Goal: Task Accomplishment & Management: Manage account settings

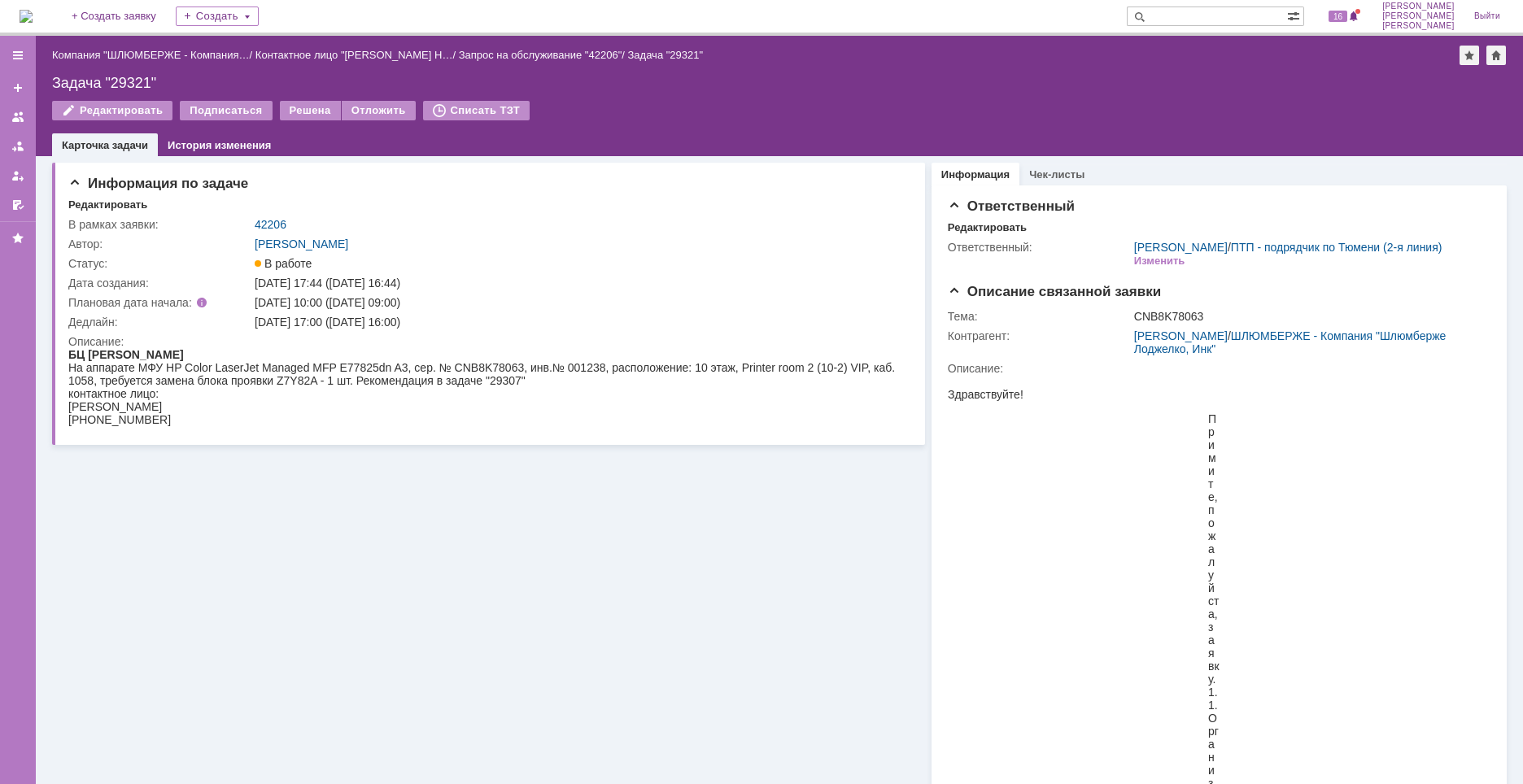
click at [32, 10] on img at bounding box center [26, 17] width 13 height 13
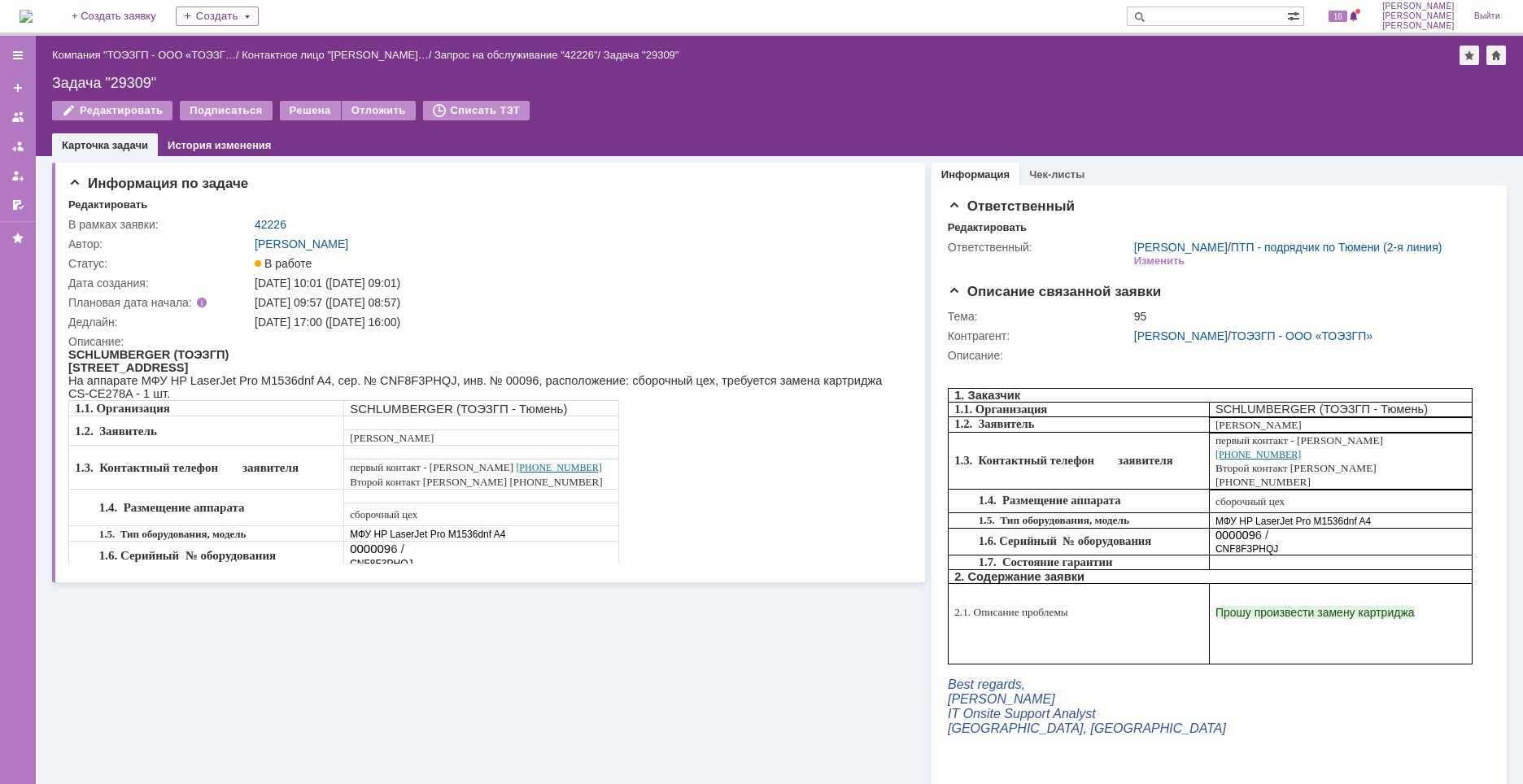
click at [1255, 16] on input "text" at bounding box center [1207, 16] width 160 height 19
paste input "29291"
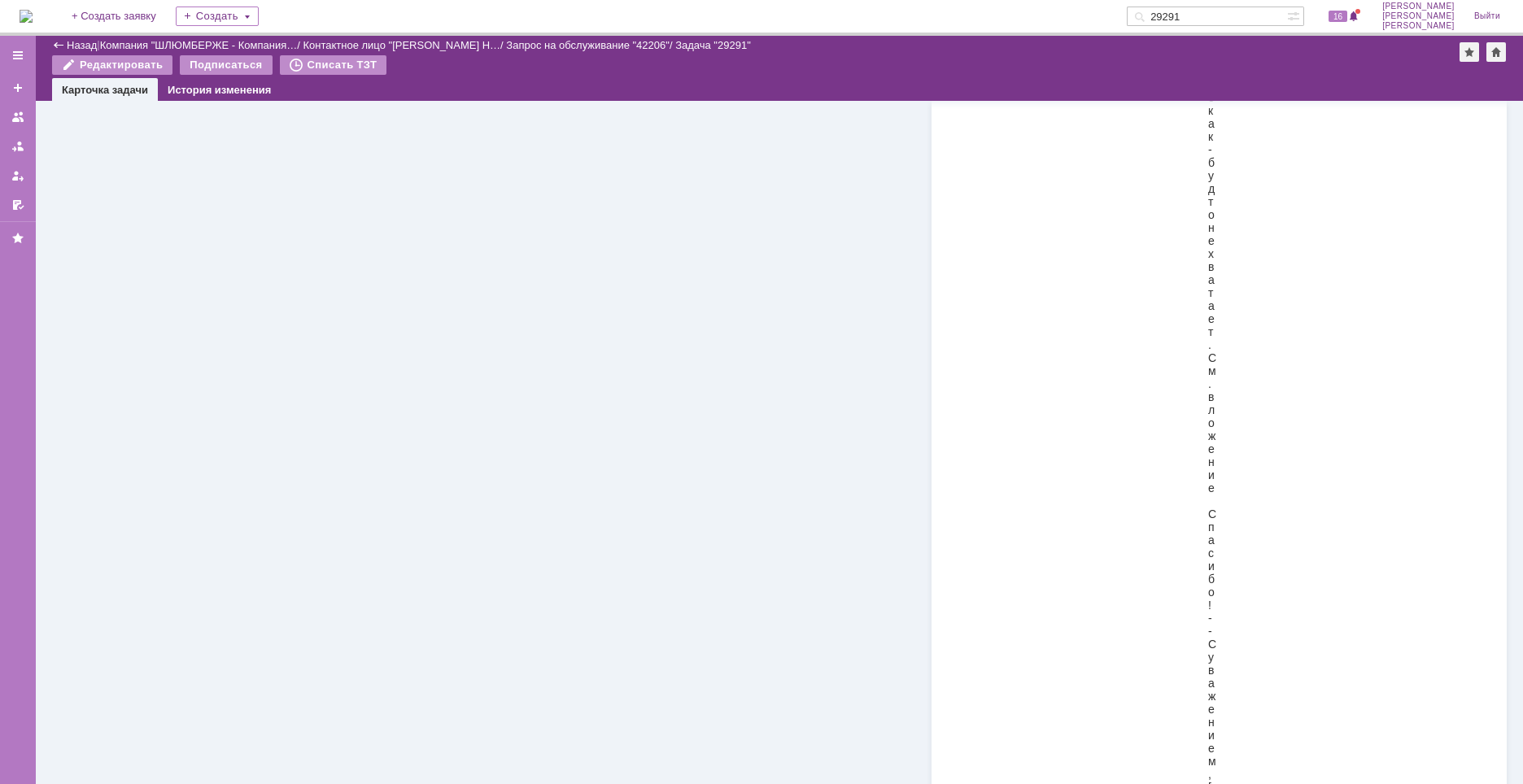
scroll to position [3429, 0]
drag, startPoint x: 671, startPoint y: 577, endPoint x: 726, endPoint y: 574, distance: 55.1
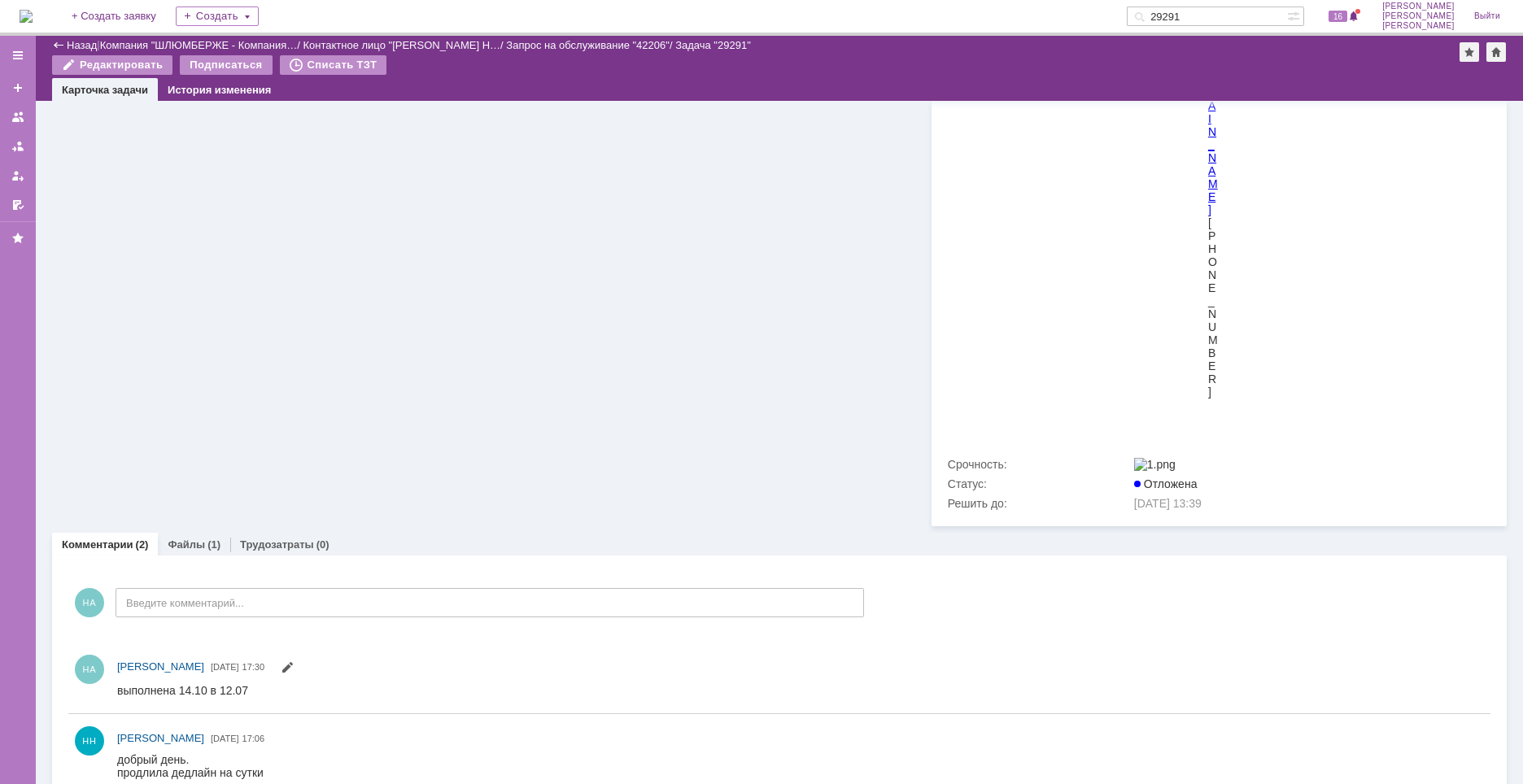
scroll to position [5788, 0]
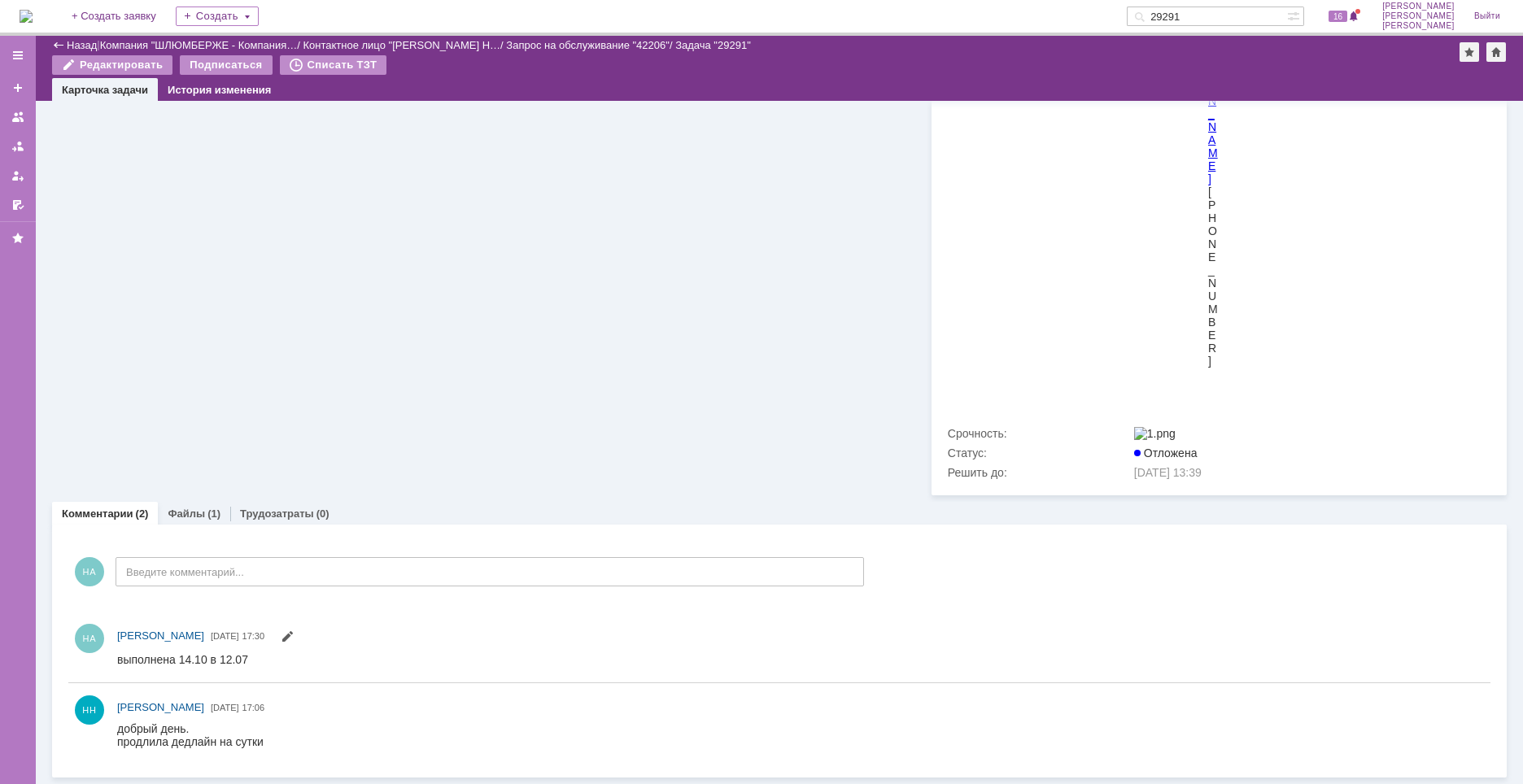
click at [201, 525] on div "Комментарии Добавить комментарий НА Введите комментарий... 1 Всего комментариев…" at bounding box center [779, 651] width 1455 height 253
click at [199, 514] on link "Файлы" at bounding box center [186, 513] width 38 height 12
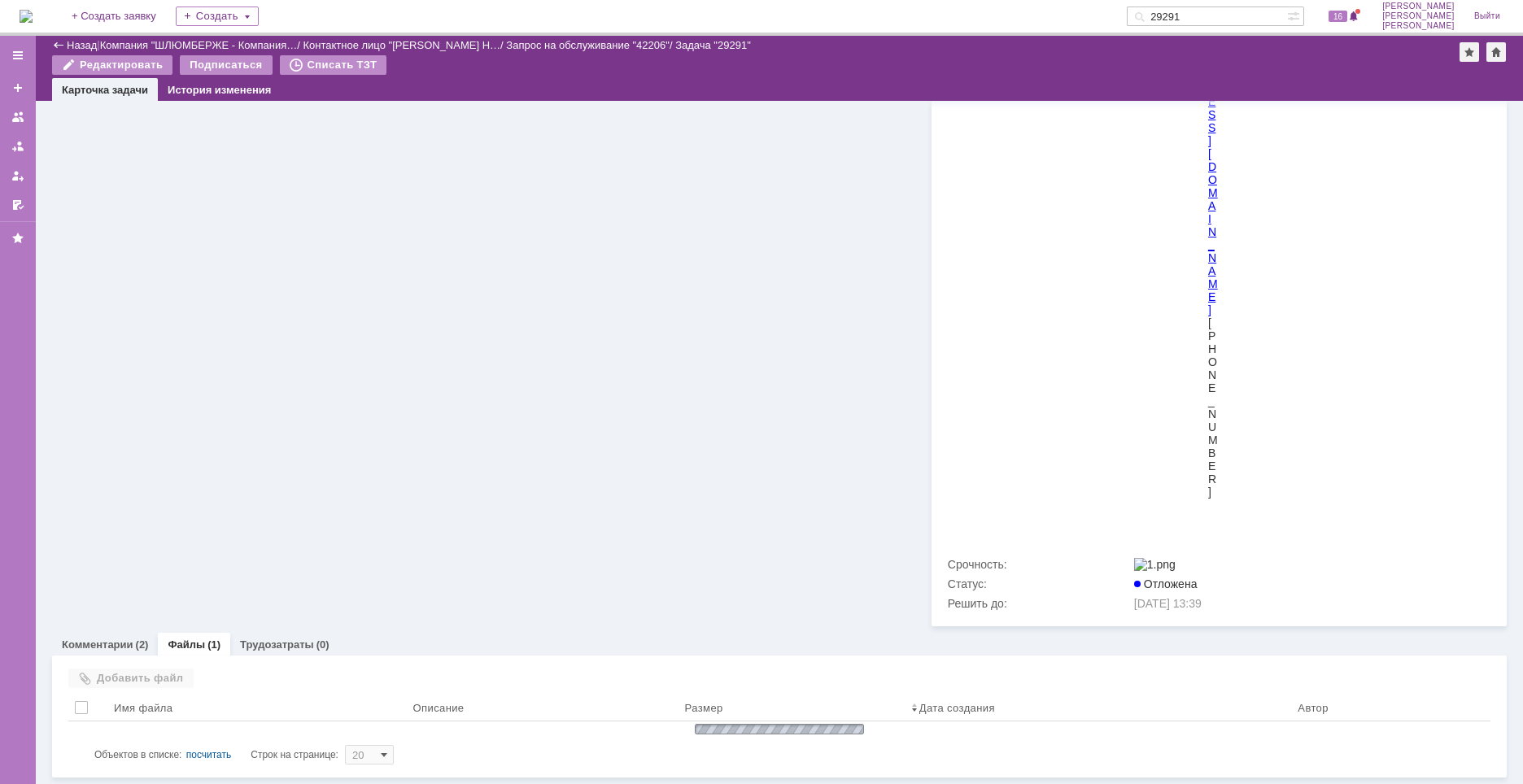
scroll to position [5674, 0]
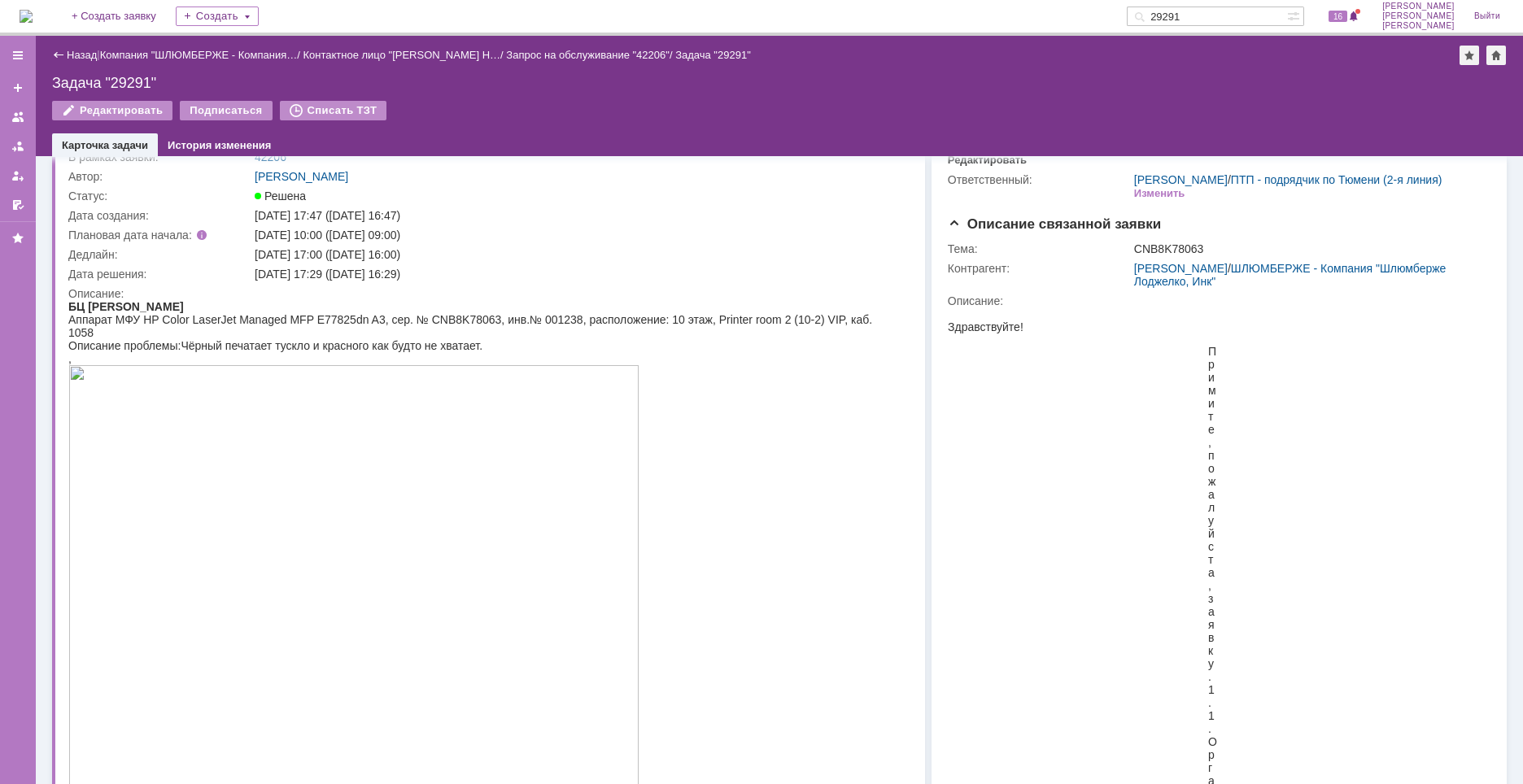
scroll to position [0, 0]
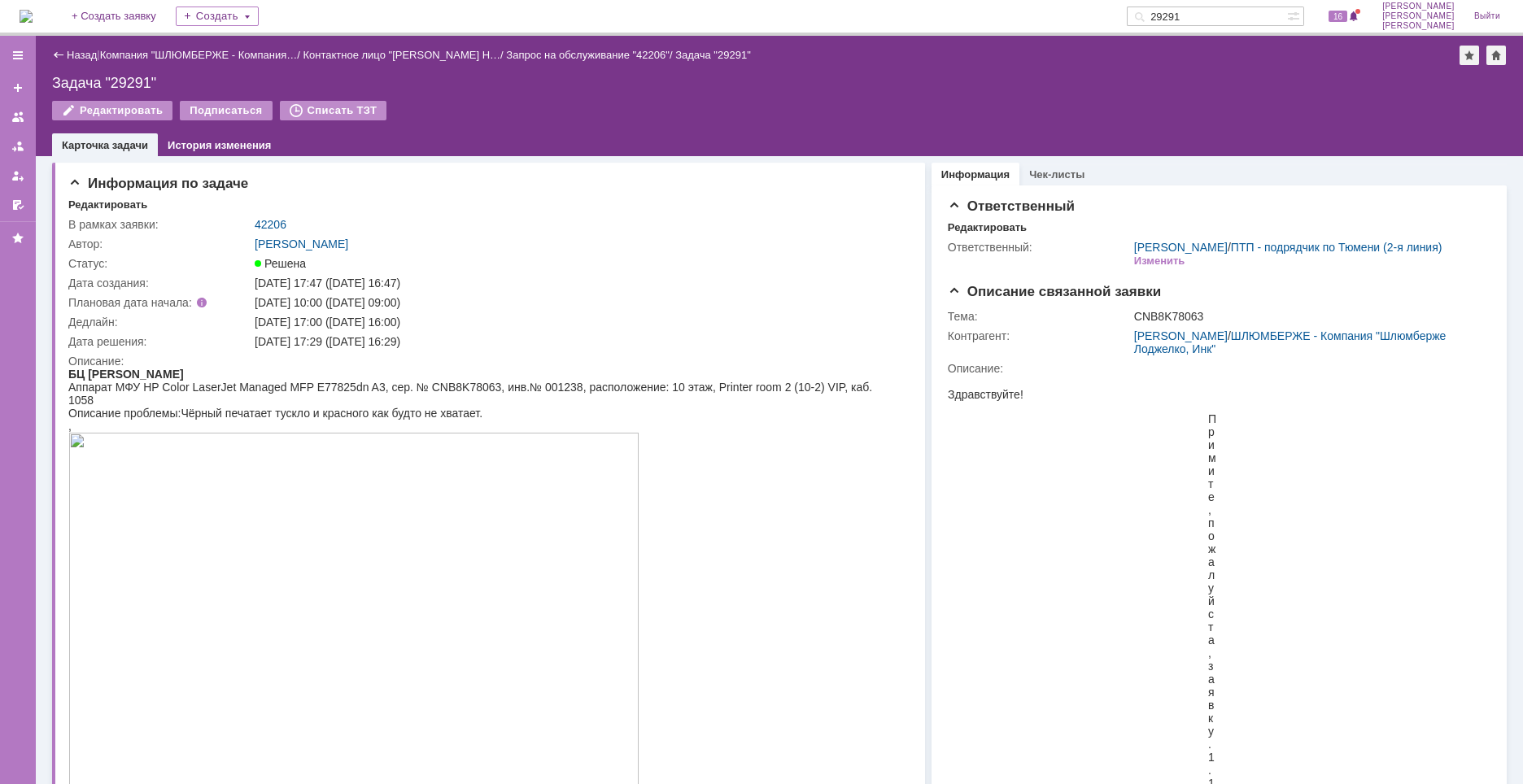
drag, startPoint x: 1247, startPoint y: 16, endPoint x: 1063, endPoint y: 4, distance: 184.4
click at [1063, 4] on div "На домашнюю + Создать заявку Создать 29291 16 Найденова Анастасия Дмитриевна Вы…" at bounding box center [761, 17] width 1523 height 36
paste input "24"
type input "29224"
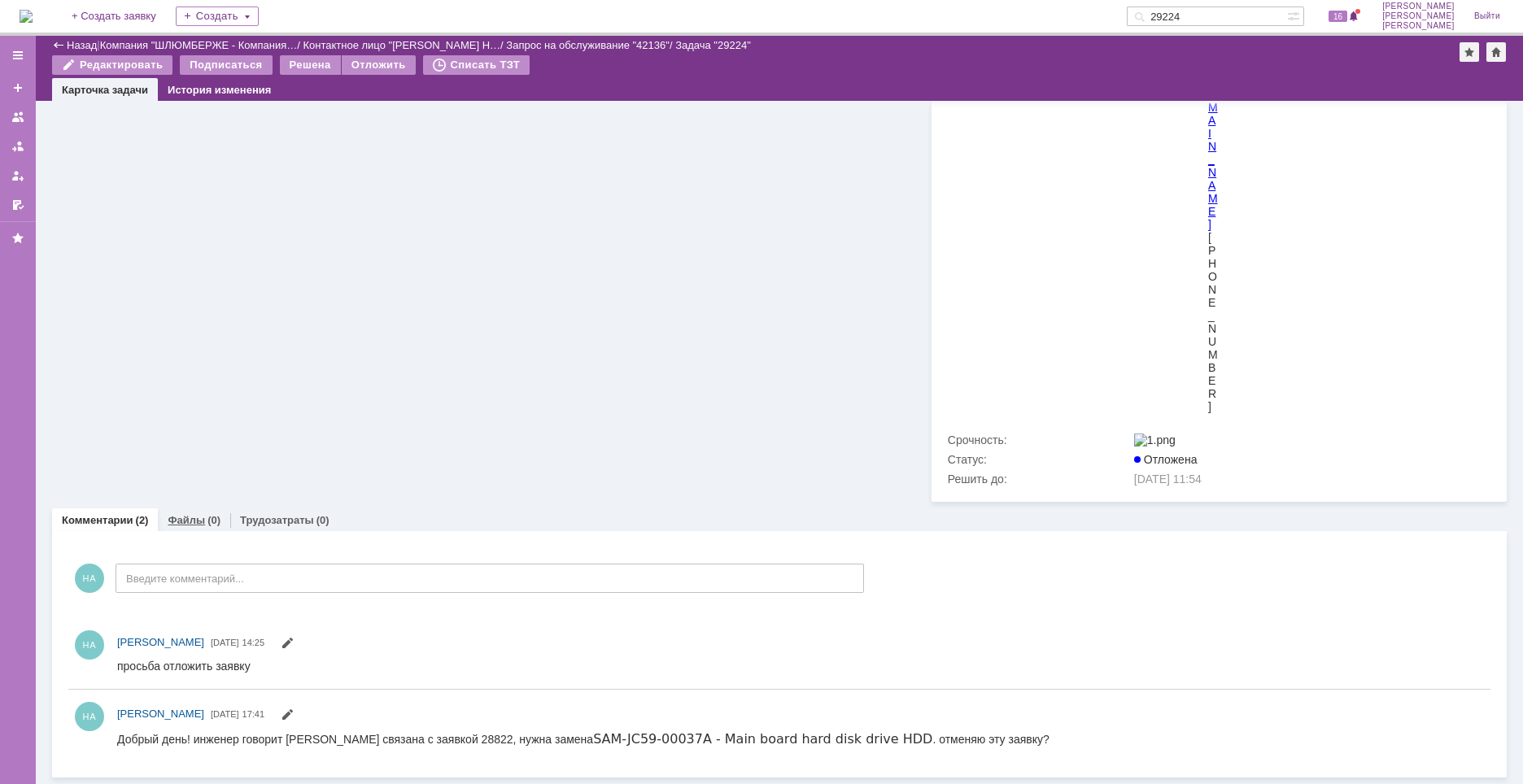
click at [203, 515] on div "Файлы (0)" at bounding box center [194, 520] width 53 height 11
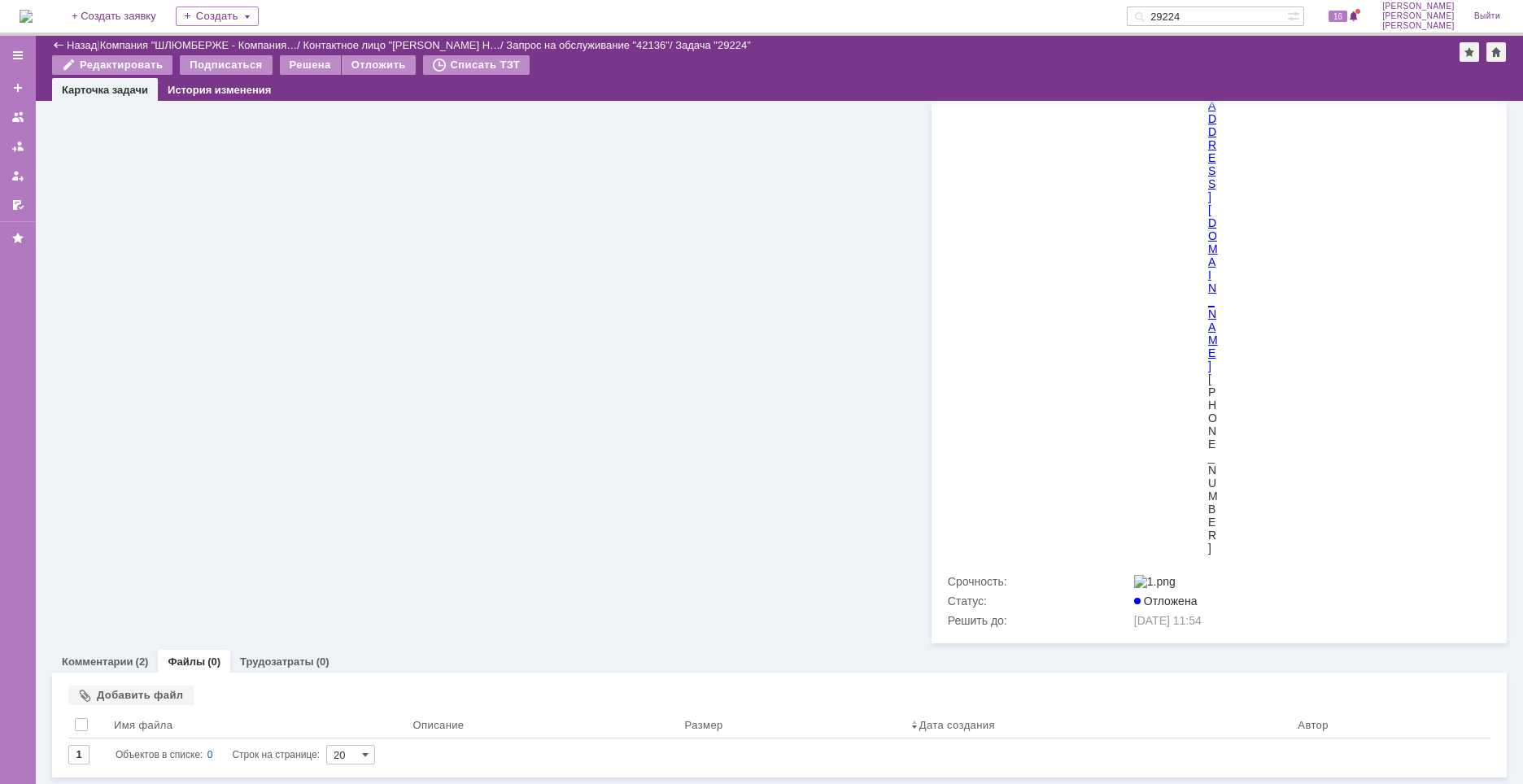
scroll to position [5122, 0]
click at [138, 696] on div "Добавить файл" at bounding box center [131, 695] width 125 height 19
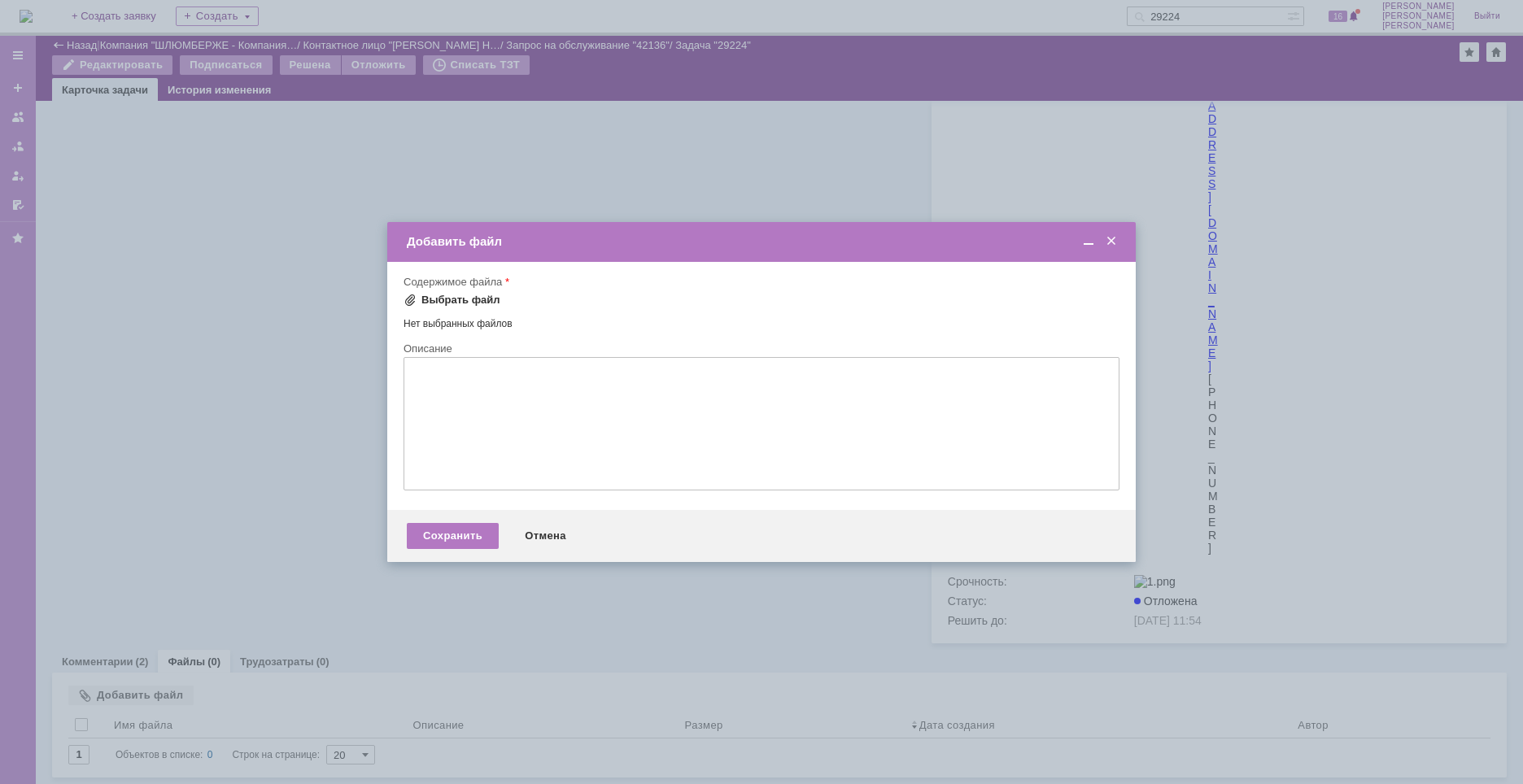
click at [436, 301] on div "Выбрать файл" at bounding box center [460, 301] width 79 height 13
click at [458, 537] on div "Сохранить" at bounding box center [453, 538] width 92 height 26
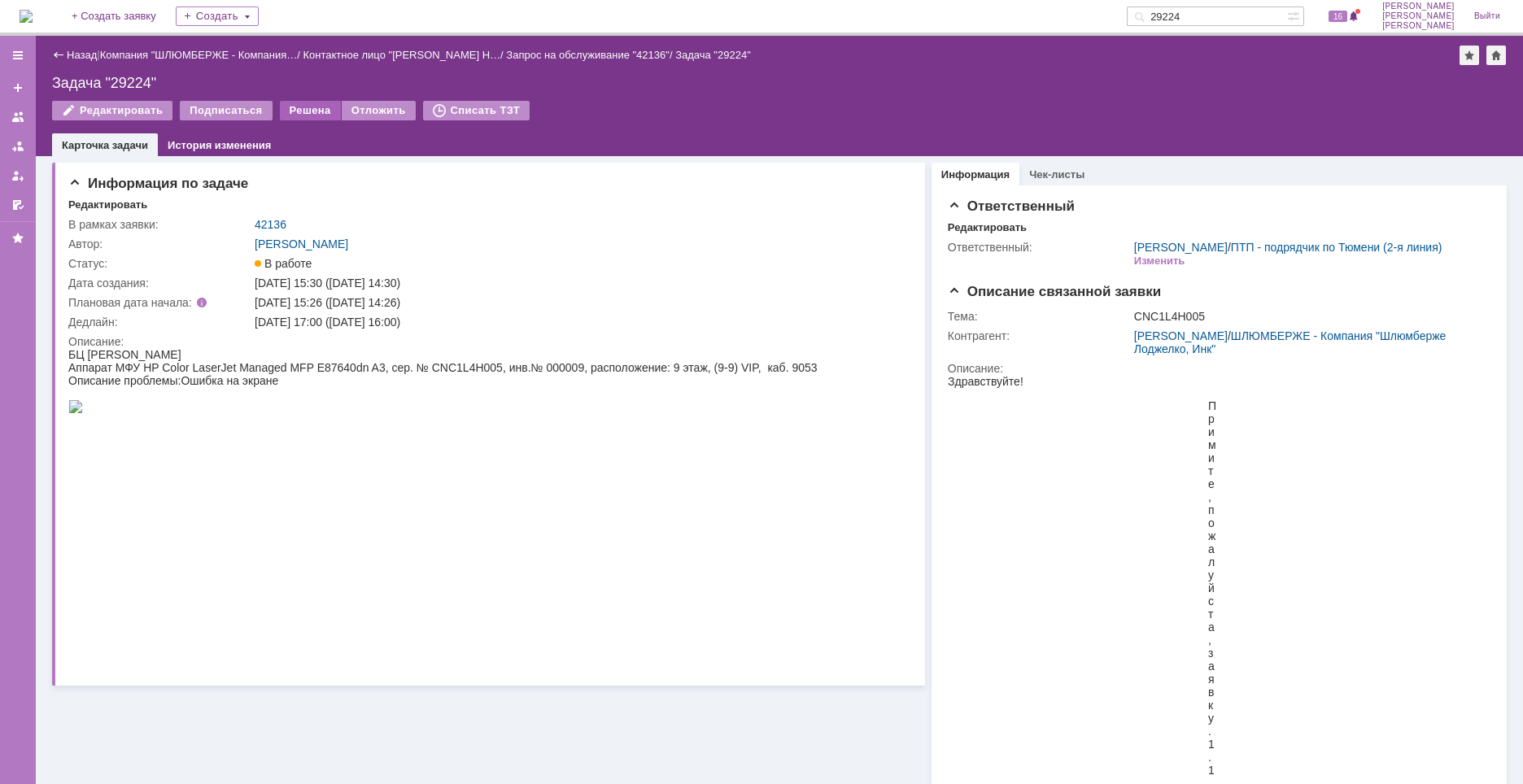
click at [301, 112] on div "Решена" at bounding box center [310, 110] width 61 height 19
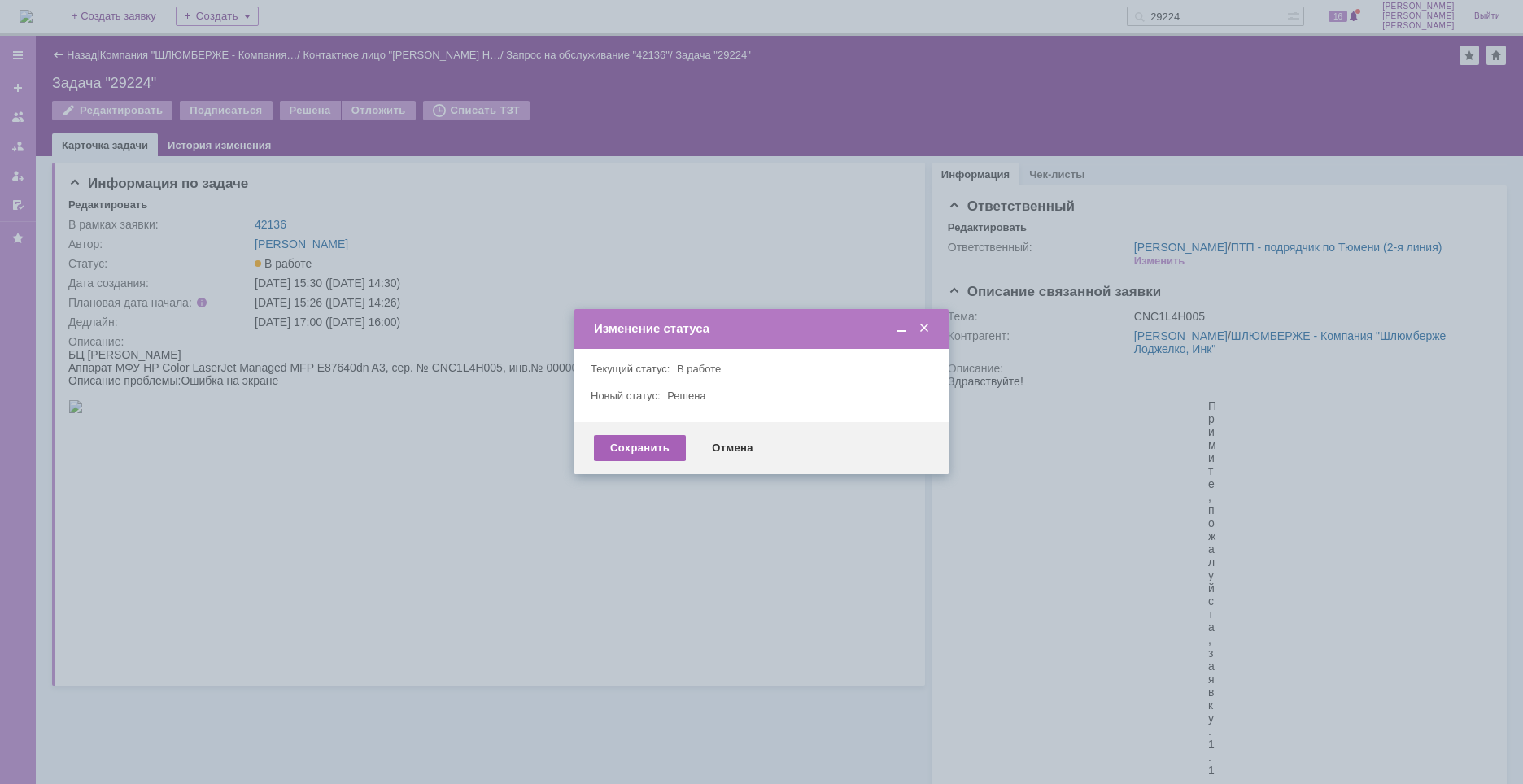
click at [620, 444] on div "Сохранить" at bounding box center [640, 449] width 92 height 26
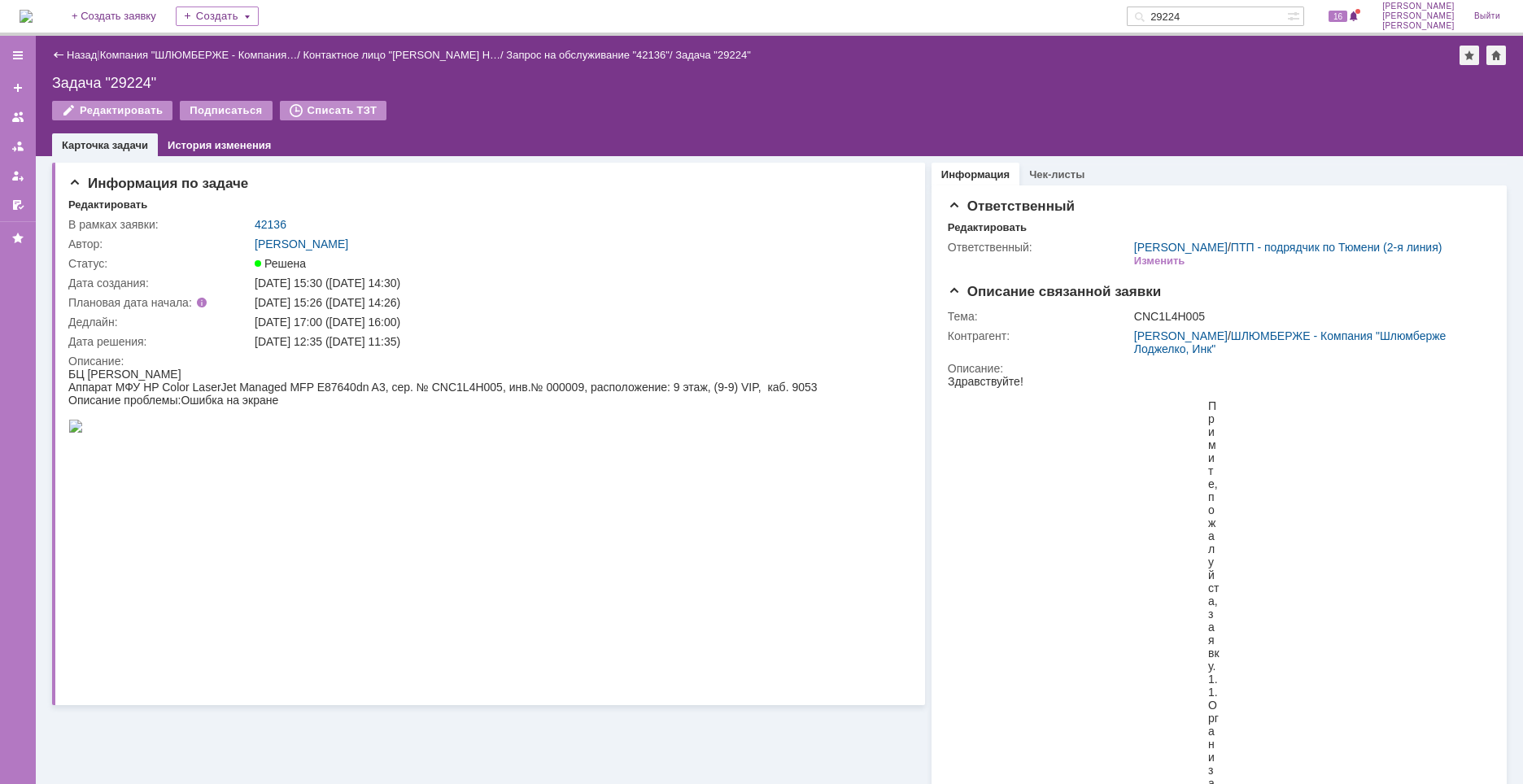
click at [32, 16] on img at bounding box center [26, 17] width 13 height 13
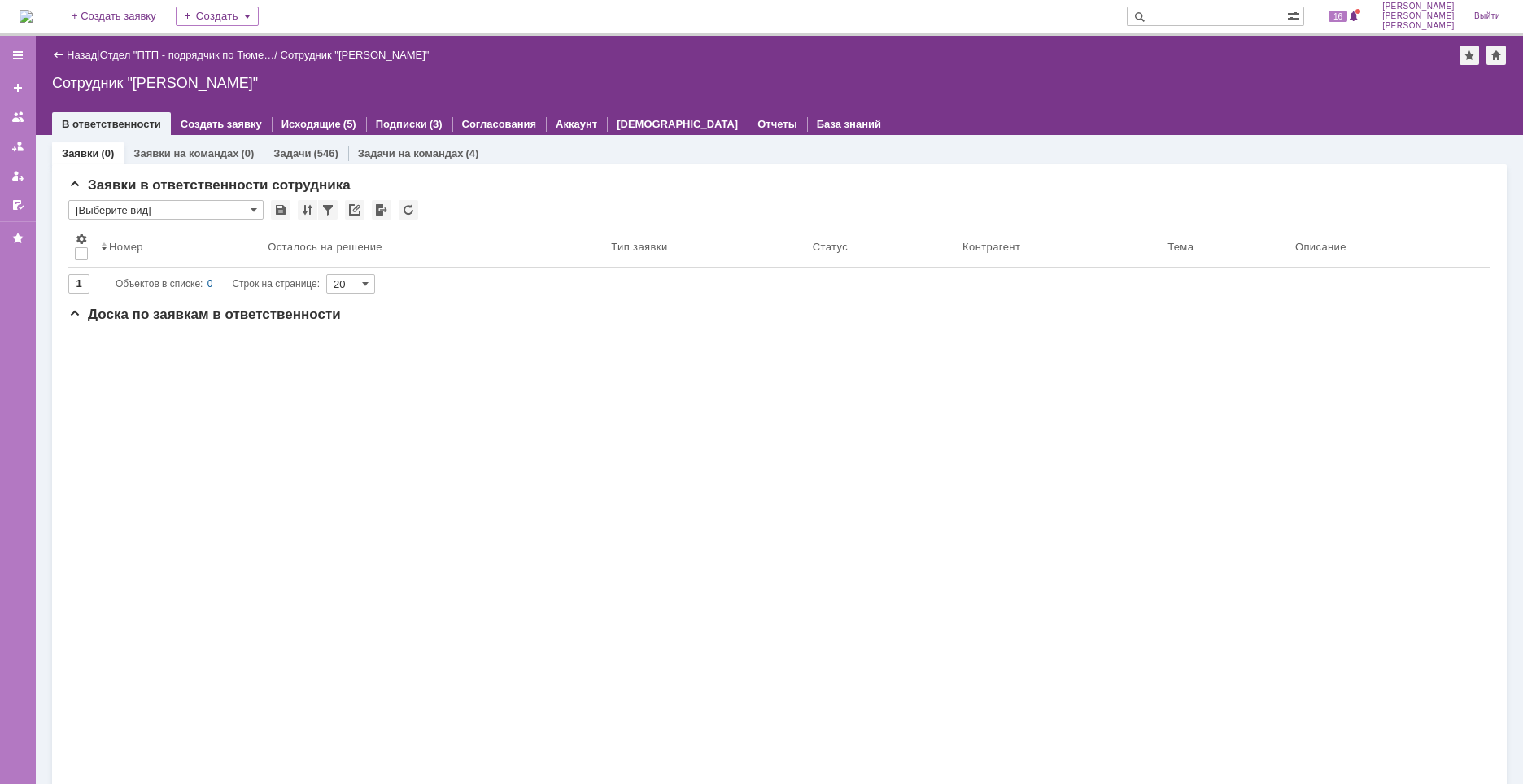
click at [32, 11] on img at bounding box center [26, 17] width 13 height 13
click at [449, 156] on link "Задачи на командах" at bounding box center [410, 153] width 106 height 12
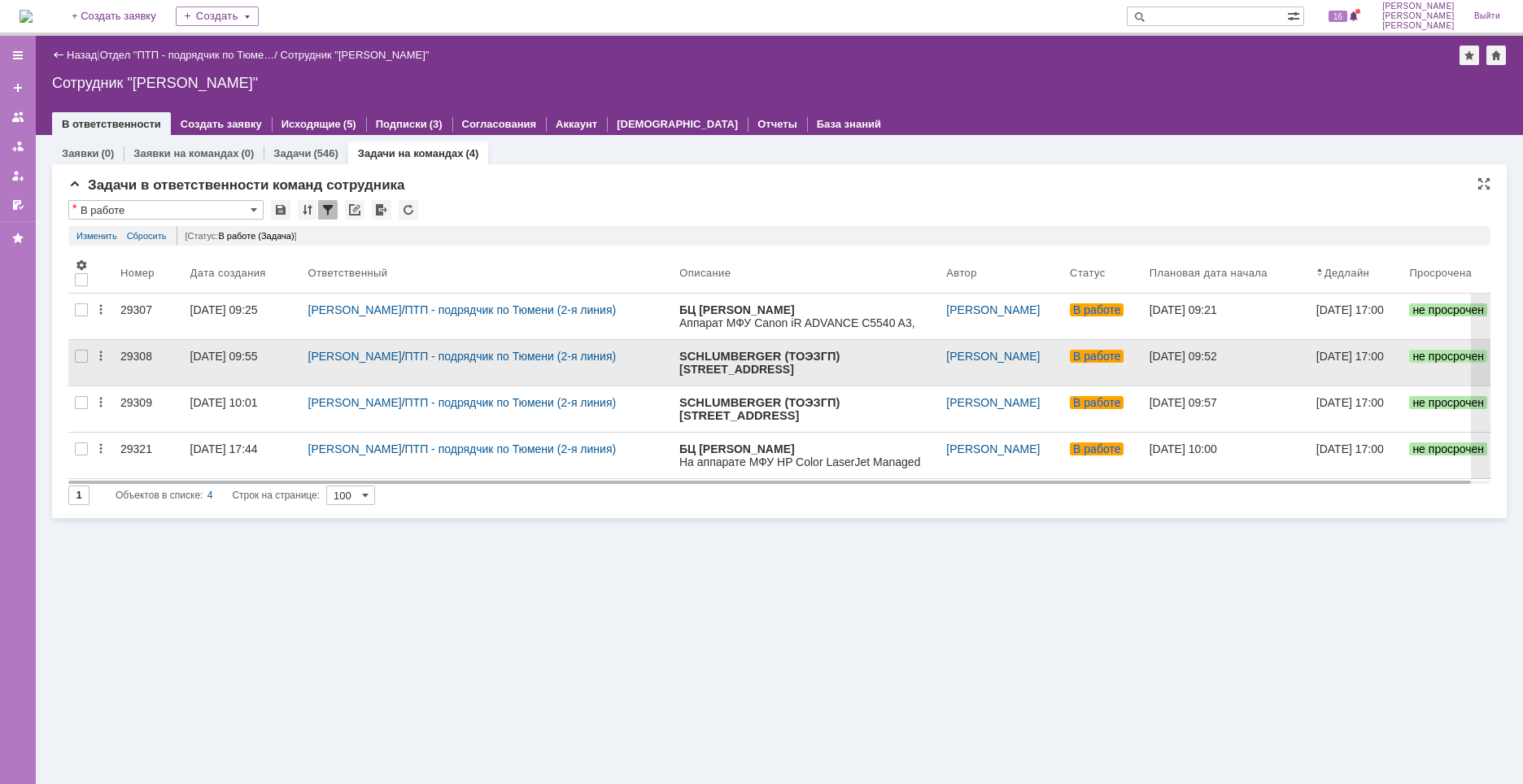
click at [141, 359] on div "29308" at bounding box center [149, 357] width 57 height 13
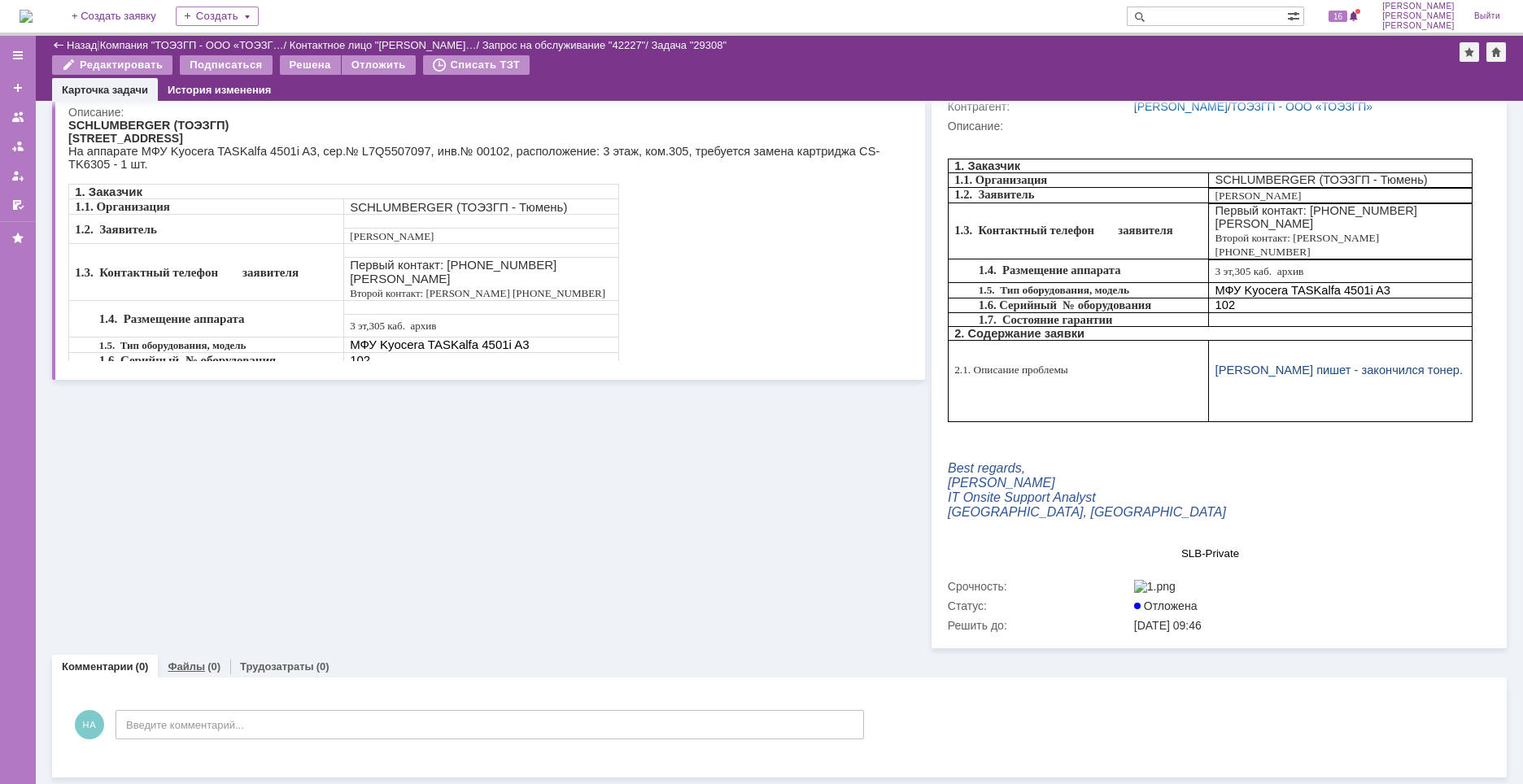
click at [203, 655] on div "Файлы (0)" at bounding box center [194, 666] width 73 height 24
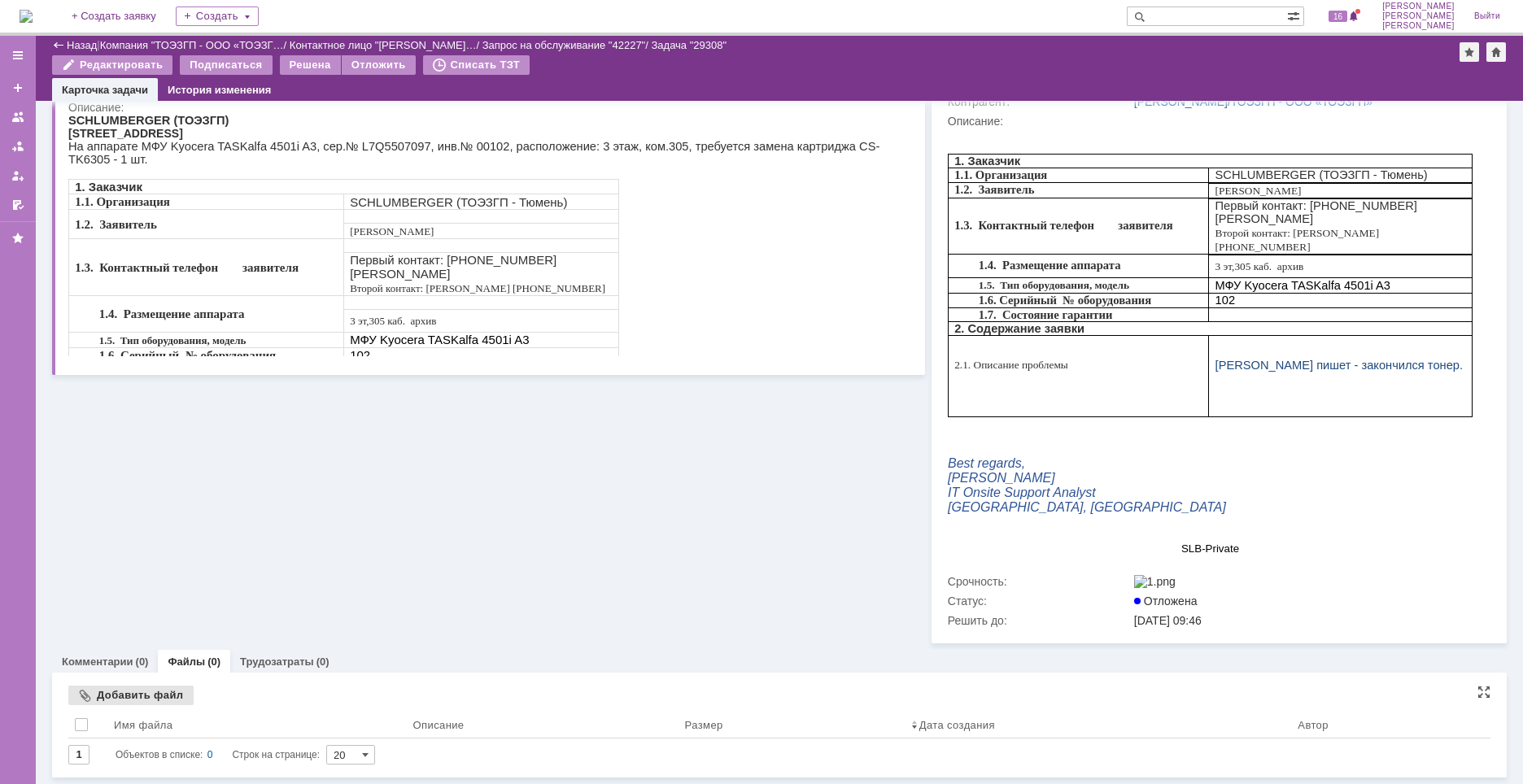
scroll to position [199, 0]
click at [148, 698] on div "Добавить файл" at bounding box center [131, 695] width 125 height 19
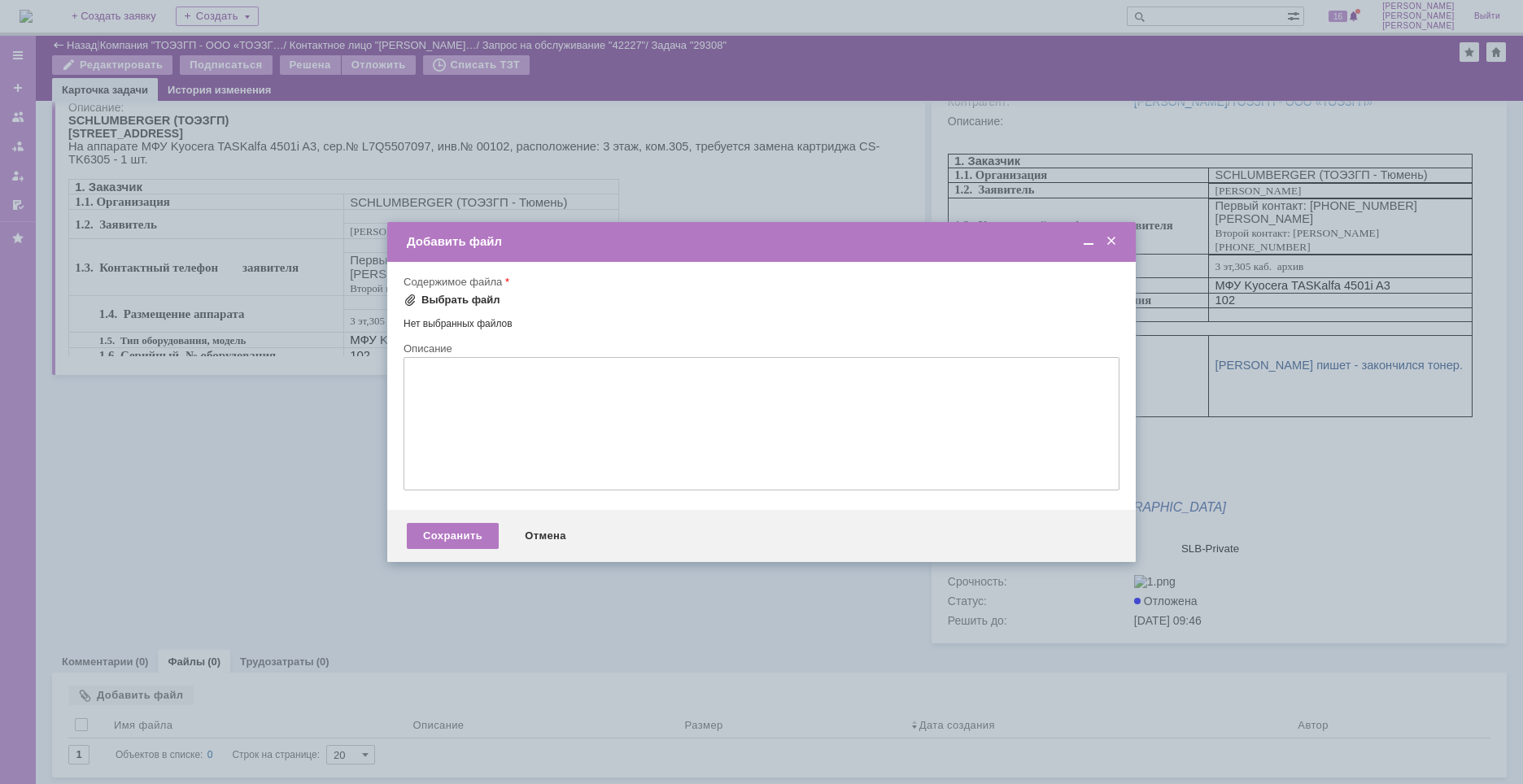
click at [465, 302] on div "Выбрать файл" at bounding box center [460, 301] width 79 height 13
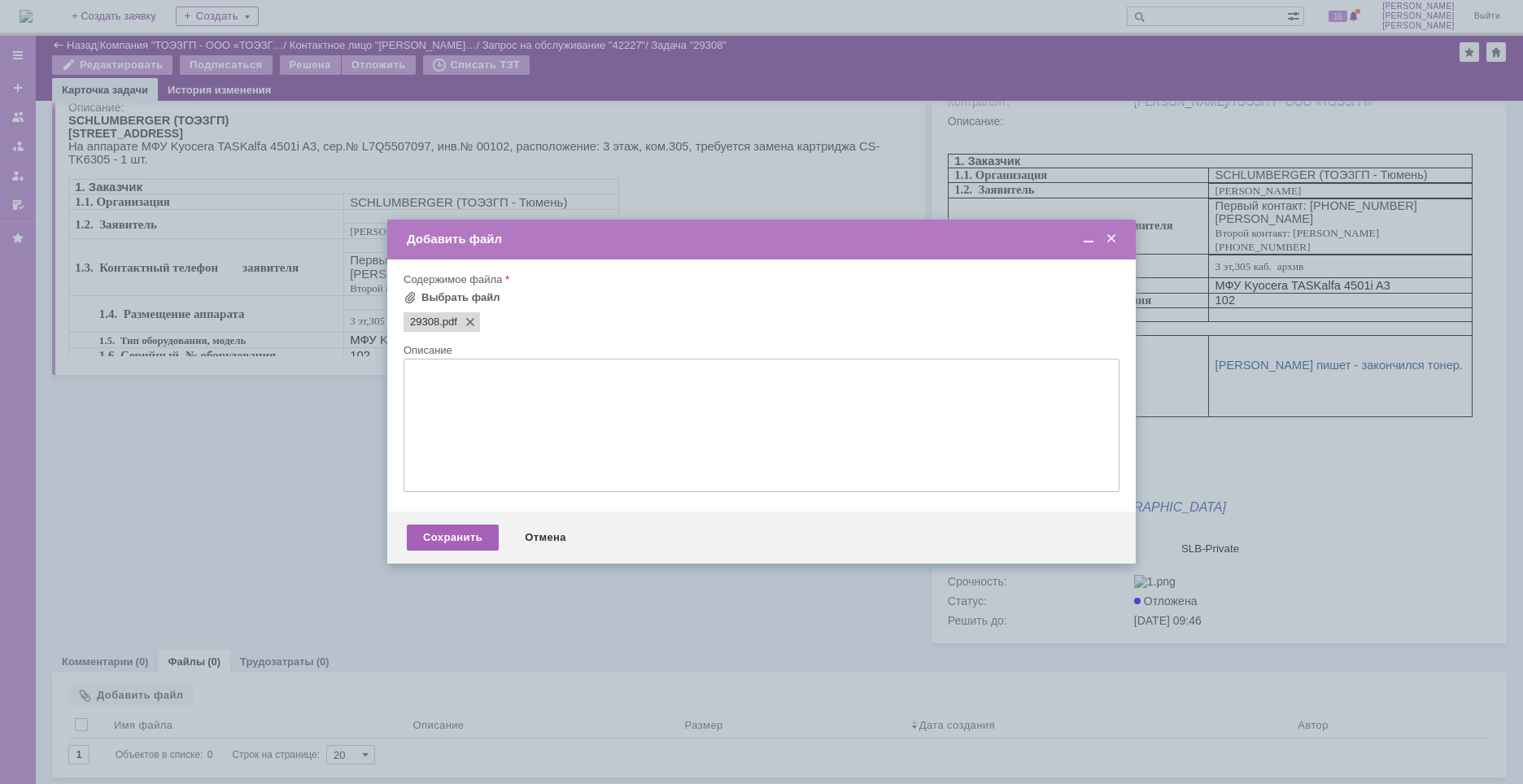
click at [472, 540] on div "Сохранить" at bounding box center [453, 538] width 92 height 26
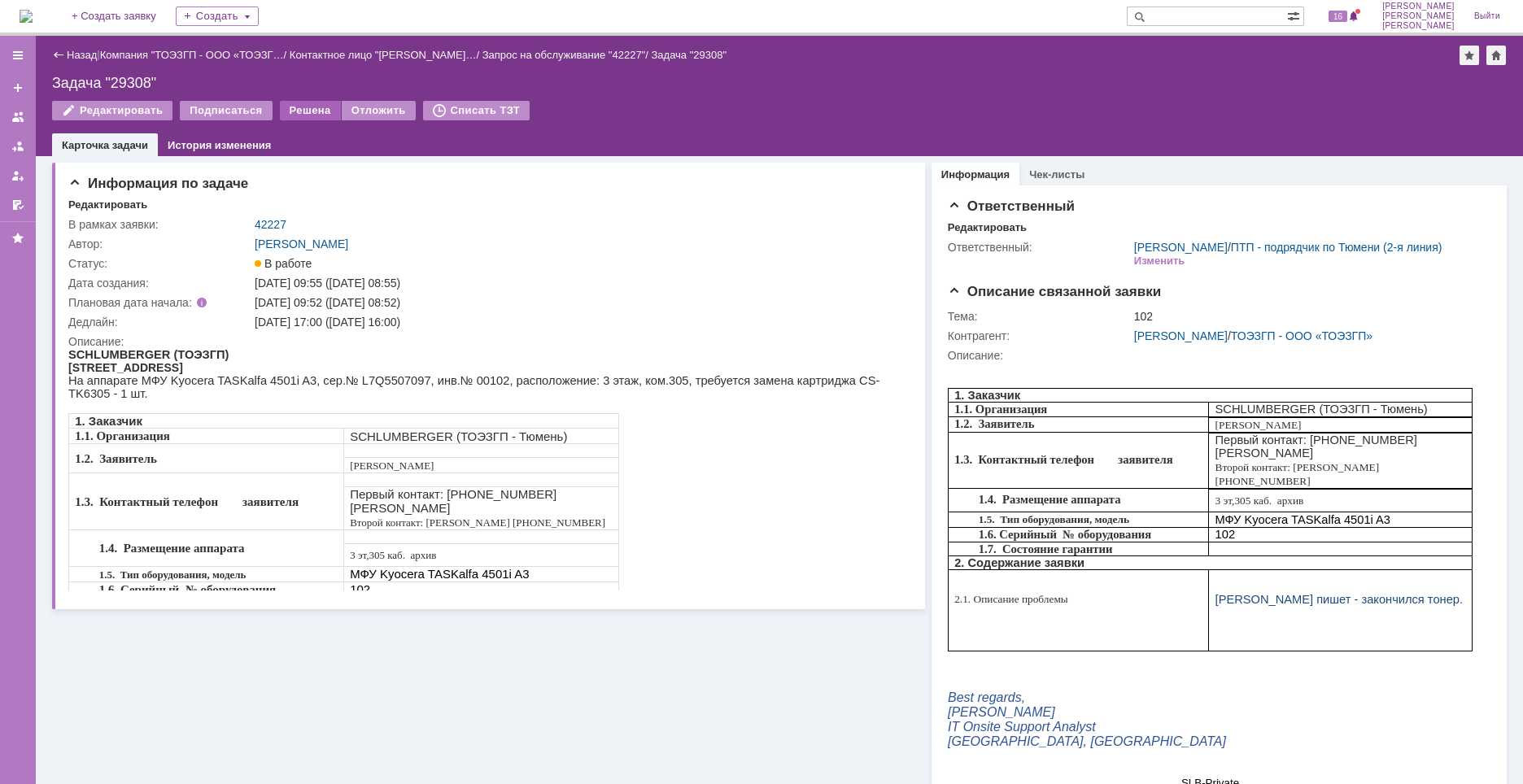
click at [300, 112] on div "Решена" at bounding box center [310, 110] width 61 height 19
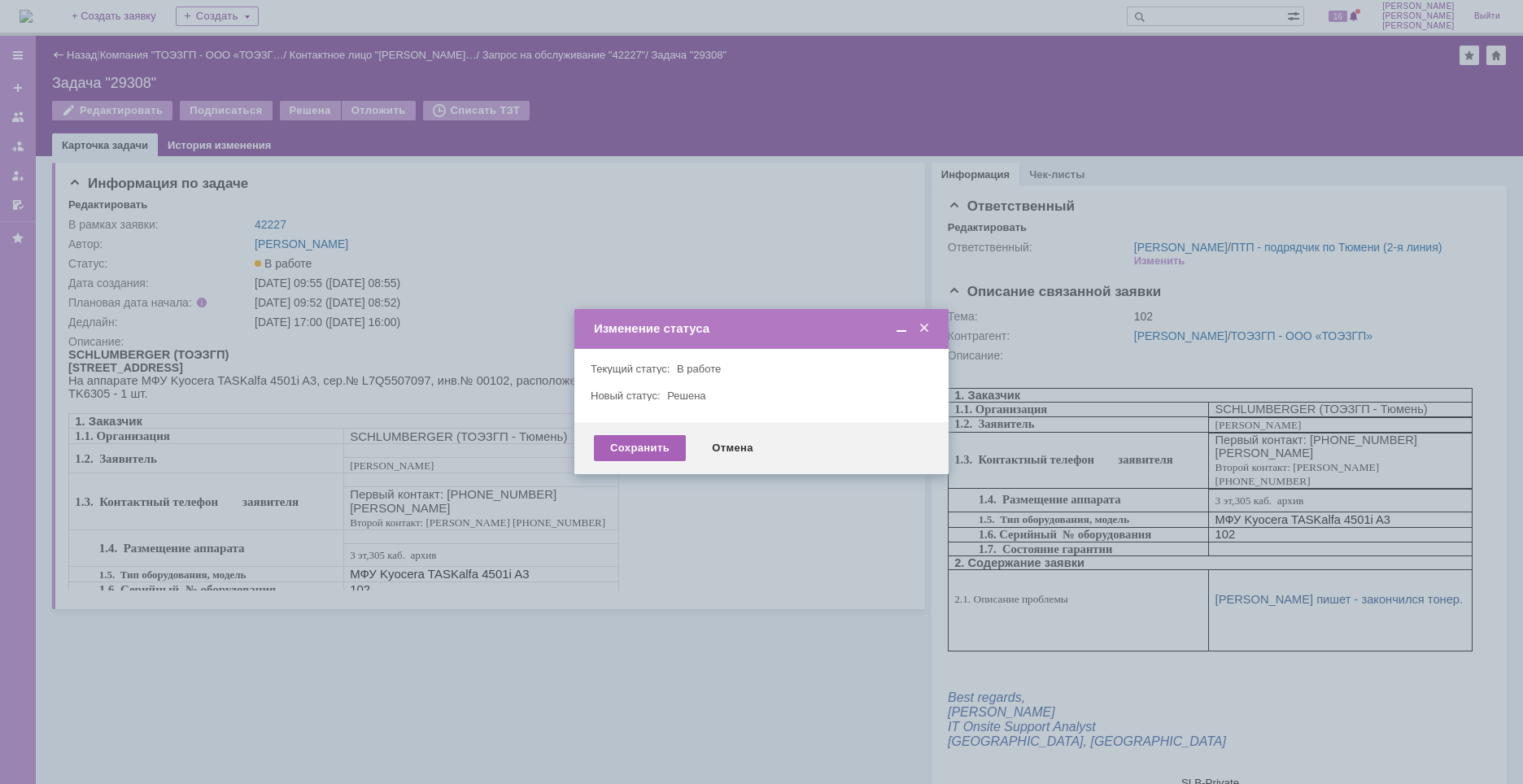
click at [636, 455] on div "Сохранить" at bounding box center [640, 449] width 92 height 26
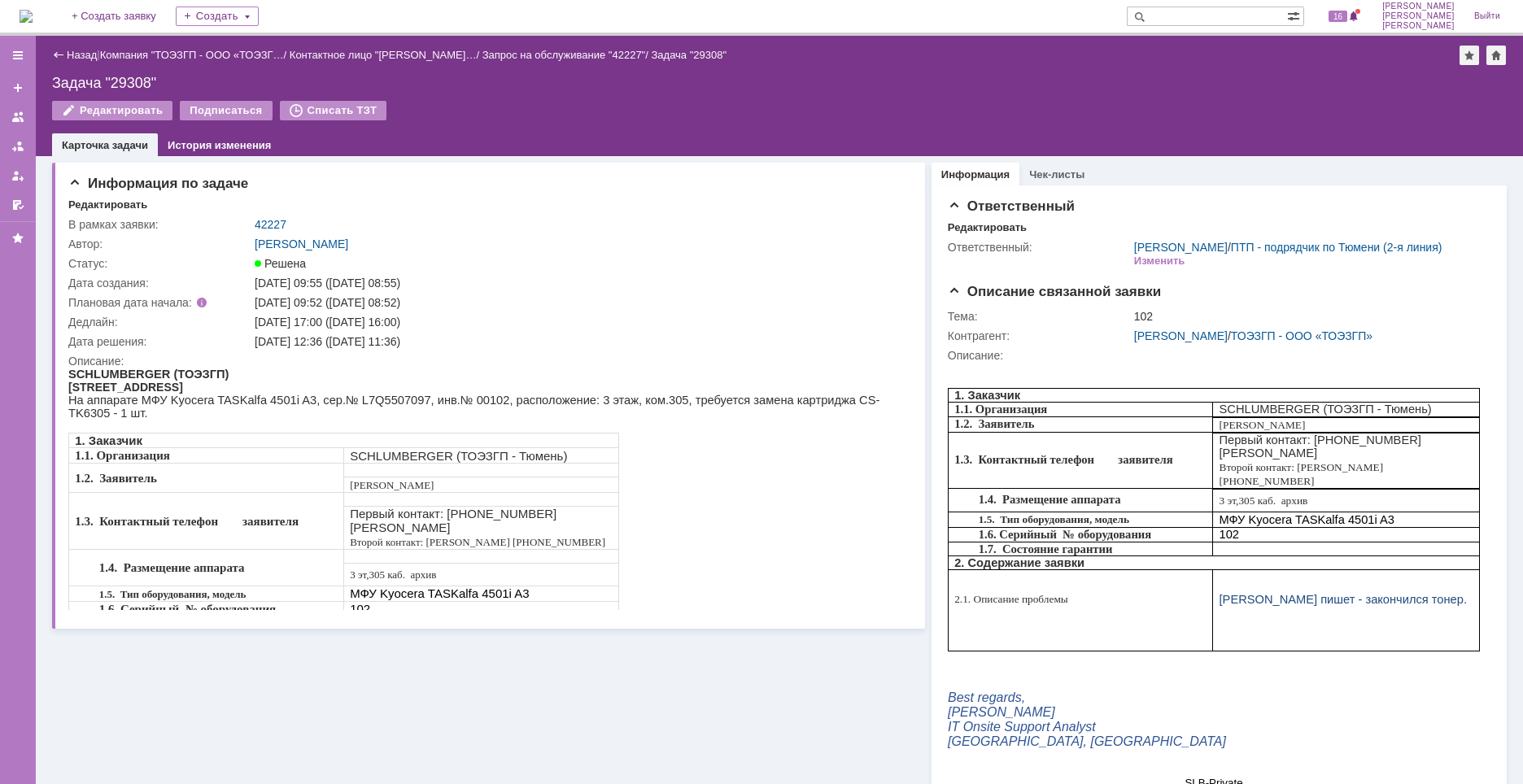
click at [32, 20] on img at bounding box center [26, 17] width 13 height 13
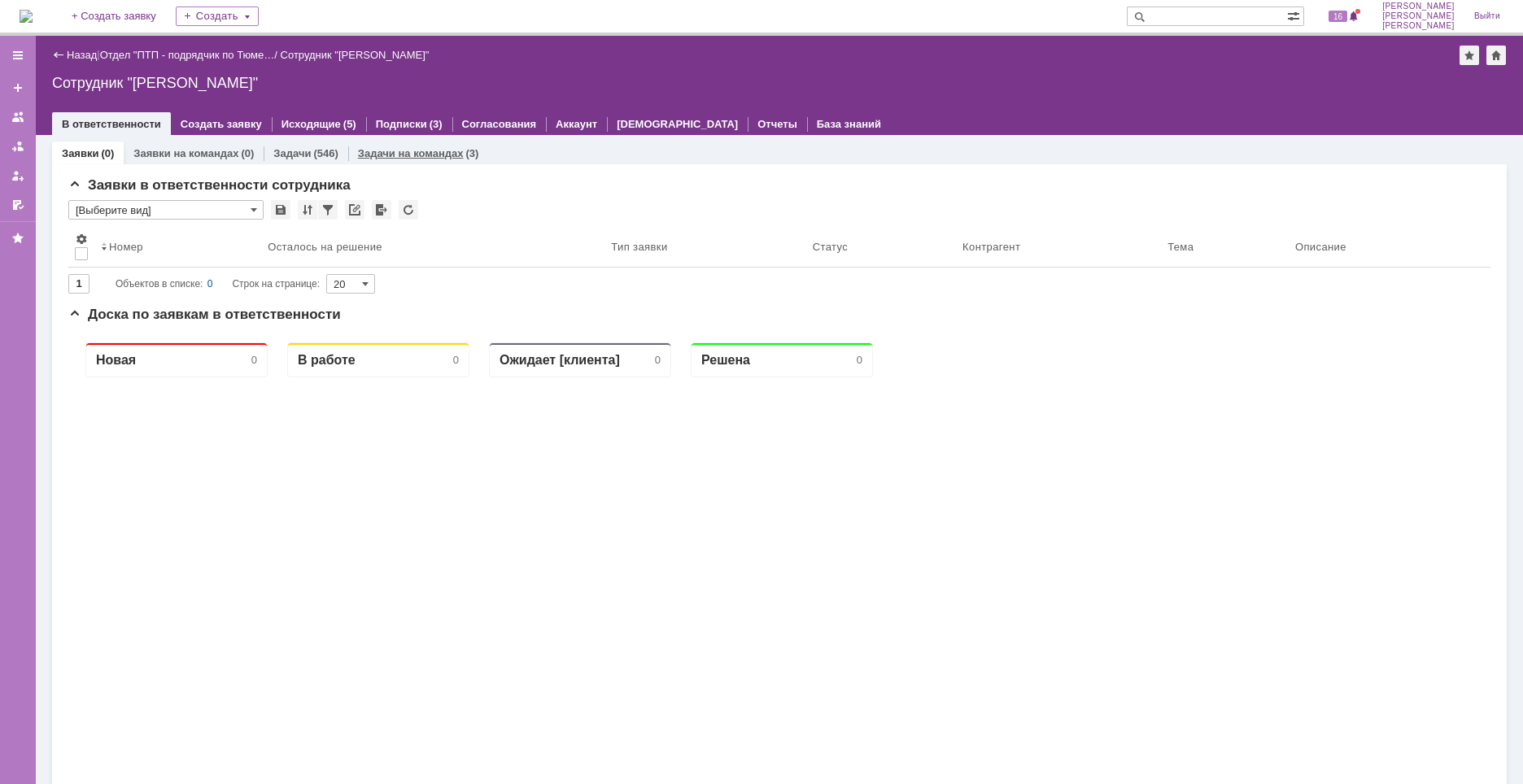
click at [457, 152] on link "Задачи на командах" at bounding box center [410, 153] width 106 height 12
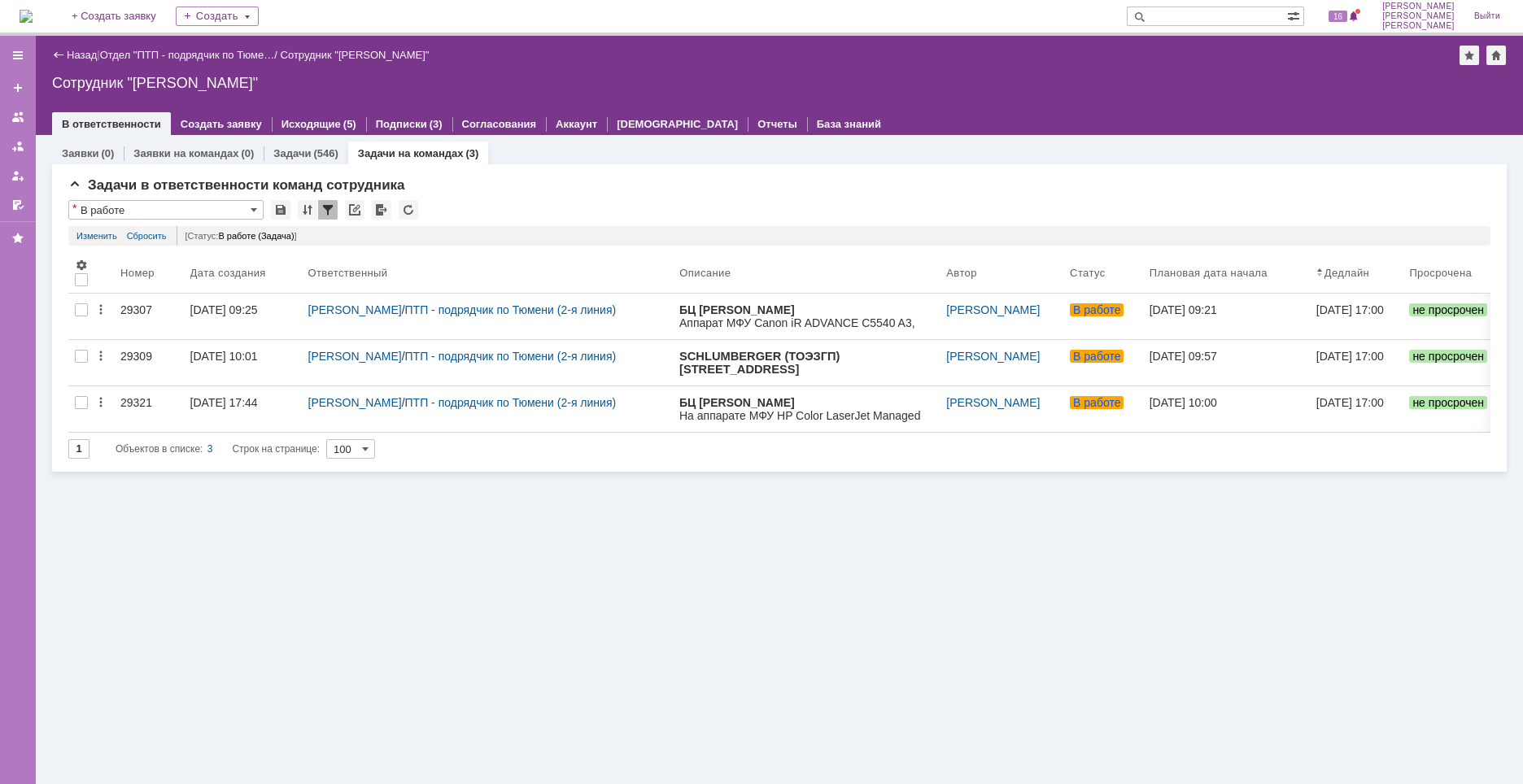
drag, startPoint x: 135, startPoint y: 349, endPoint x: 209, endPoint y: 357, distance: 74.4
click at [135, 349] on link "29309" at bounding box center [149, 363] width 70 height 46
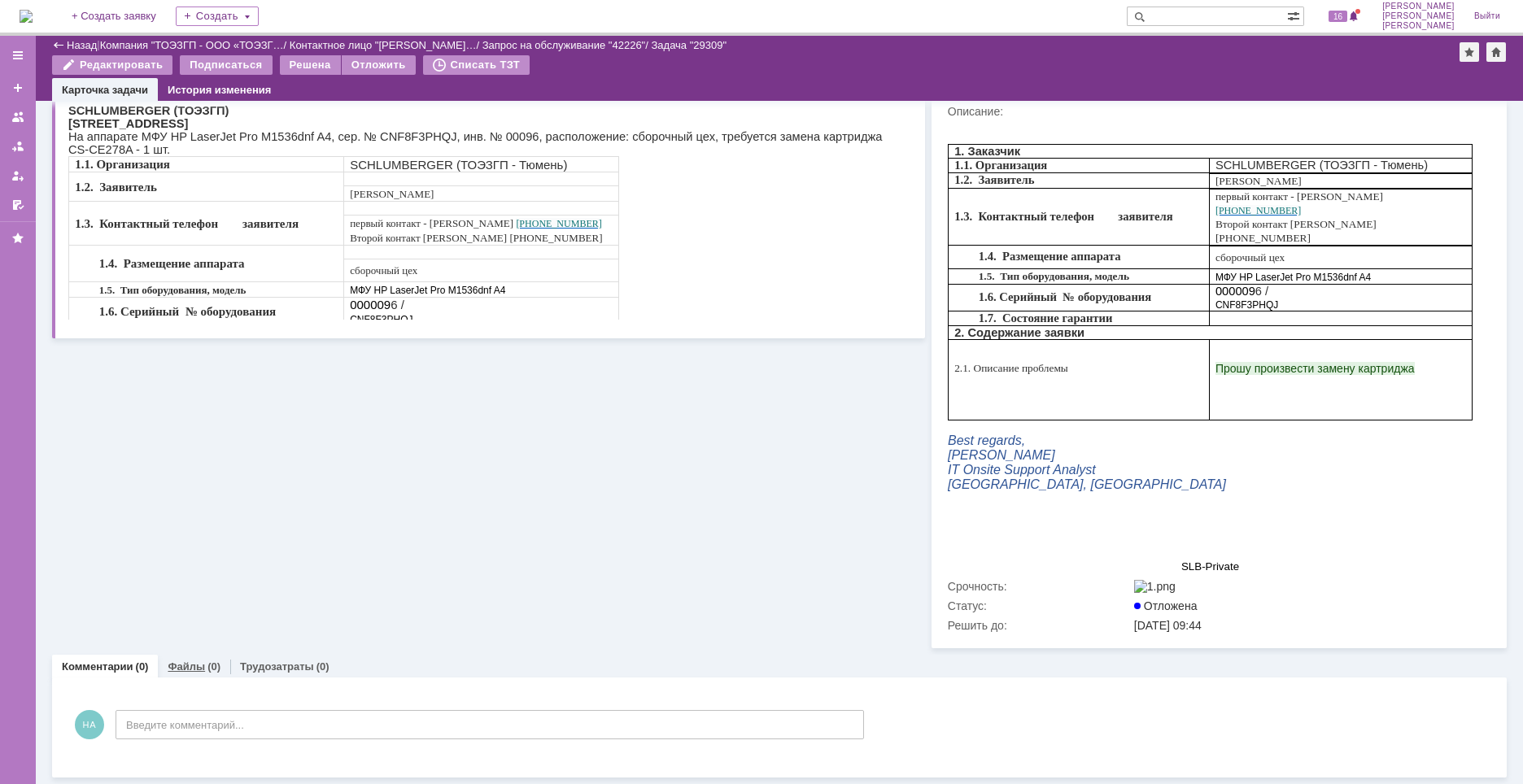
click at [194, 665] on link "Файлы" at bounding box center [186, 666] width 38 height 12
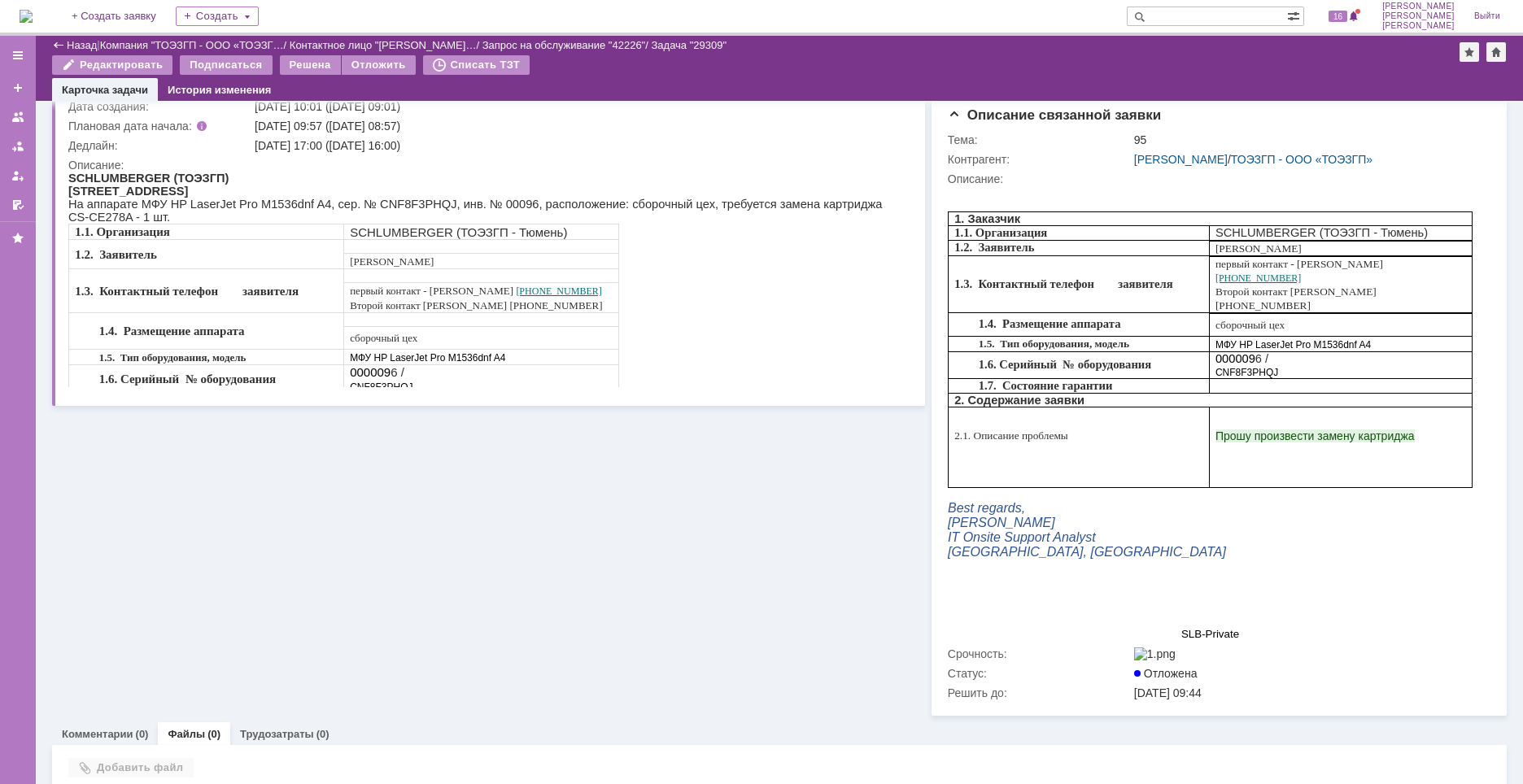
scroll to position [209, 0]
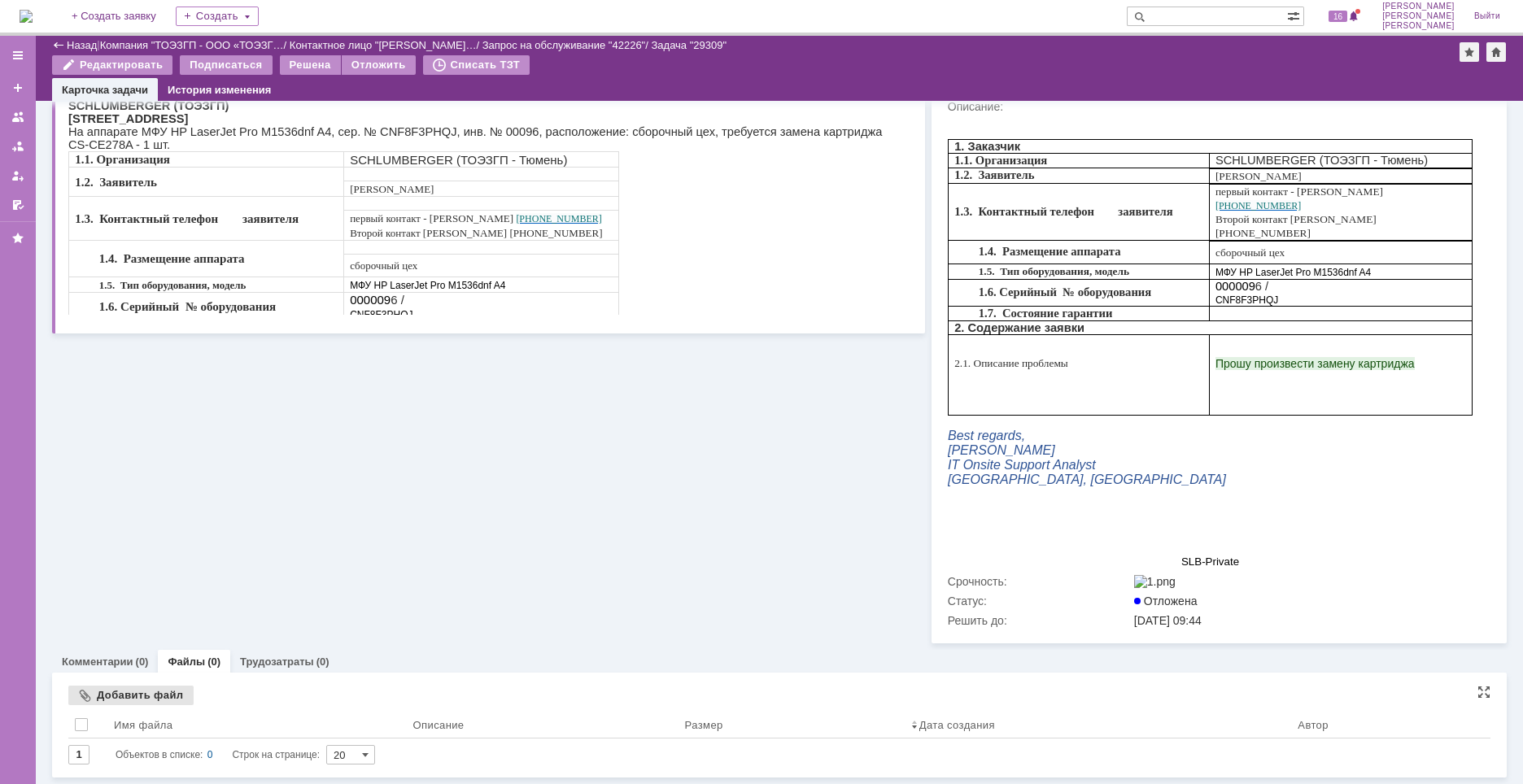
click at [118, 699] on div "Добавить файл" at bounding box center [131, 695] width 125 height 19
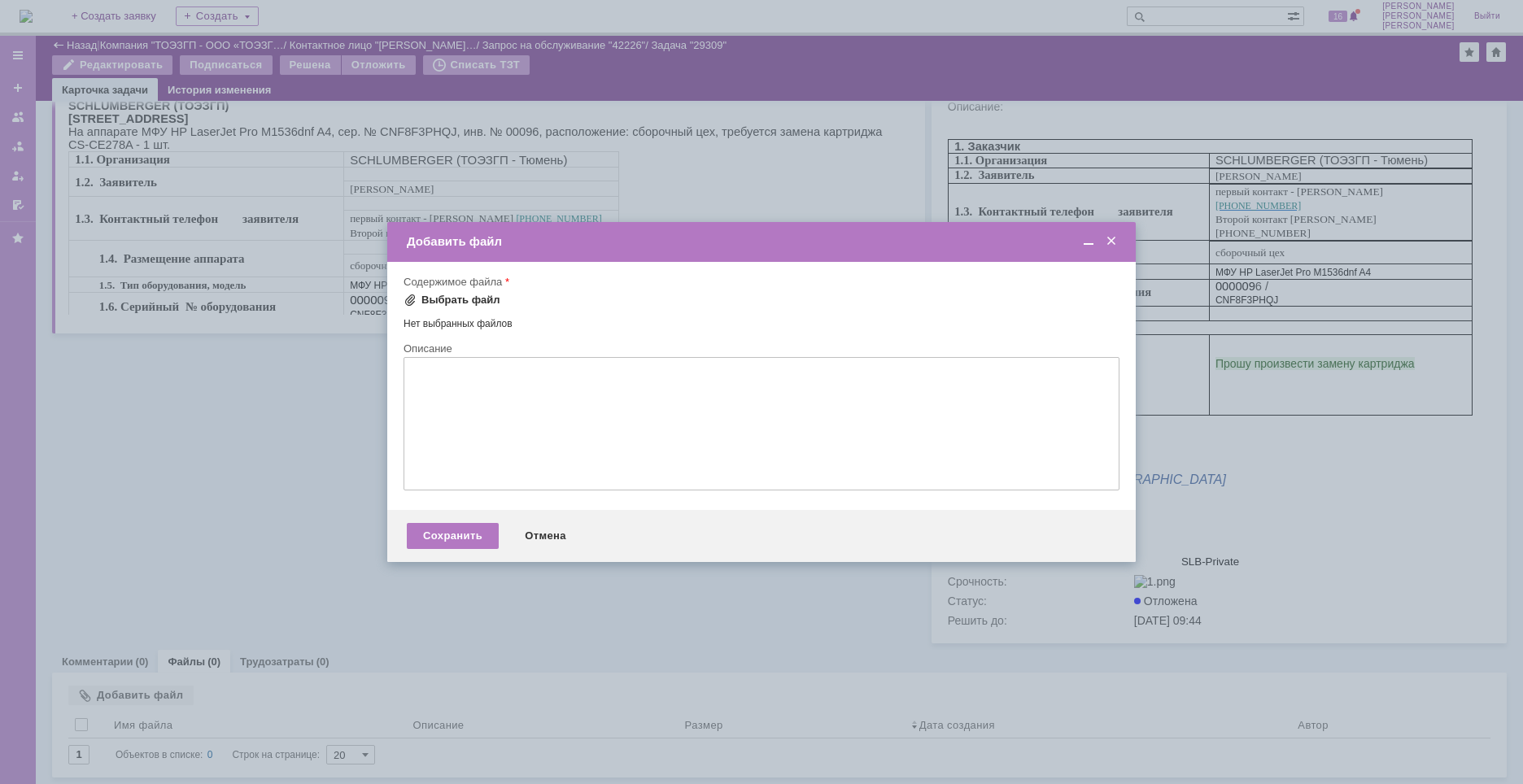
click at [470, 301] on div "Выбрать файл" at bounding box center [460, 301] width 79 height 13
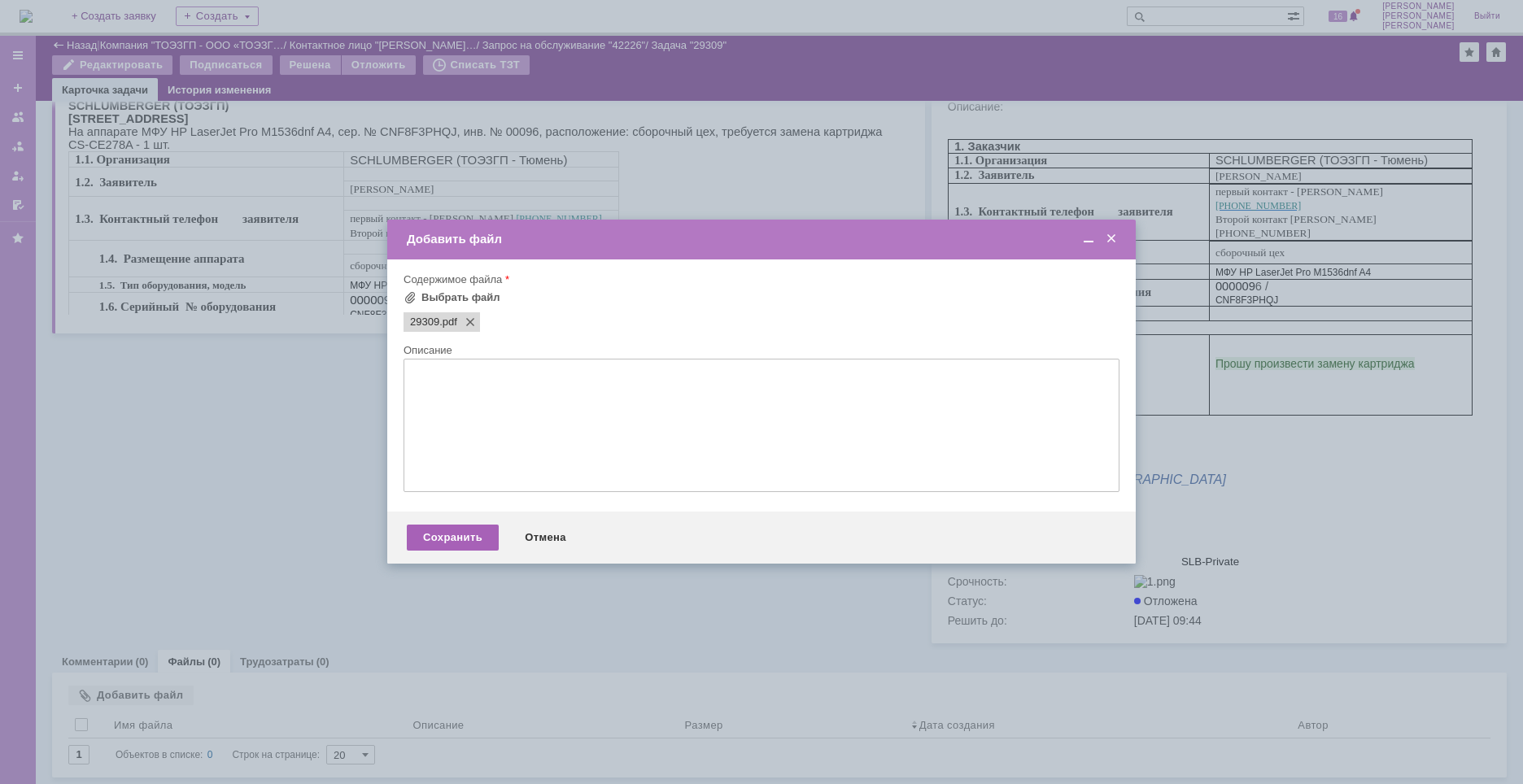
click at [455, 544] on div "Сохранить" at bounding box center [453, 538] width 92 height 26
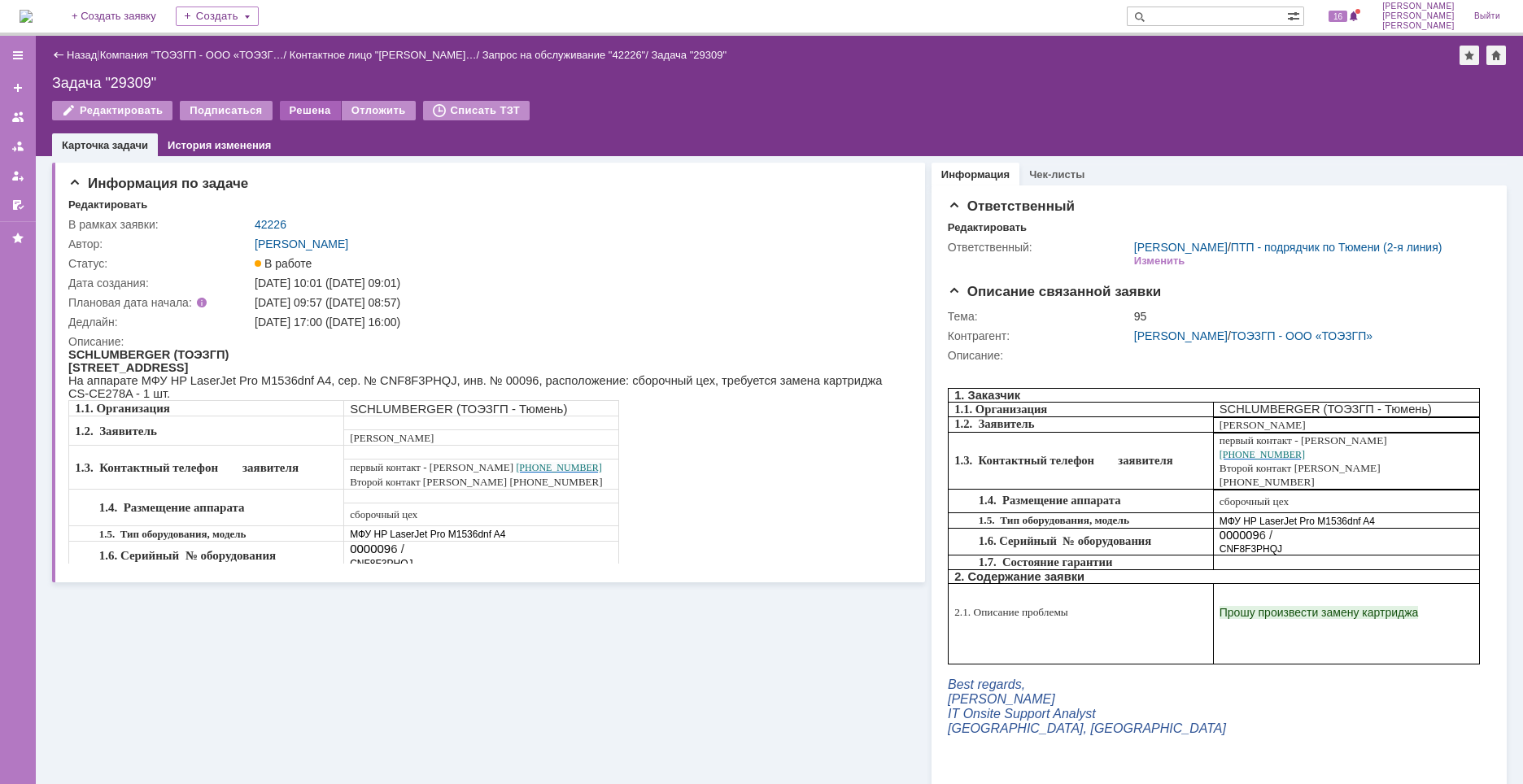
click at [304, 108] on div "Решена" at bounding box center [310, 110] width 61 height 19
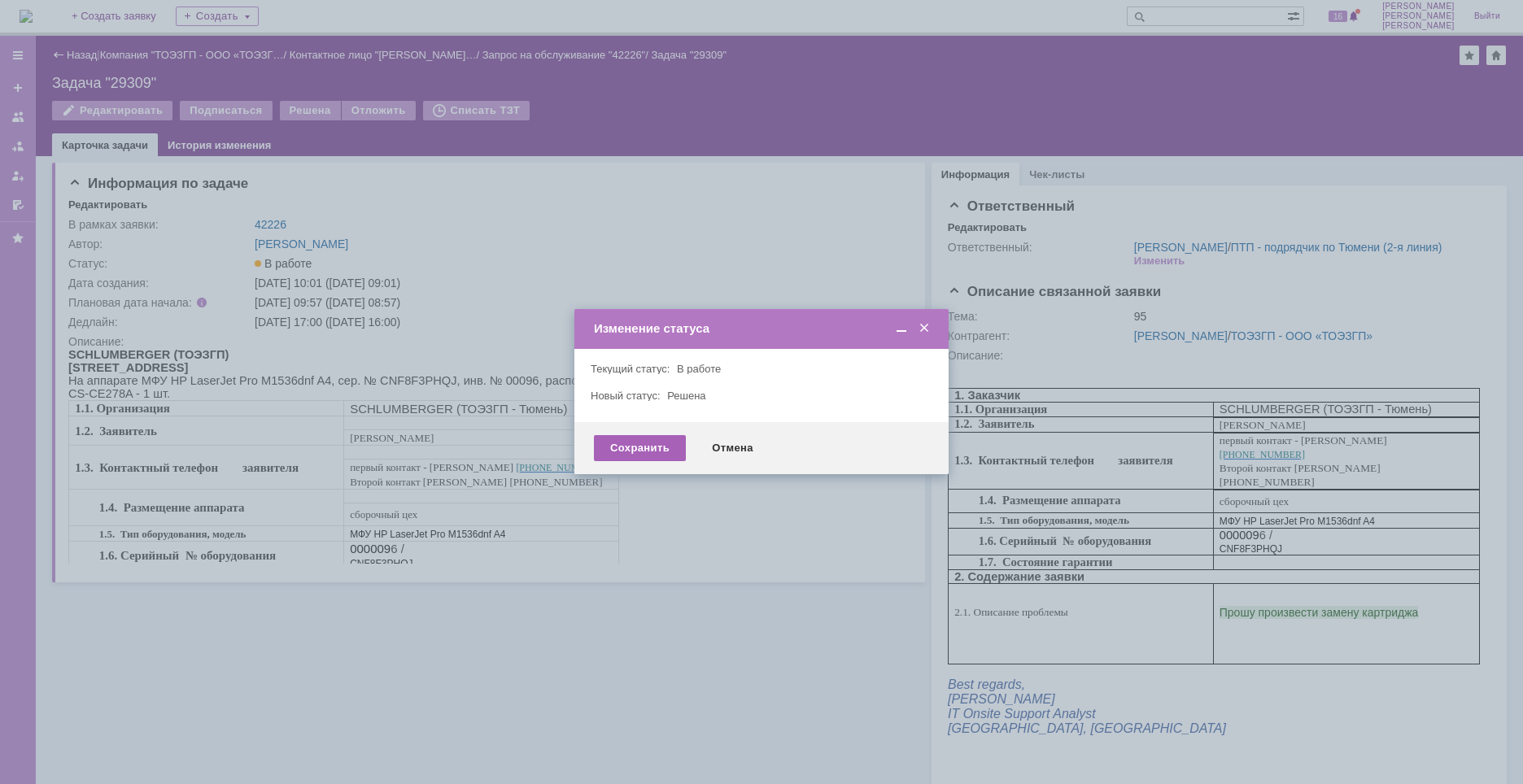
click at [635, 439] on div "Сохранить" at bounding box center [640, 449] width 92 height 26
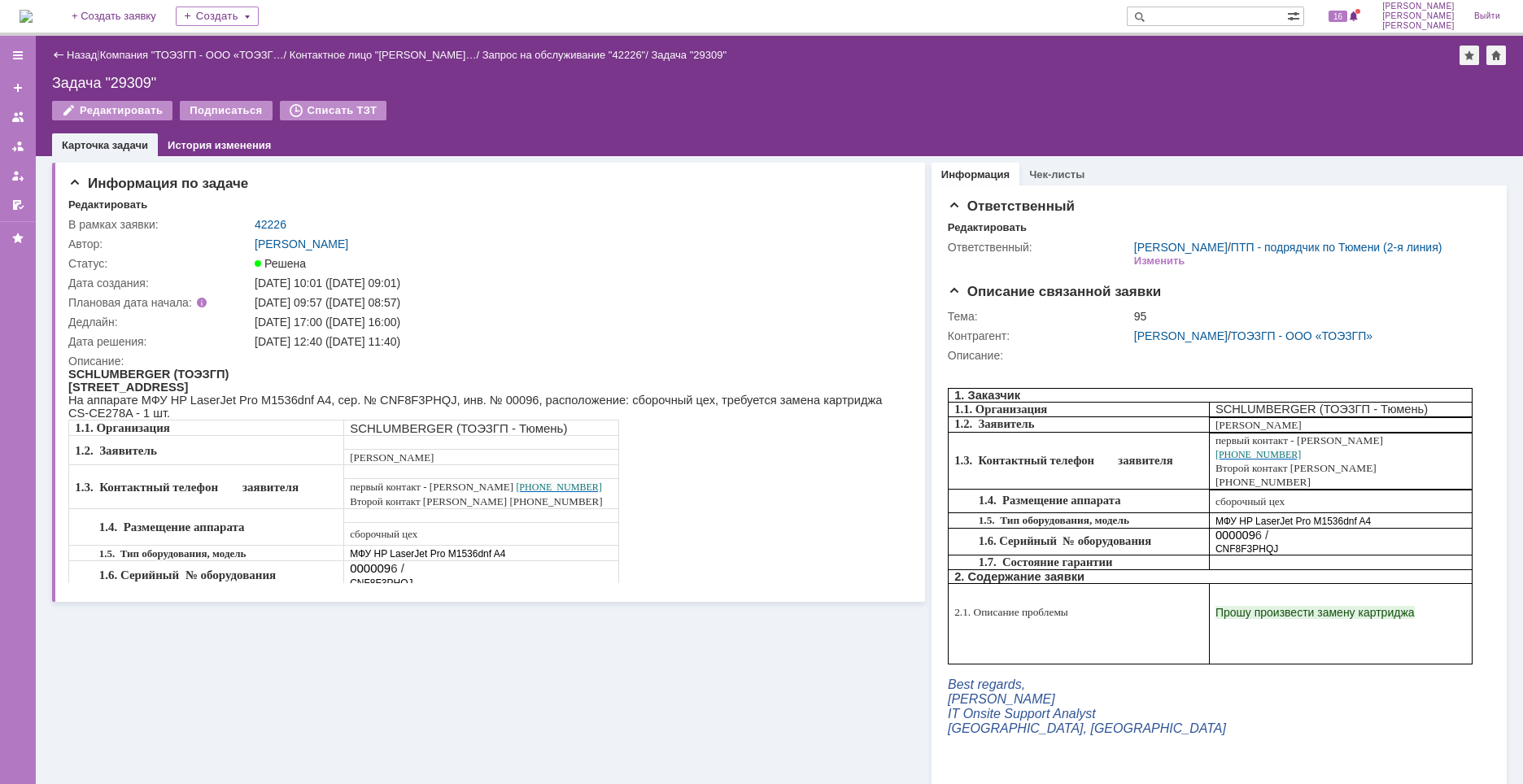
click at [32, 17] on img at bounding box center [26, 17] width 13 height 13
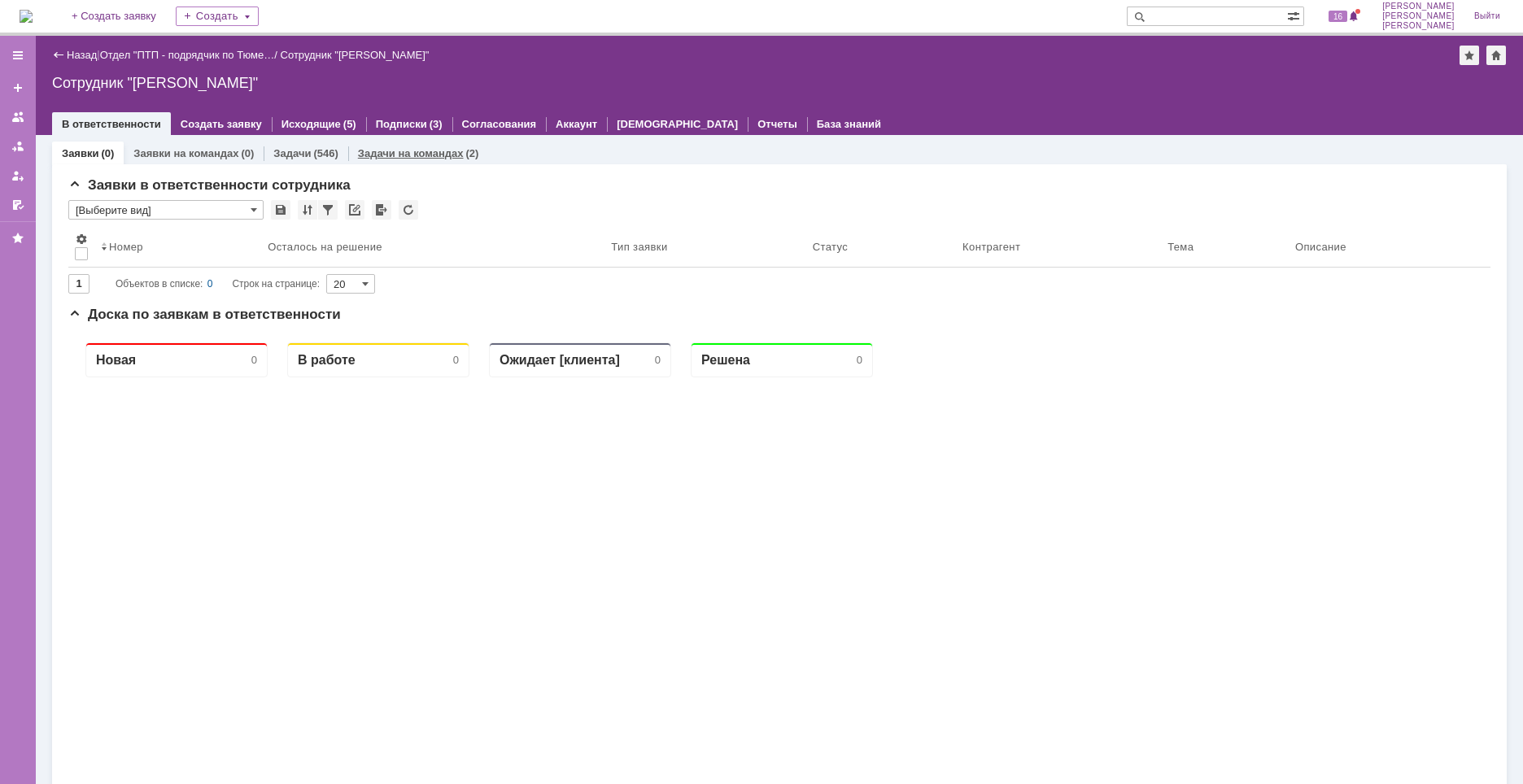
click at [422, 156] on link "Задачи на командах" at bounding box center [410, 153] width 106 height 12
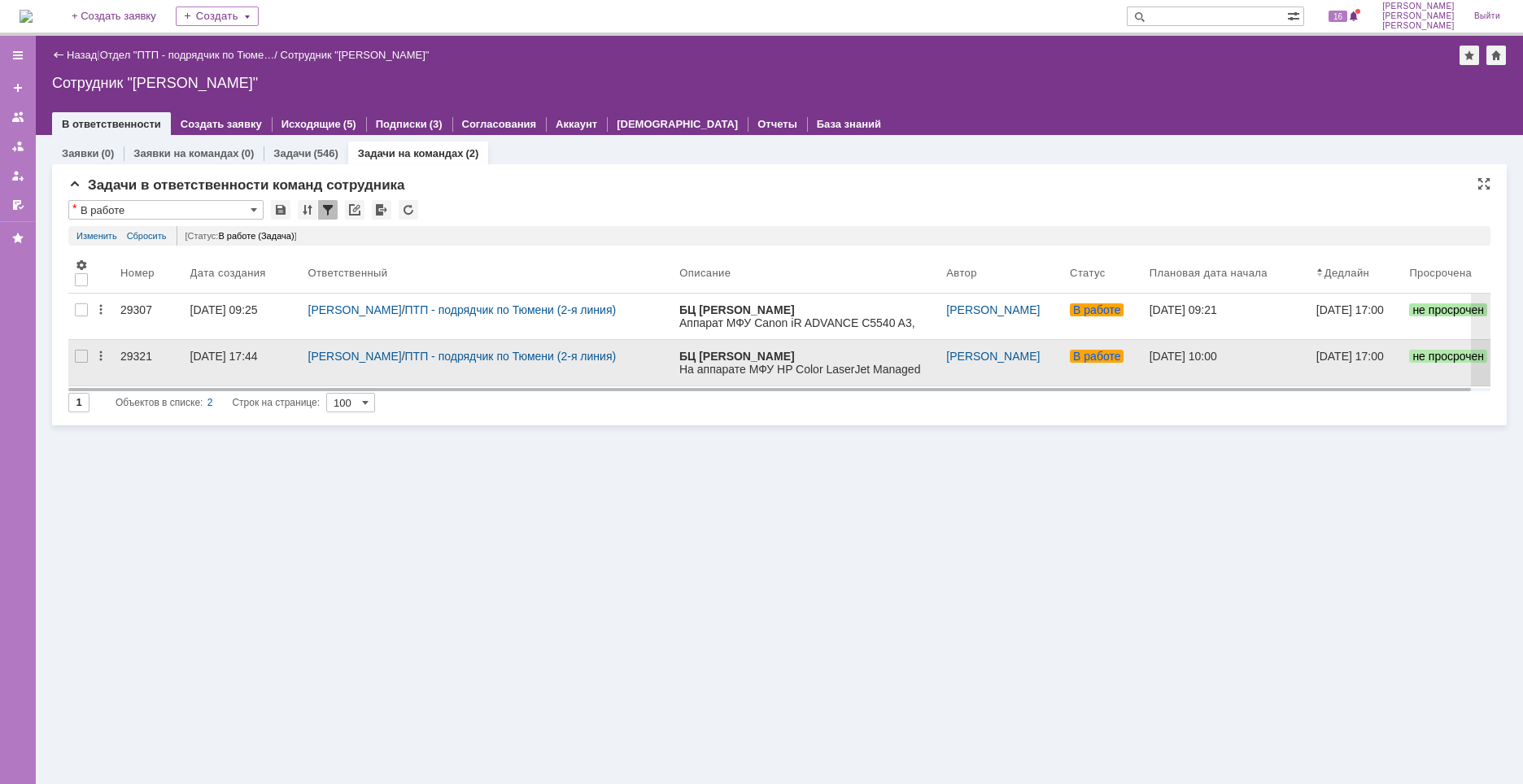
click at [133, 358] on div "29321" at bounding box center [149, 357] width 57 height 13
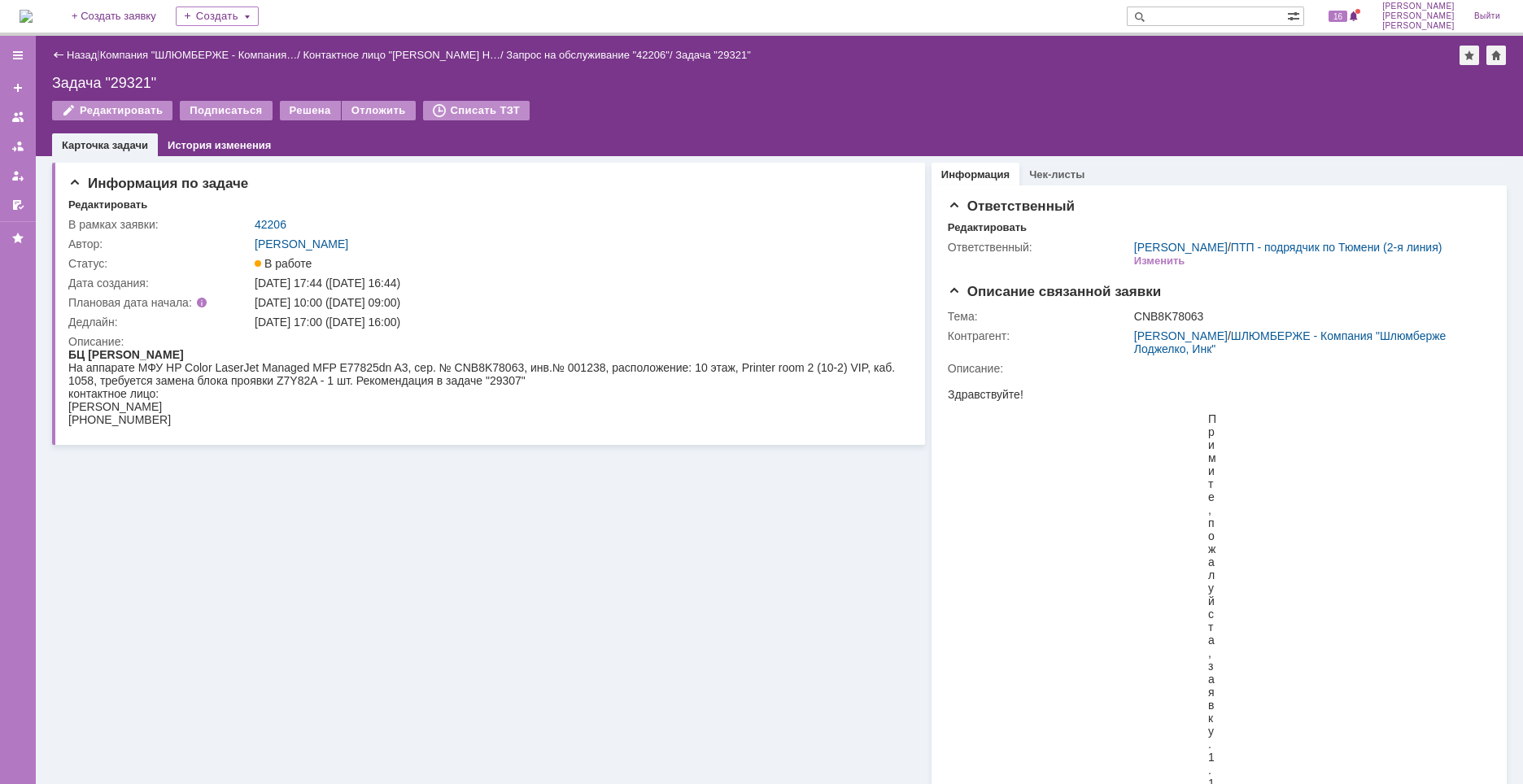
click at [135, 78] on div "Задача "29321"" at bounding box center [779, 83] width 1455 height 17
copy div "29321"
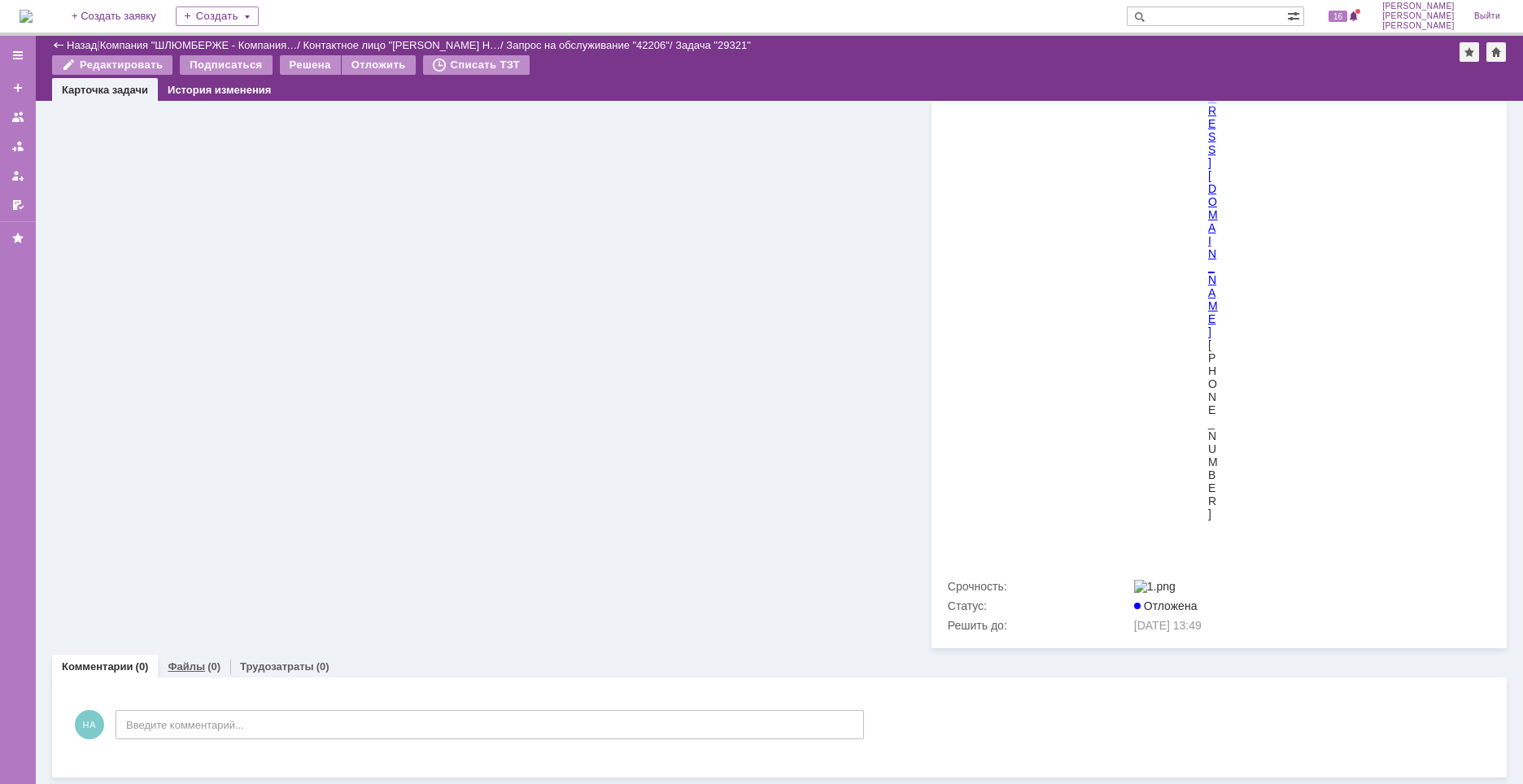
click at [202, 658] on div "Файлы (0)" at bounding box center [194, 666] width 73 height 24
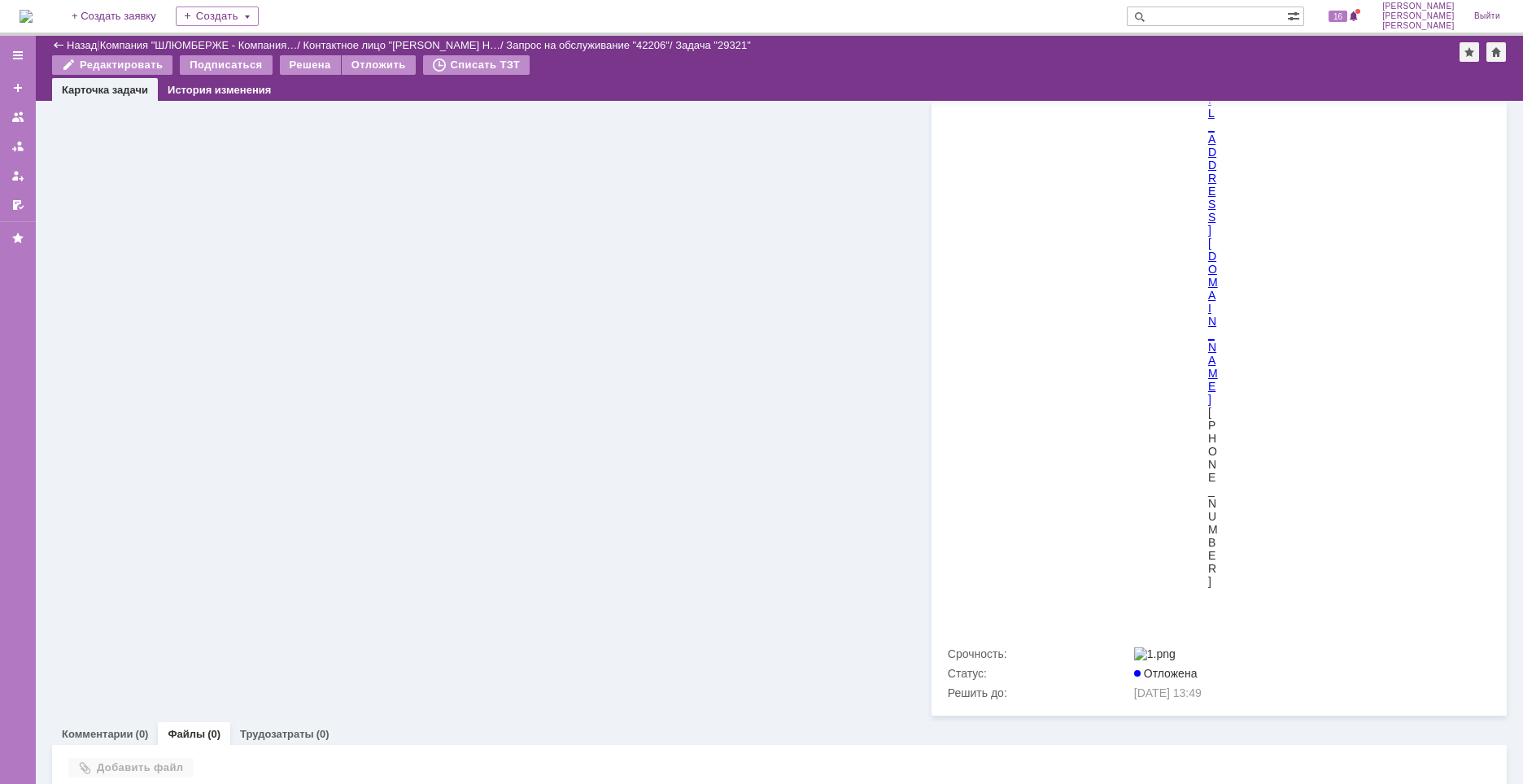
scroll to position [5635, 0]
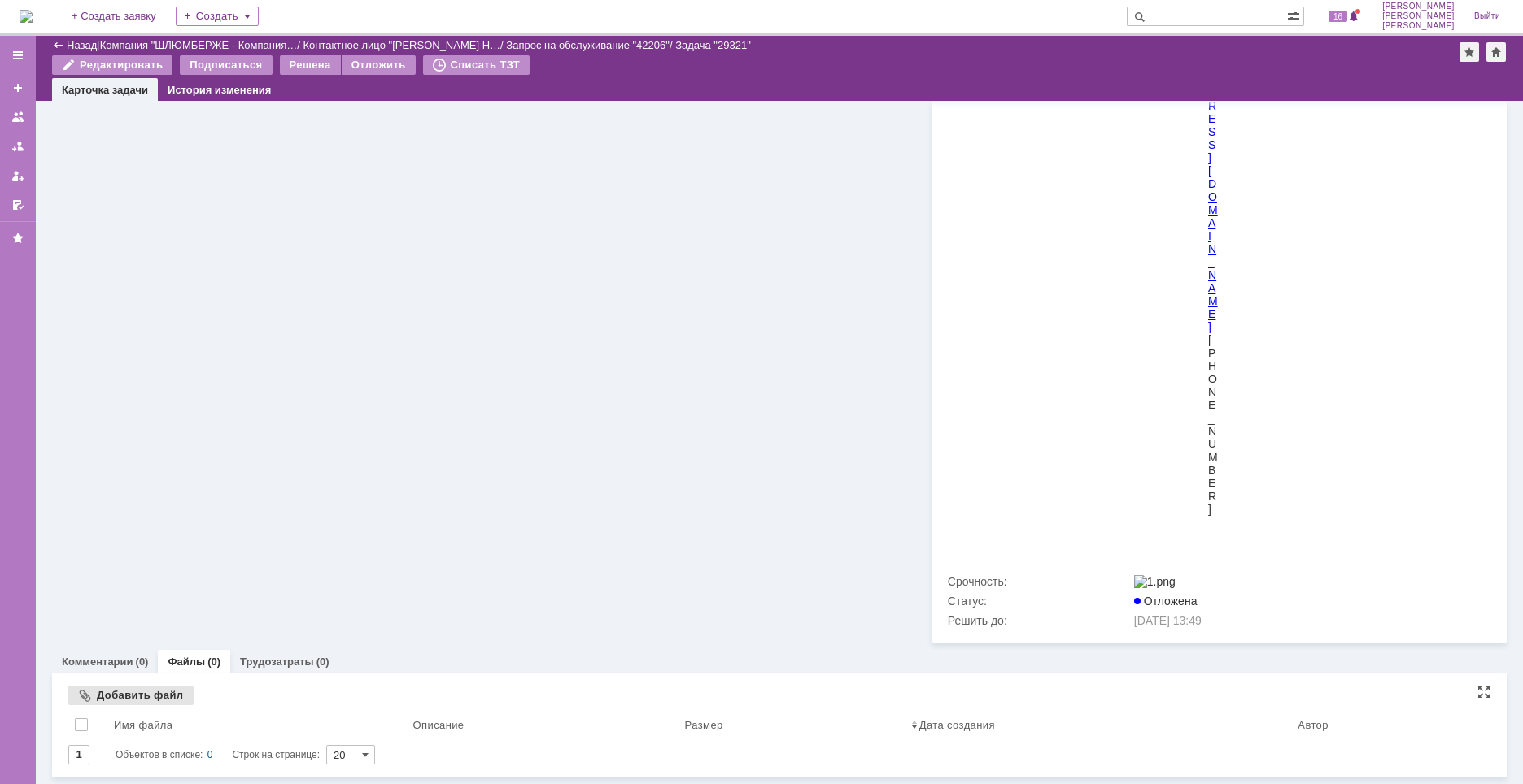
click at [149, 699] on div "Добавить файл" at bounding box center [131, 695] width 125 height 19
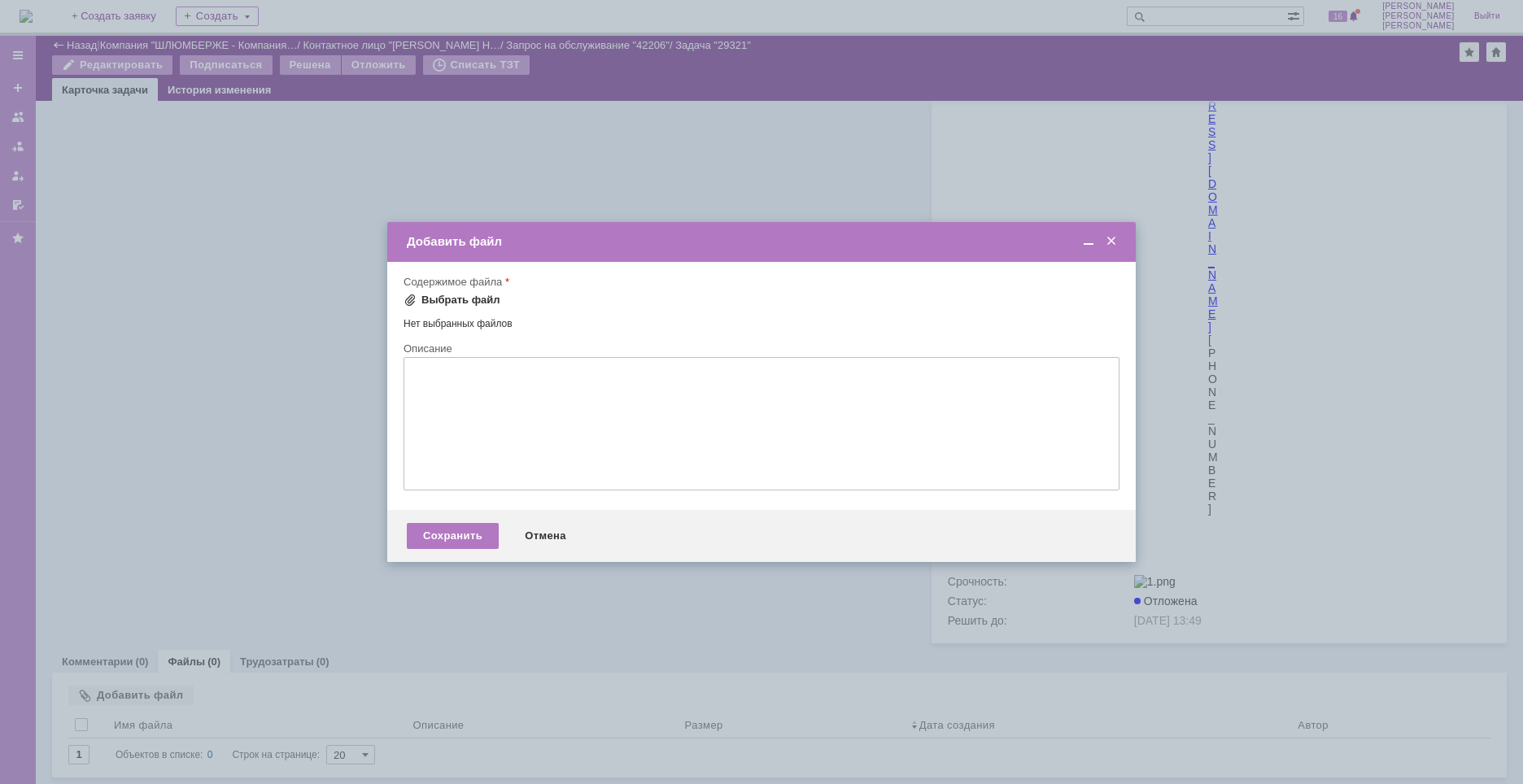
click at [476, 293] on div "Выбрать файл" at bounding box center [451, 300] width 97 height 19
click at [449, 549] on div "Сохранить" at bounding box center [453, 538] width 92 height 26
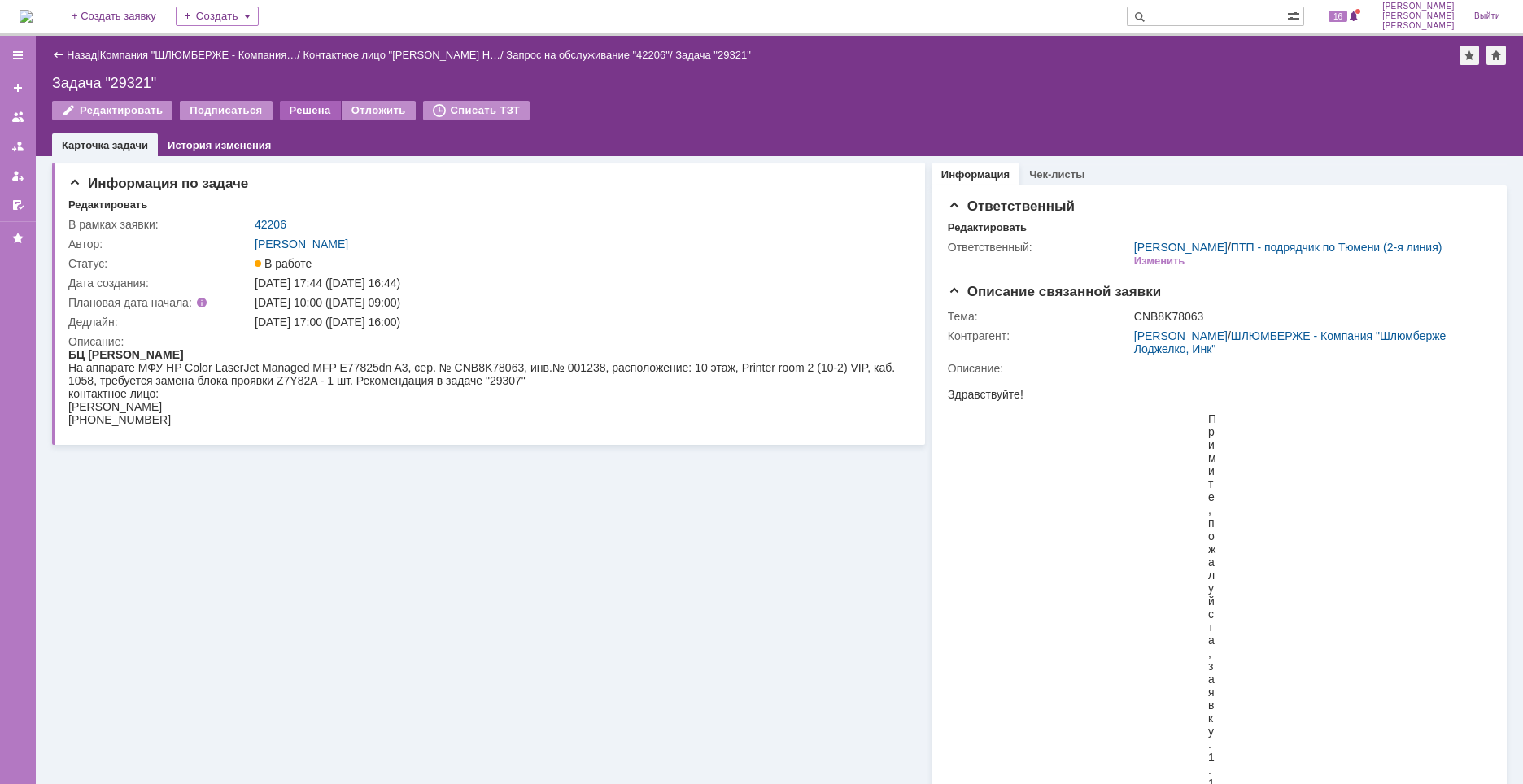
click at [279, 109] on div "Решена" at bounding box center [310, 110] width 61 height 19
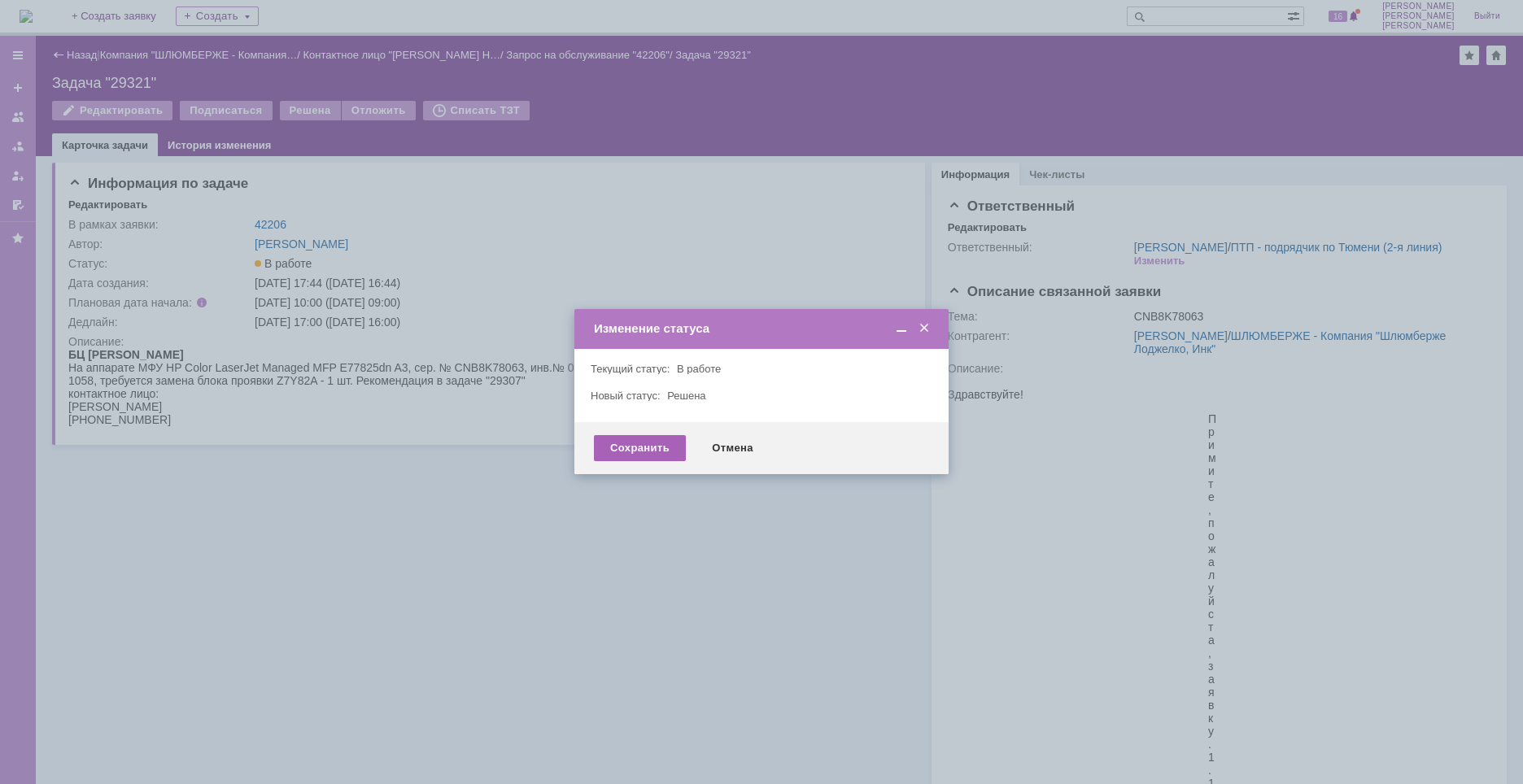
click at [616, 449] on div "Сохранить" at bounding box center [640, 449] width 92 height 26
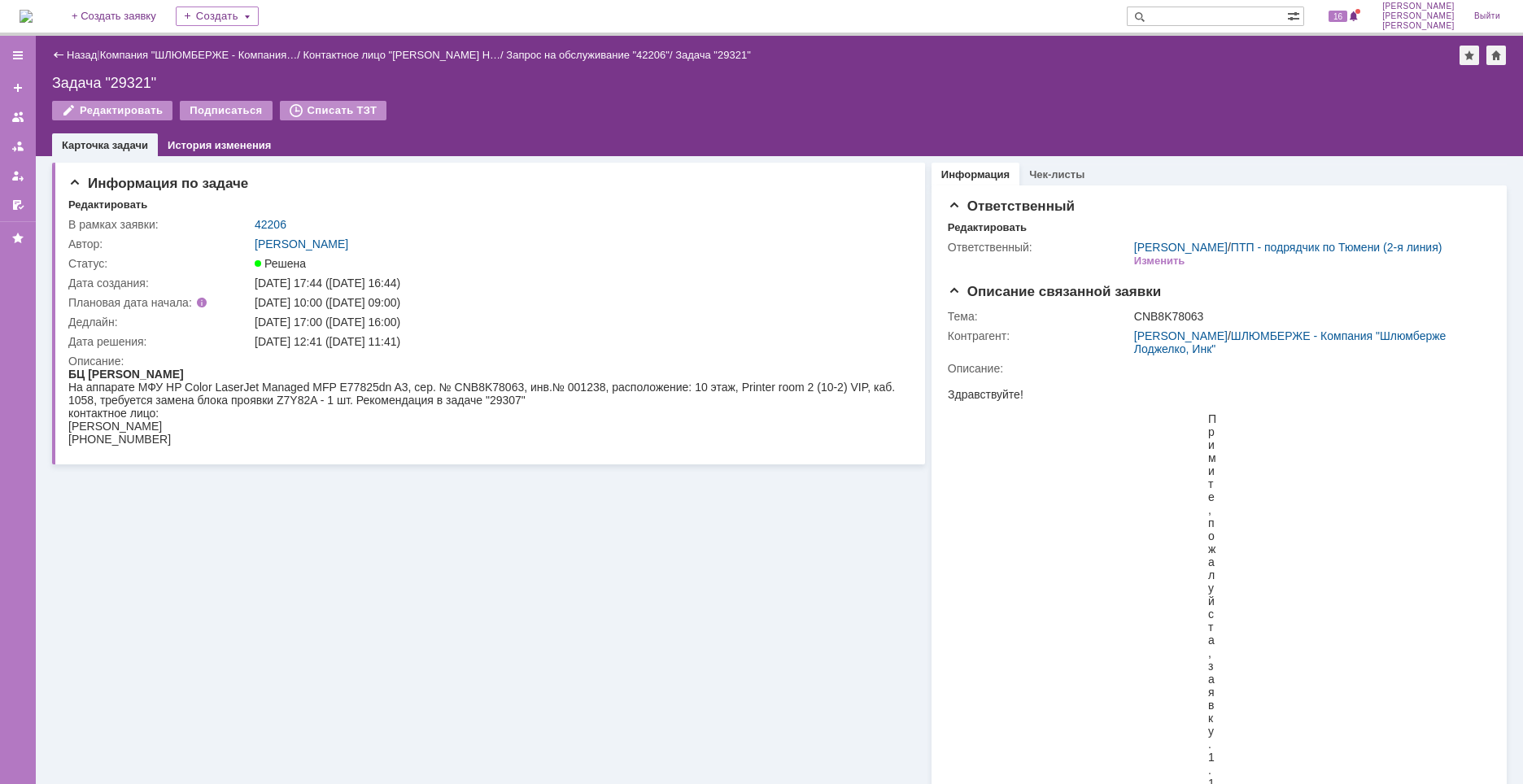
click at [32, 16] on img at bounding box center [26, 17] width 13 height 13
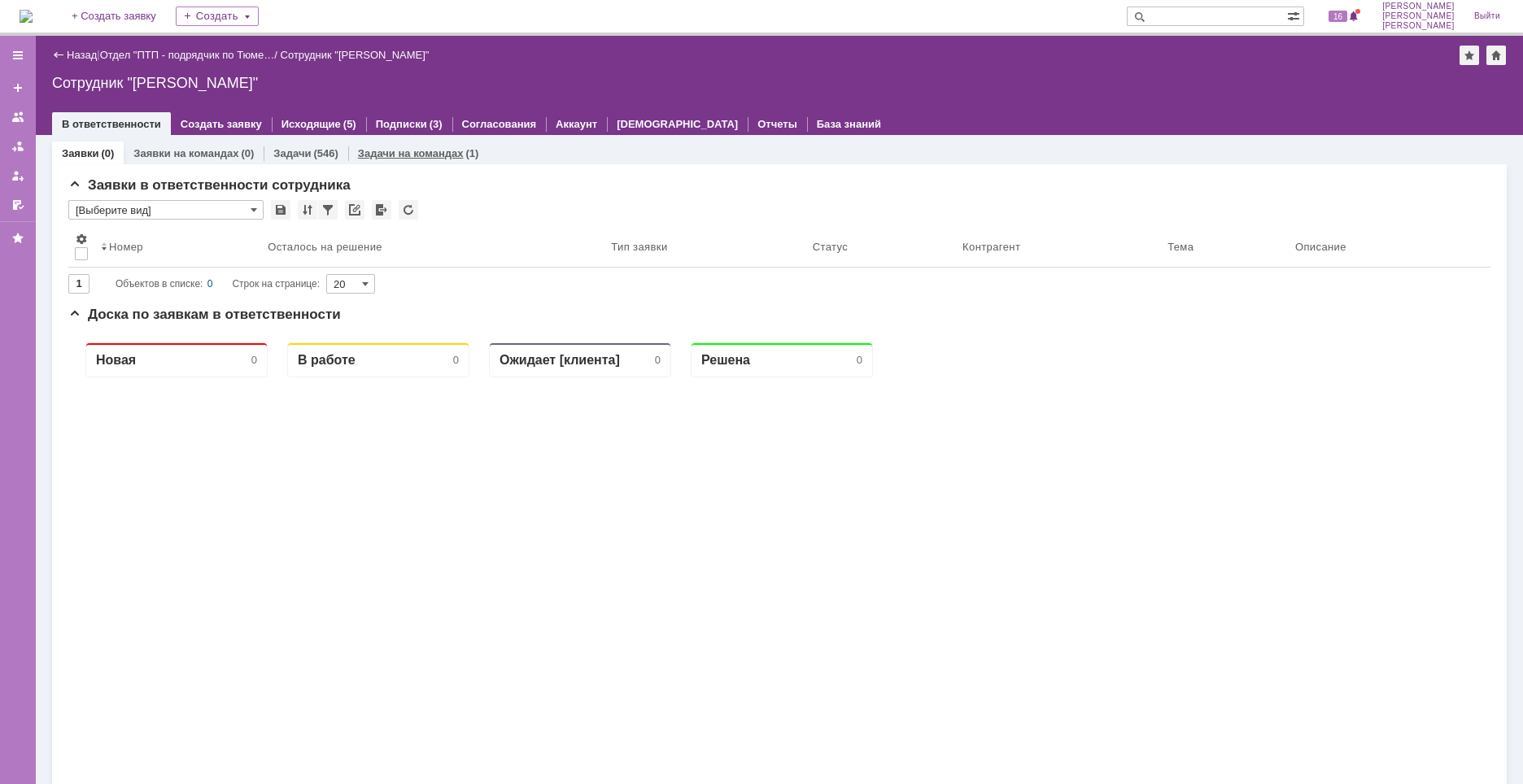
click at [408, 159] on link "Задачи на командах" at bounding box center [410, 153] width 106 height 12
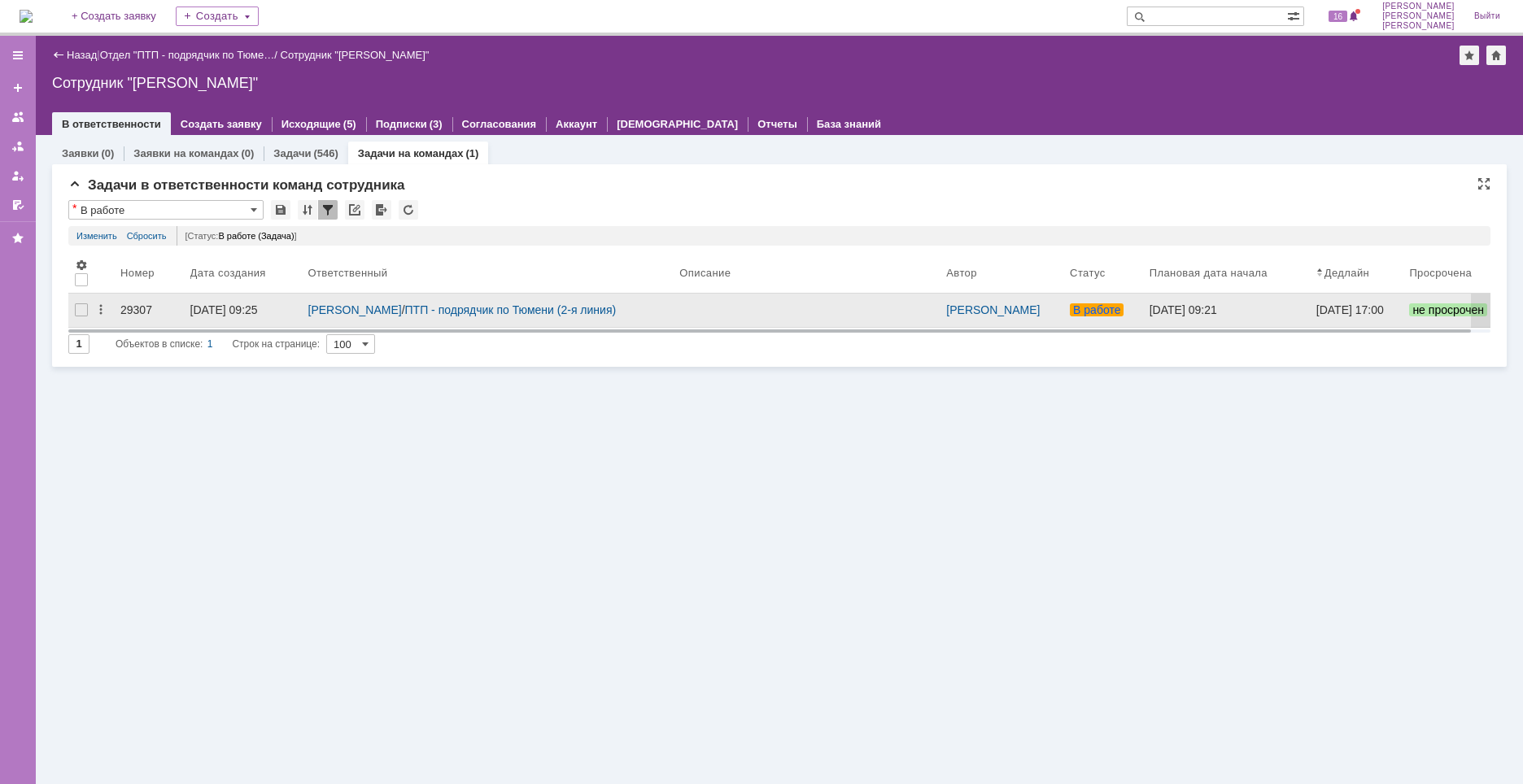
click at [153, 304] on div "29307" at bounding box center [149, 310] width 57 height 13
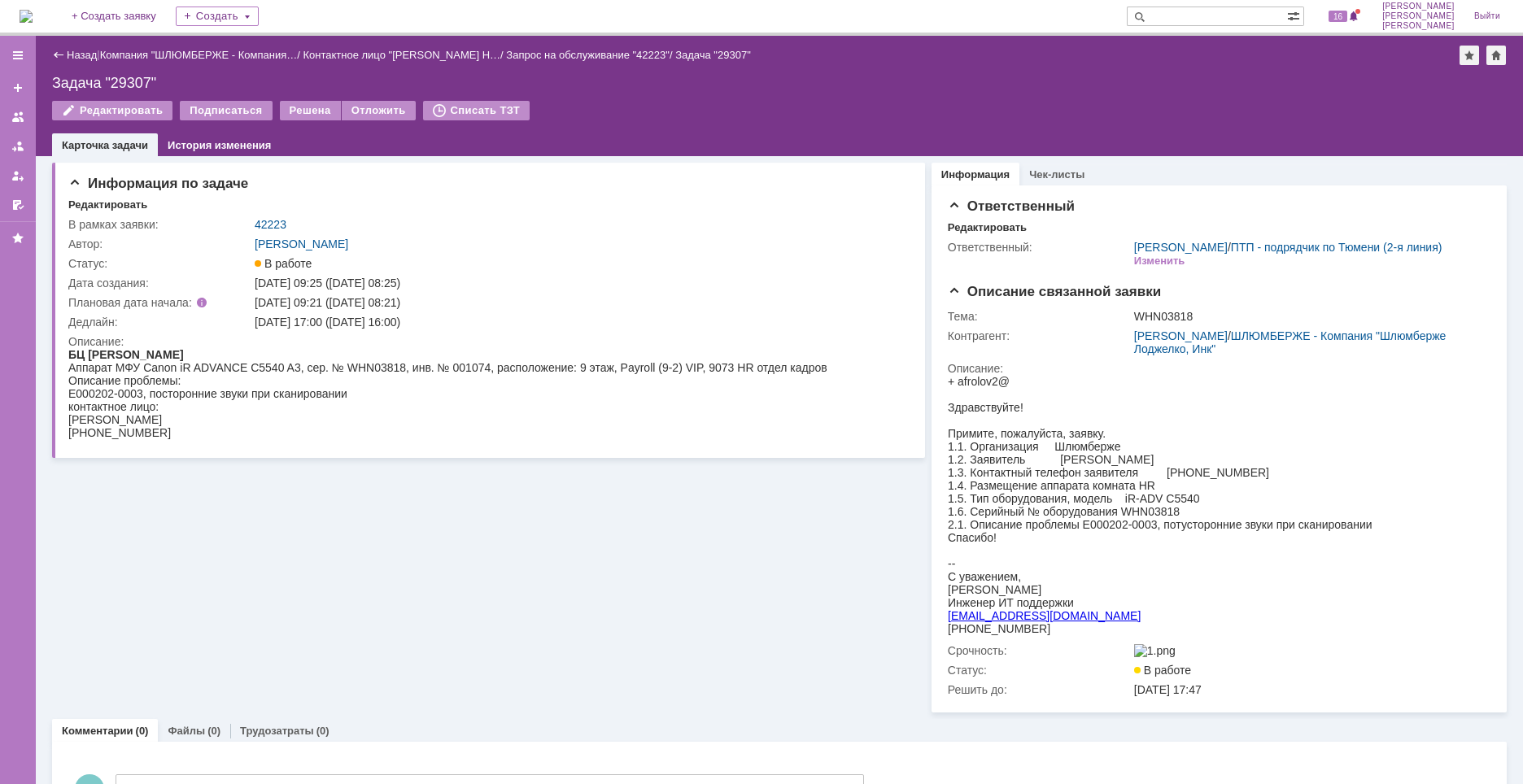
click at [124, 85] on div "Задача "29307"" at bounding box center [779, 83] width 1455 height 17
copy div "29307"
click at [698, 544] on div "Информация по задаче Редактировать В рамках заявки: 42223 Автор: Новоженова Нат…" at bounding box center [489, 434] width 873 height 556
click at [32, 17] on img at bounding box center [26, 17] width 13 height 13
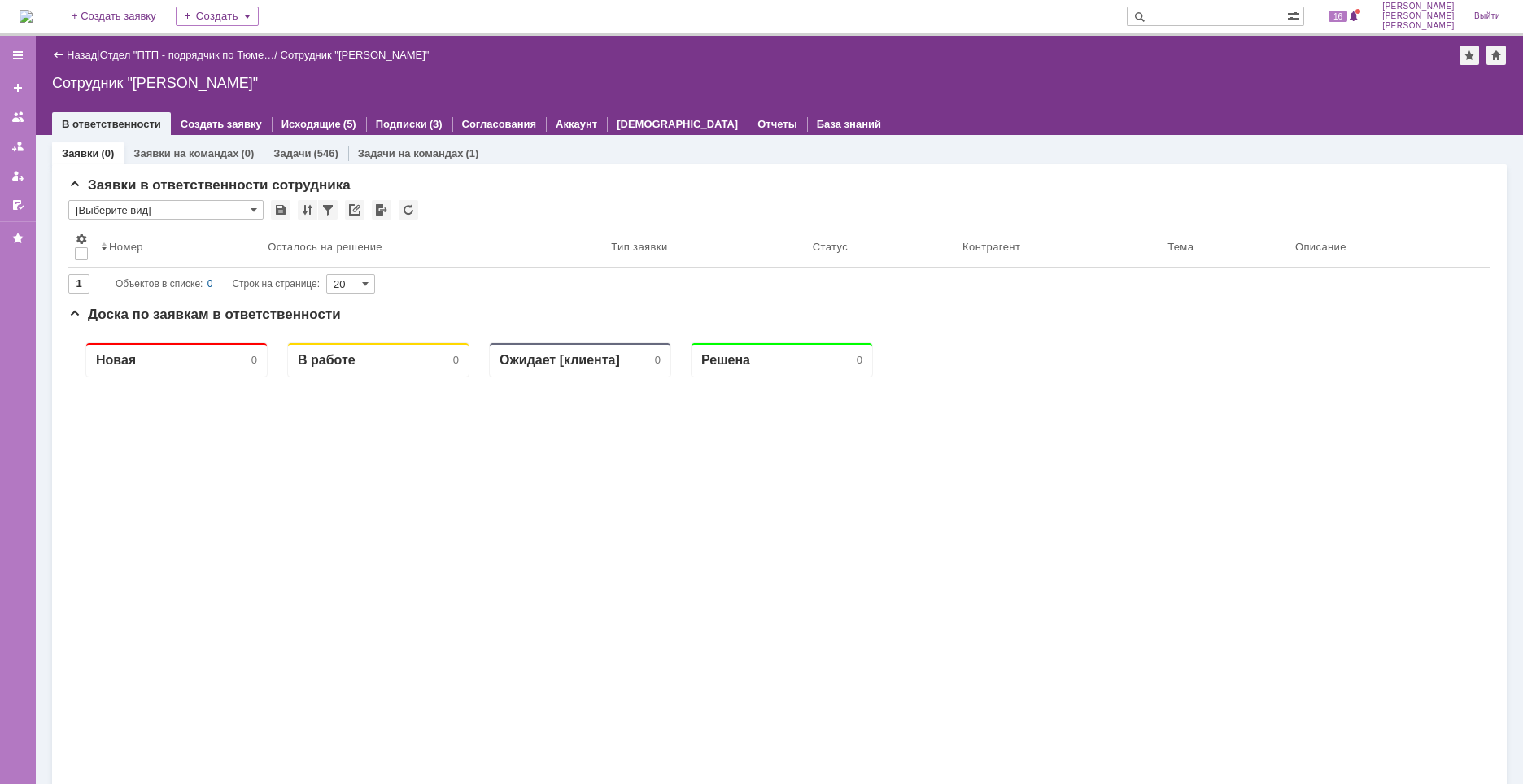
click at [1216, 12] on input "text" at bounding box center [1207, 16] width 160 height 19
click at [399, 144] on div "Задачи на командах (1)" at bounding box center [418, 153] width 141 height 24
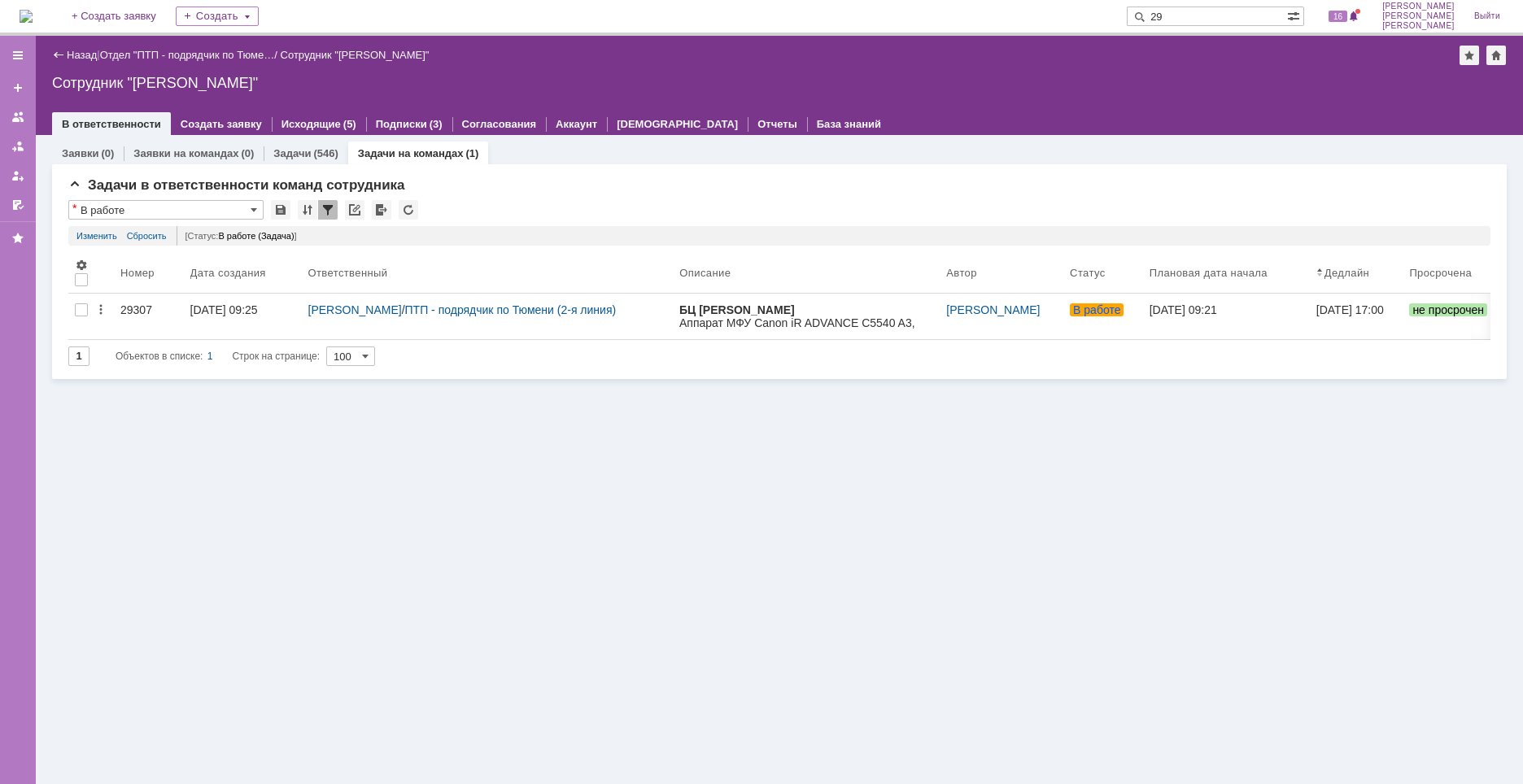
click at [1237, 14] on input "29" at bounding box center [1207, 16] width 160 height 19
click at [1246, 20] on input "29" at bounding box center [1207, 16] width 160 height 19
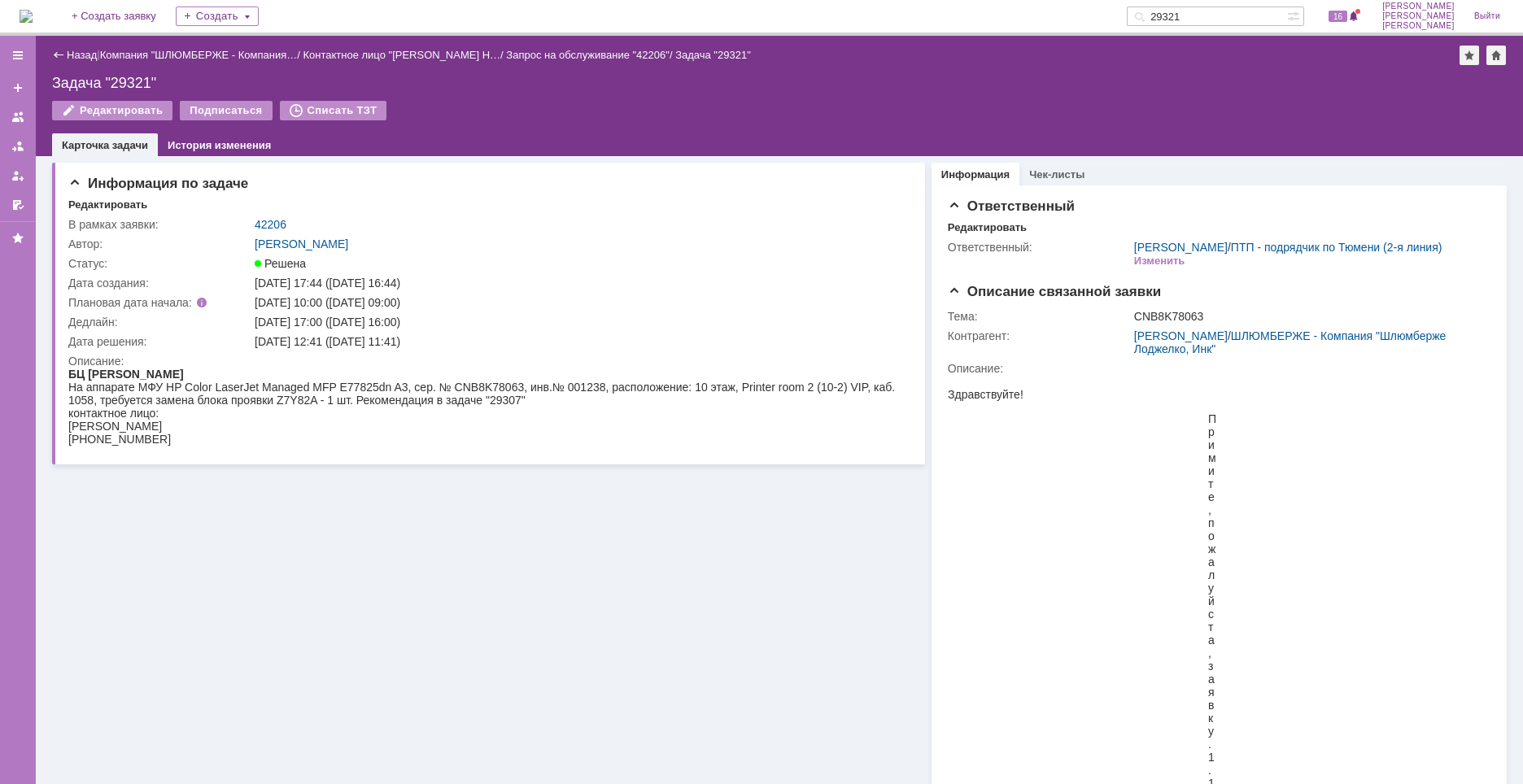
click at [134, 83] on div "Задача "29321"" at bounding box center [779, 83] width 1455 height 17
copy div "29321"
click at [506, 401] on div "На аппарате МФУ HP Color LaserJet Managed MFP E77825dn A3, сер. № CNB8K78063, и…" at bounding box center [484, 393] width 834 height 26
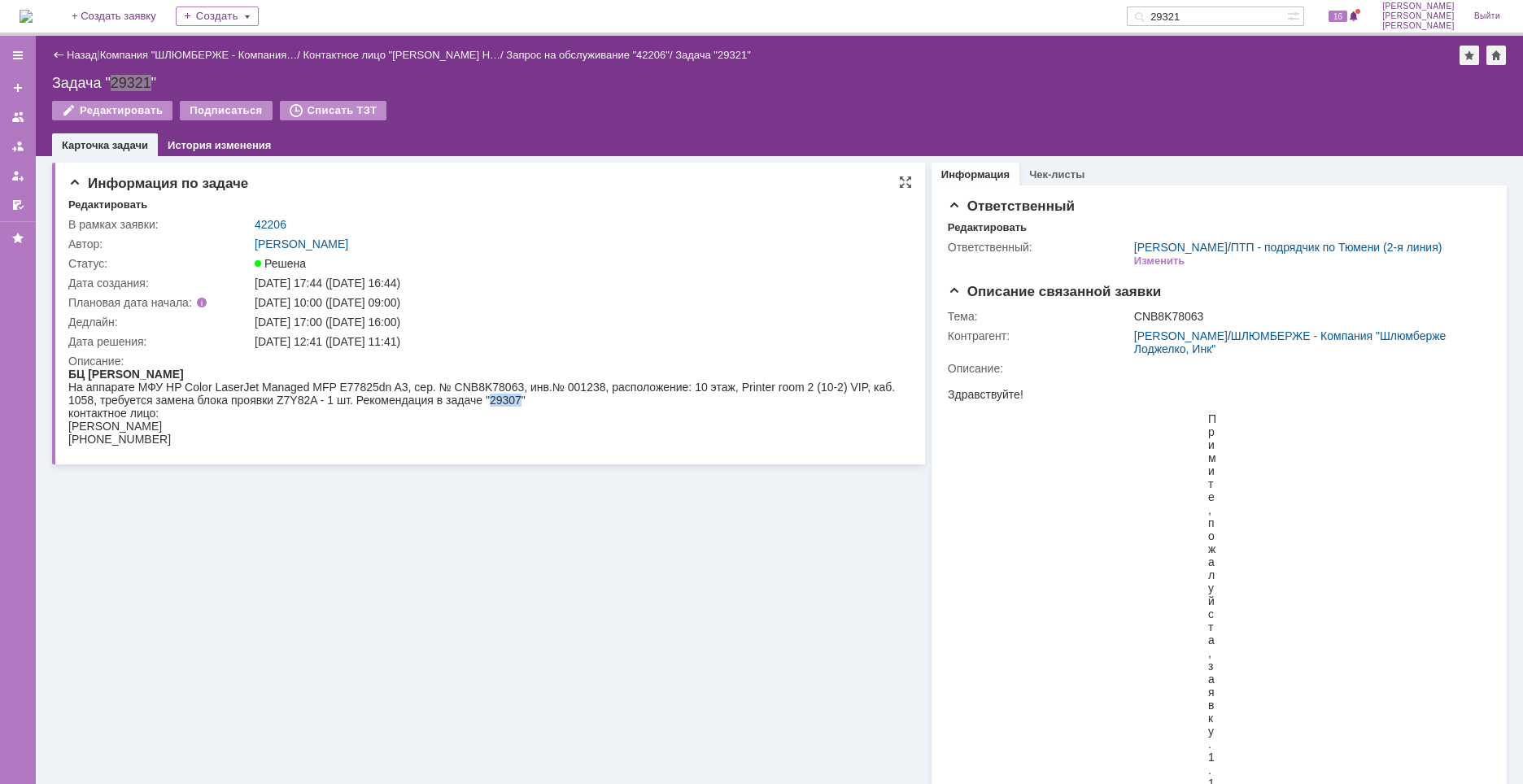
copy div "29307"
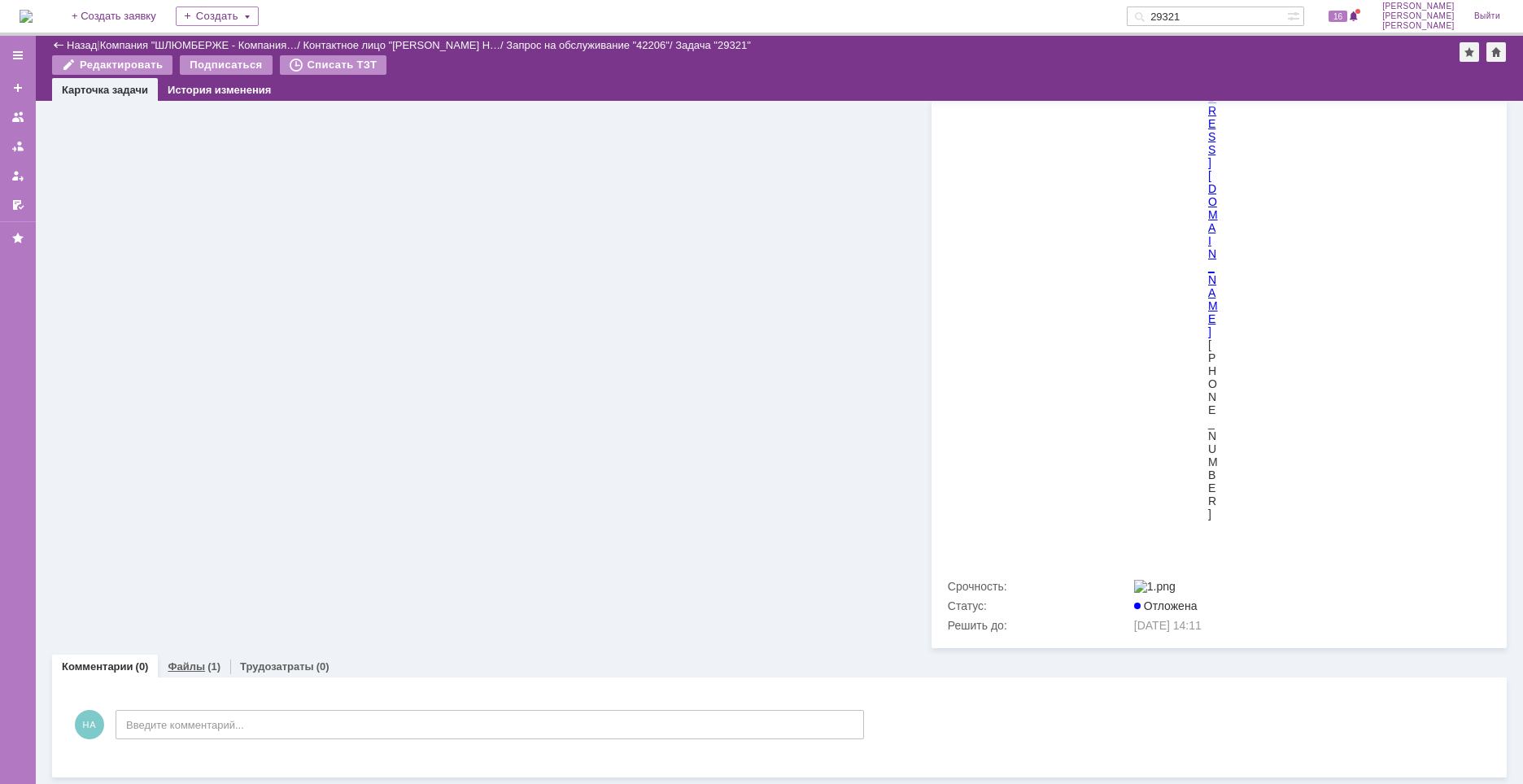
click at [195, 665] on link "Файлы" at bounding box center [186, 666] width 38 height 12
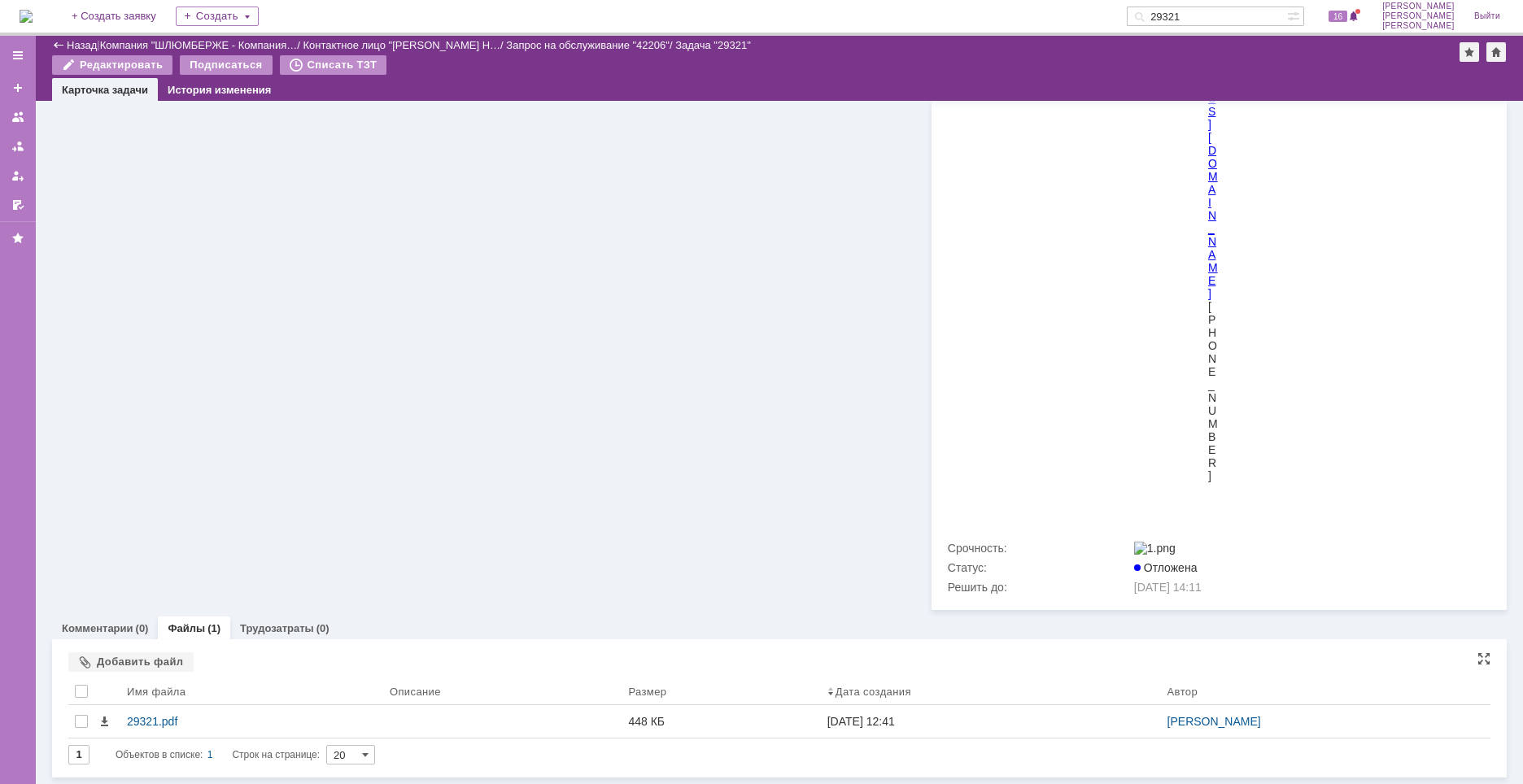
scroll to position [5674, 0]
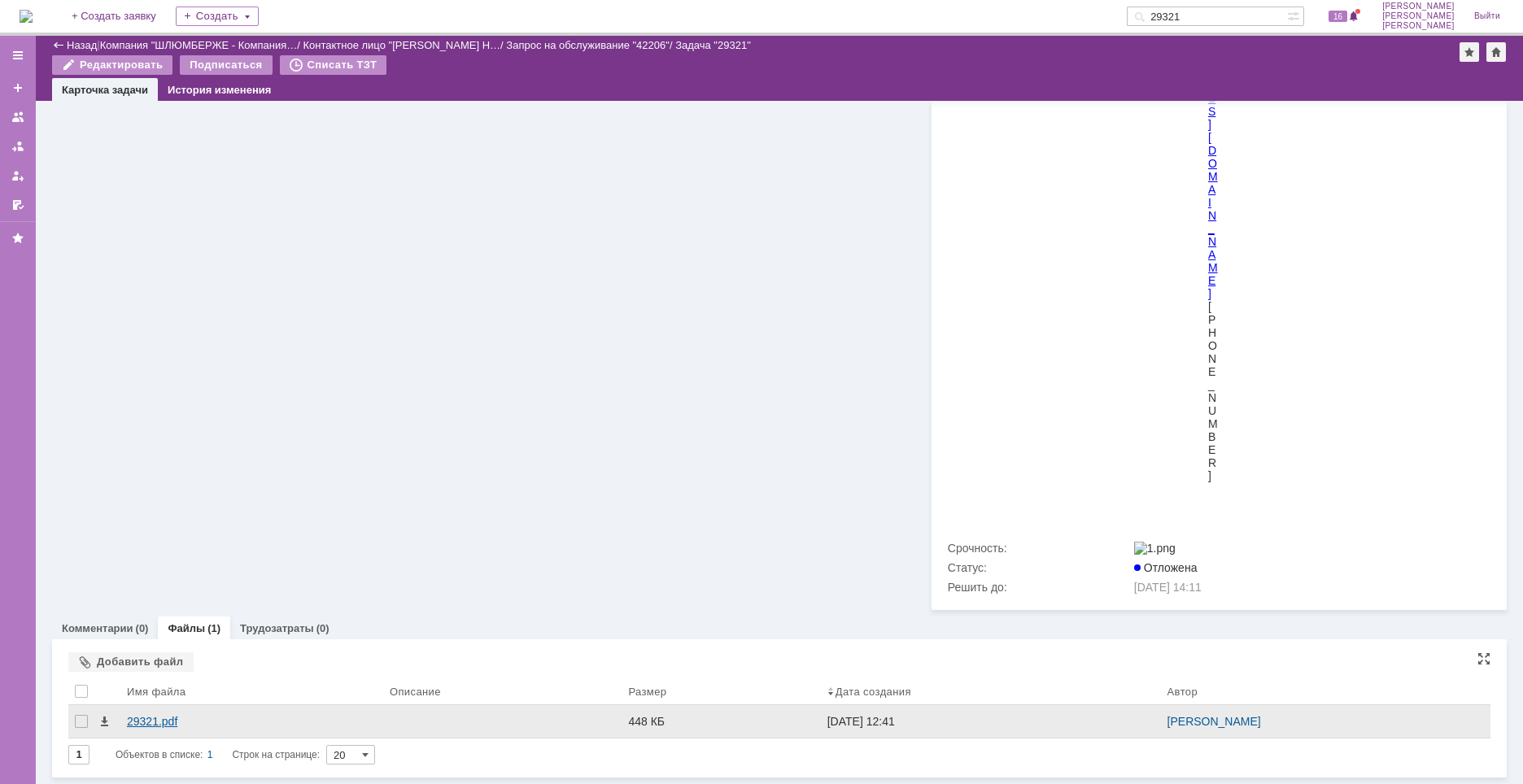
click at [140, 722] on div "29321.pdf" at bounding box center [252, 722] width 250 height 13
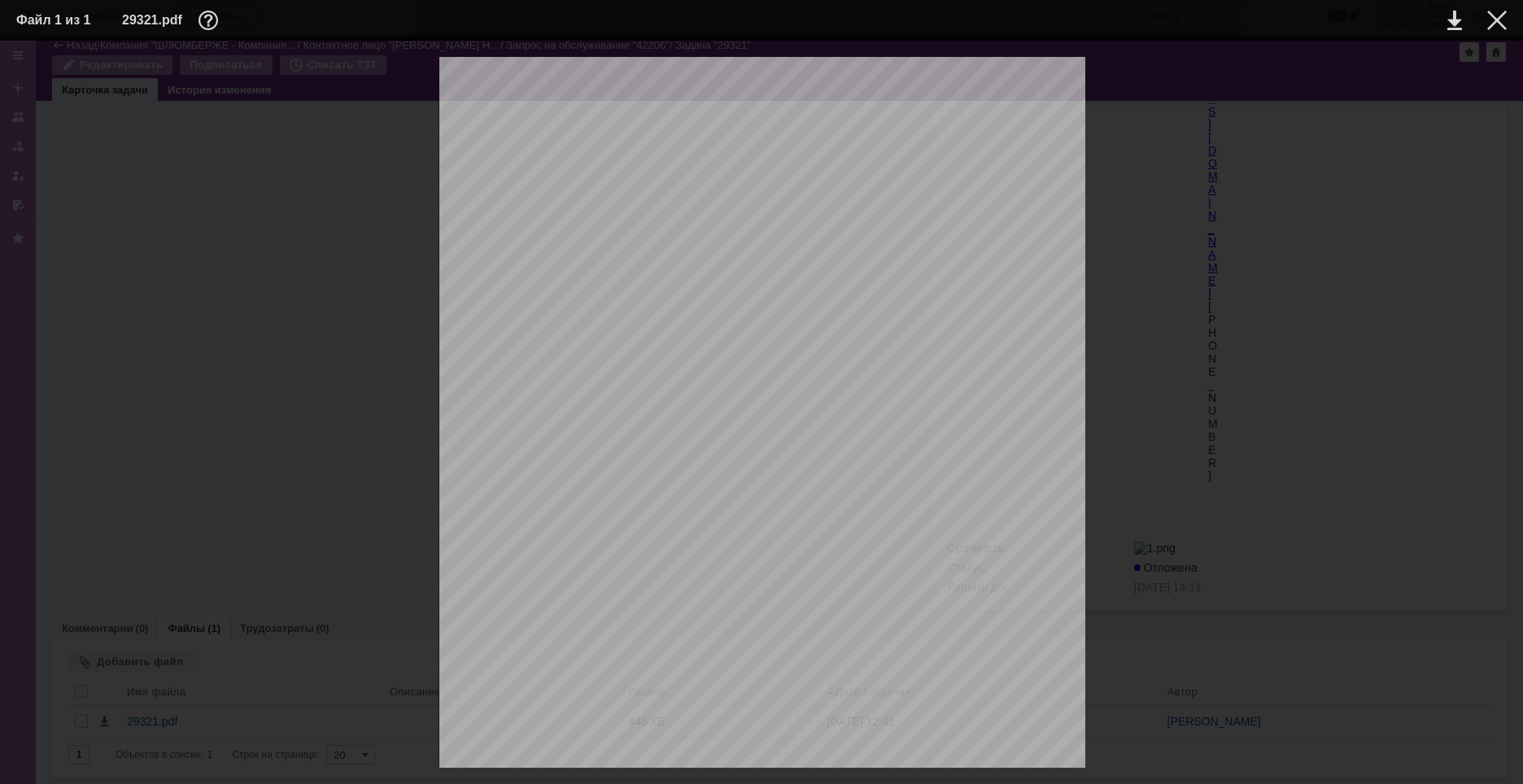
scroll to position [0, 0]
drag, startPoint x: 1355, startPoint y: 287, endPoint x: 1247, endPoint y: 292, distance: 108.1
click at [1355, 287] on div at bounding box center [761, 513] width 1490 height 913
click at [1497, 19] on div at bounding box center [1496, 20] width 19 height 19
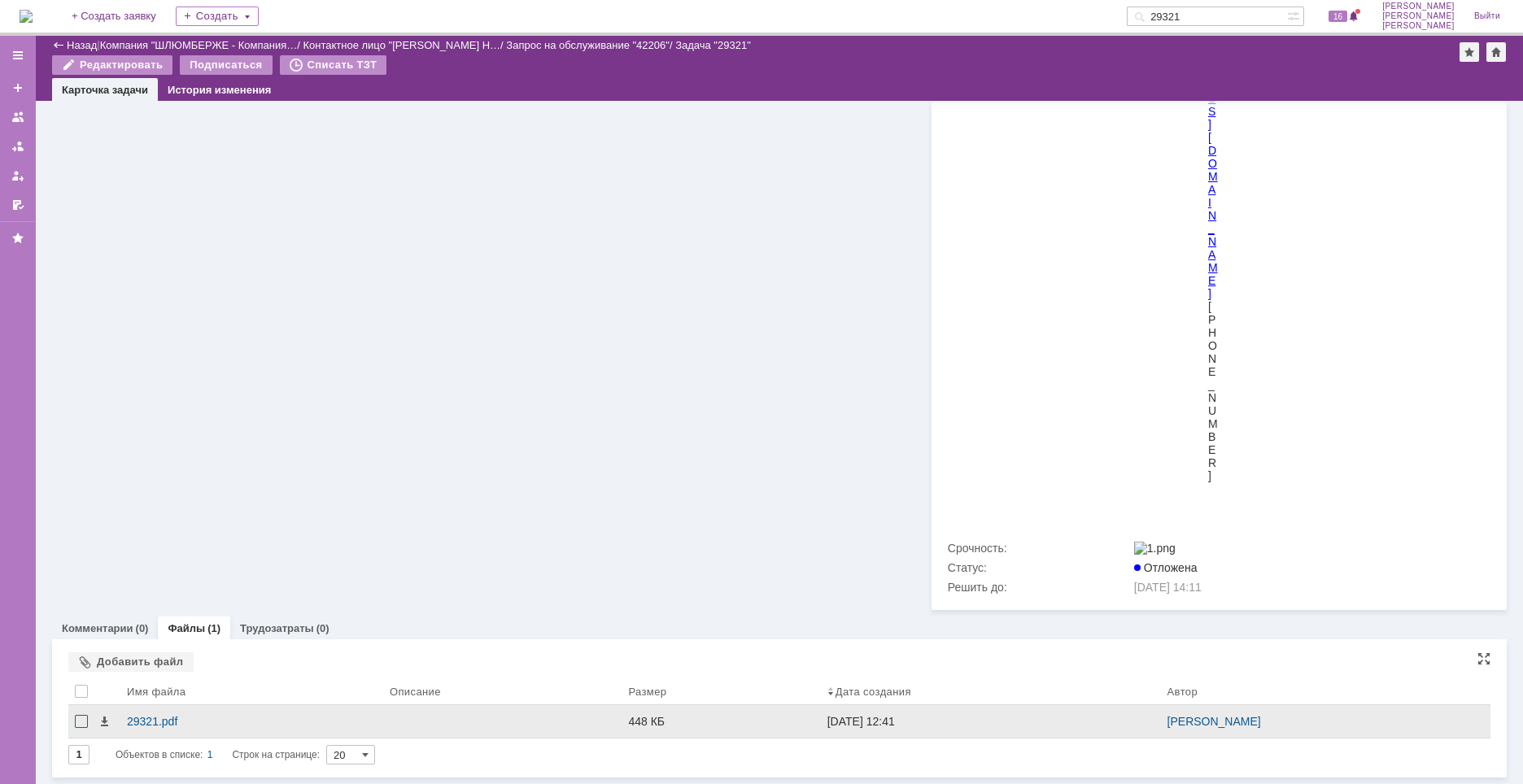
click at [80, 719] on div at bounding box center [81, 722] width 13 height 13
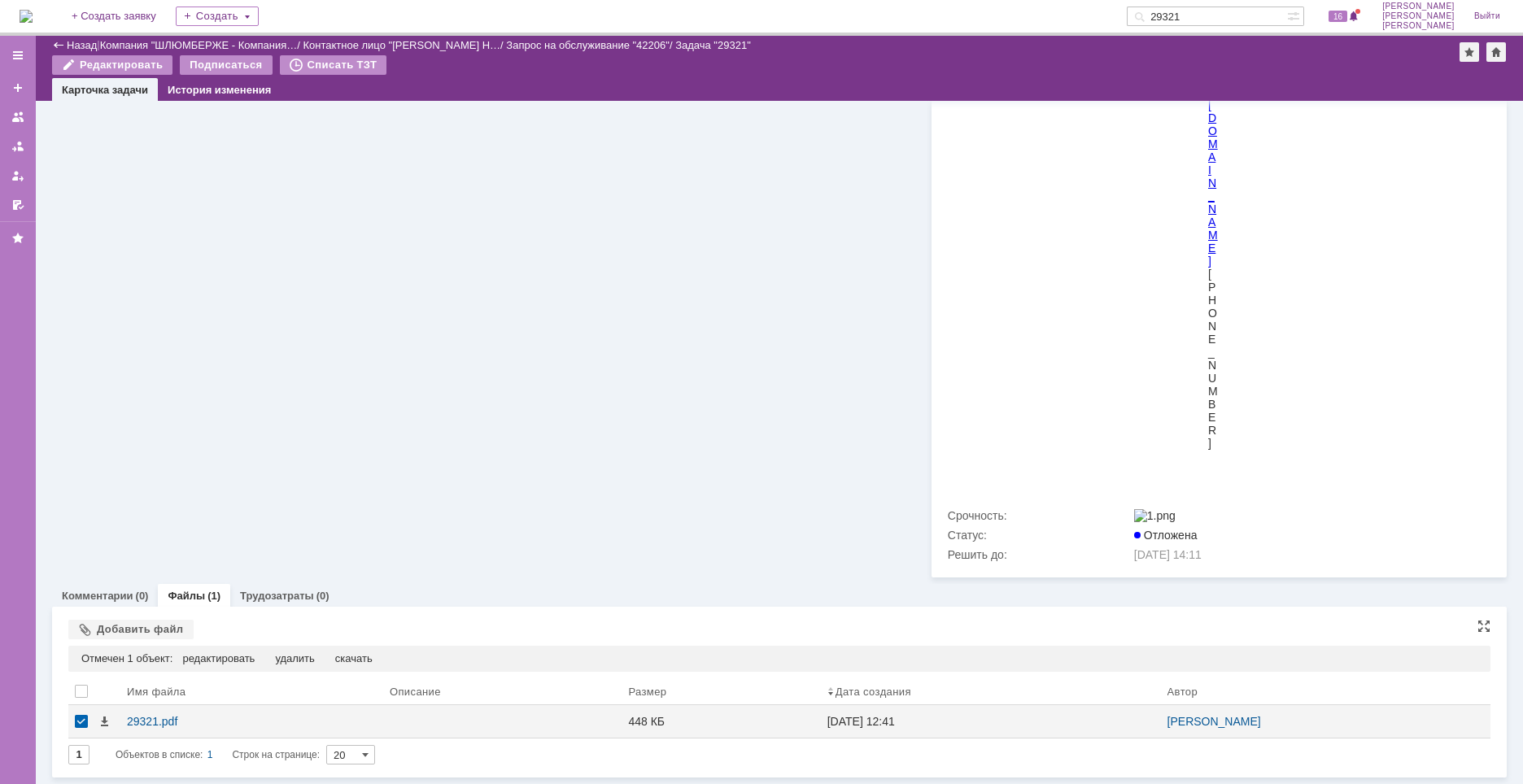
scroll to position [5706, 0]
click at [288, 667] on div "Отмечен 1 объект: редактировать удалить скачать" at bounding box center [779, 659] width 1422 height 26
click at [298, 661] on div "удалить" at bounding box center [294, 659] width 39 height 13
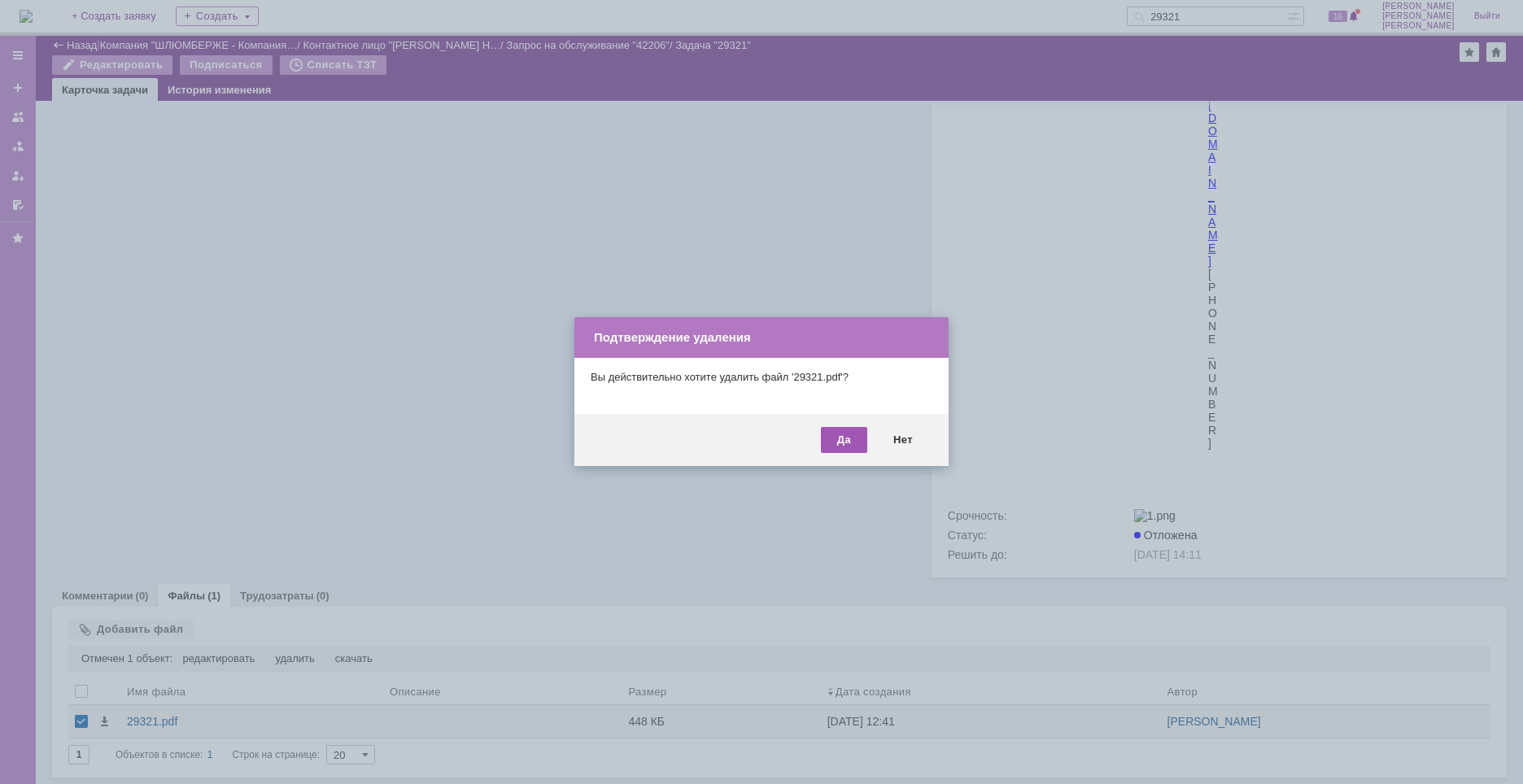
click at [860, 436] on div "Да" at bounding box center [844, 440] width 46 height 26
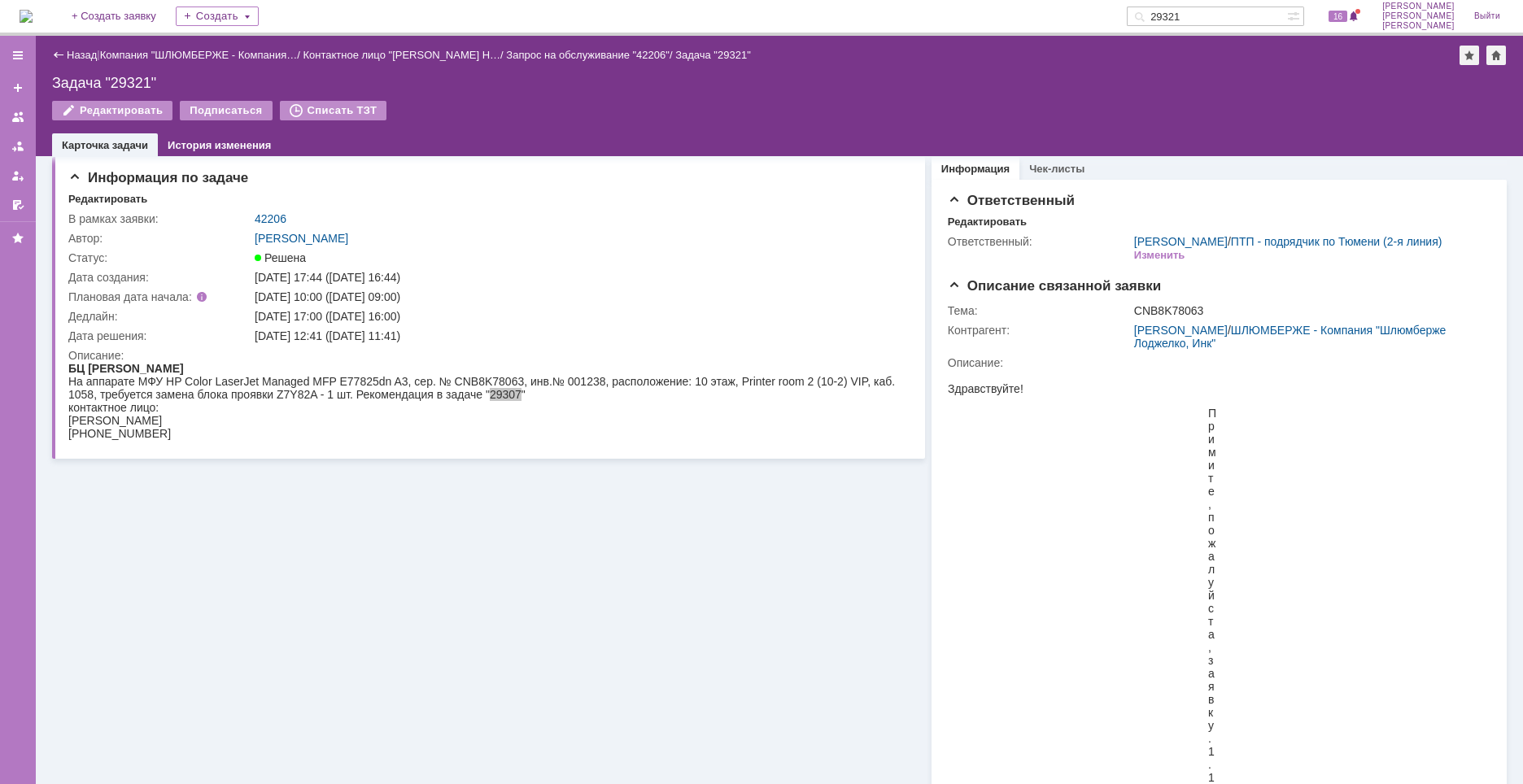
scroll to position [0, 0]
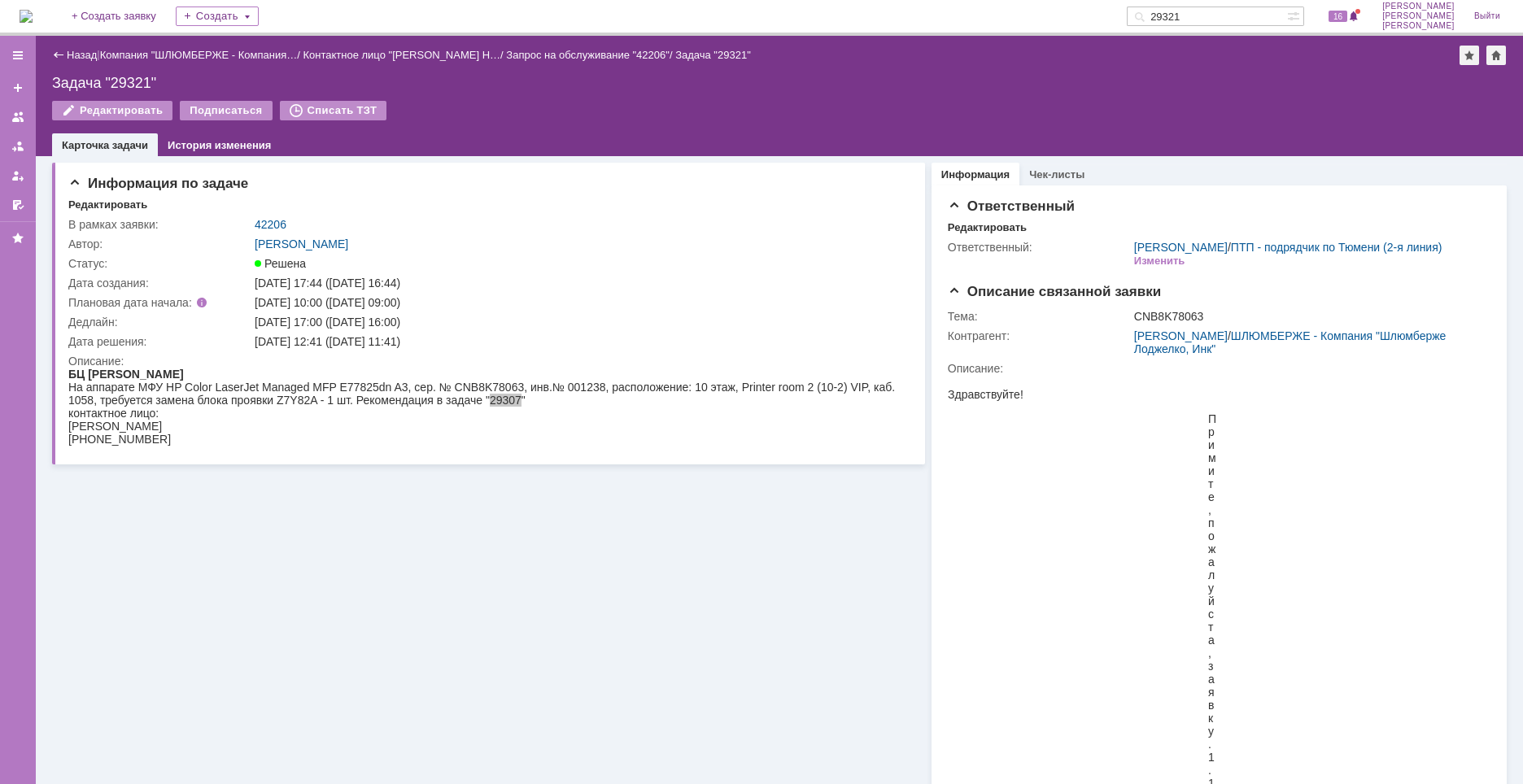
click at [29, 19] on img at bounding box center [26, 17] width 13 height 13
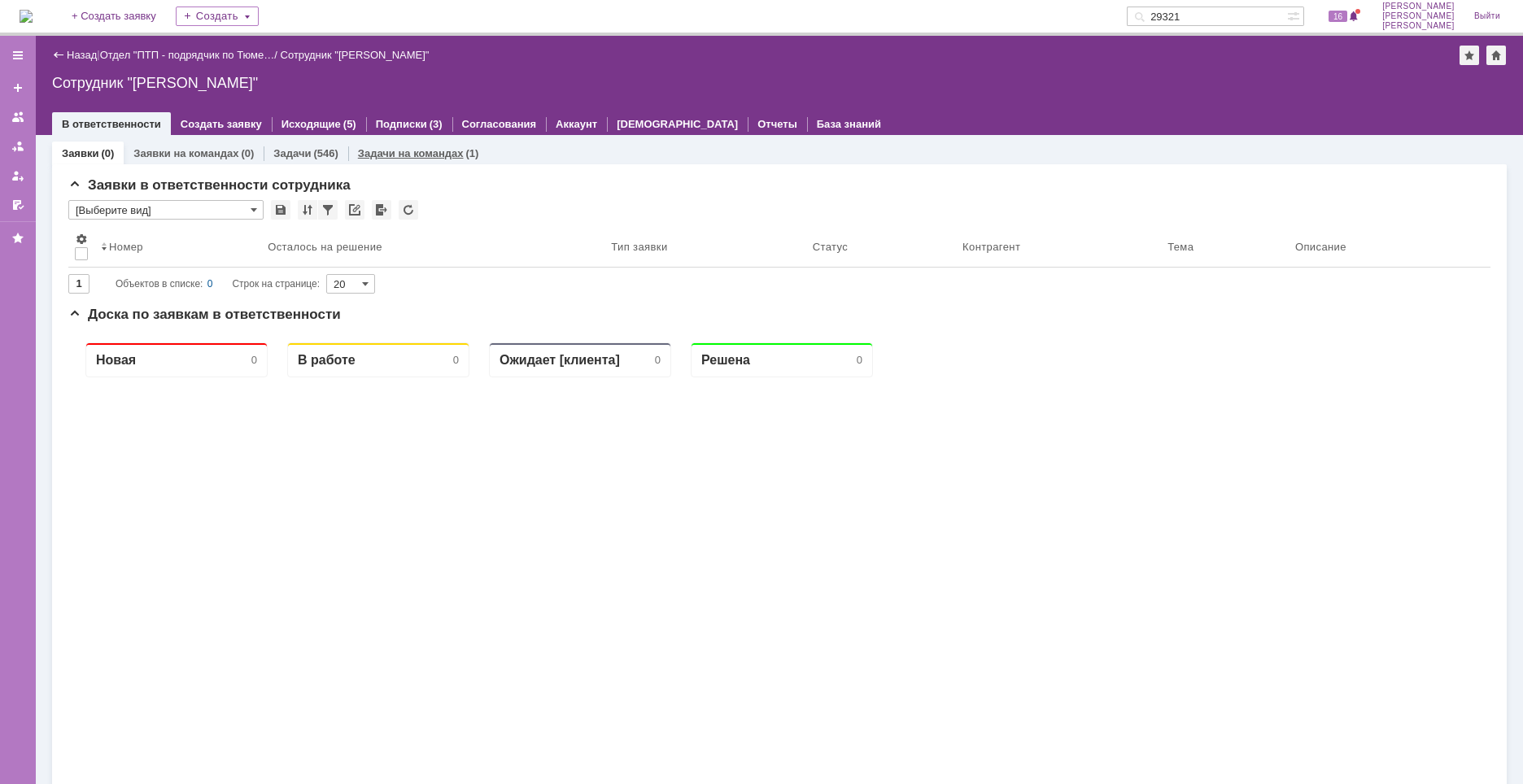
click at [455, 157] on link "Задачи на командах" at bounding box center [410, 153] width 106 height 12
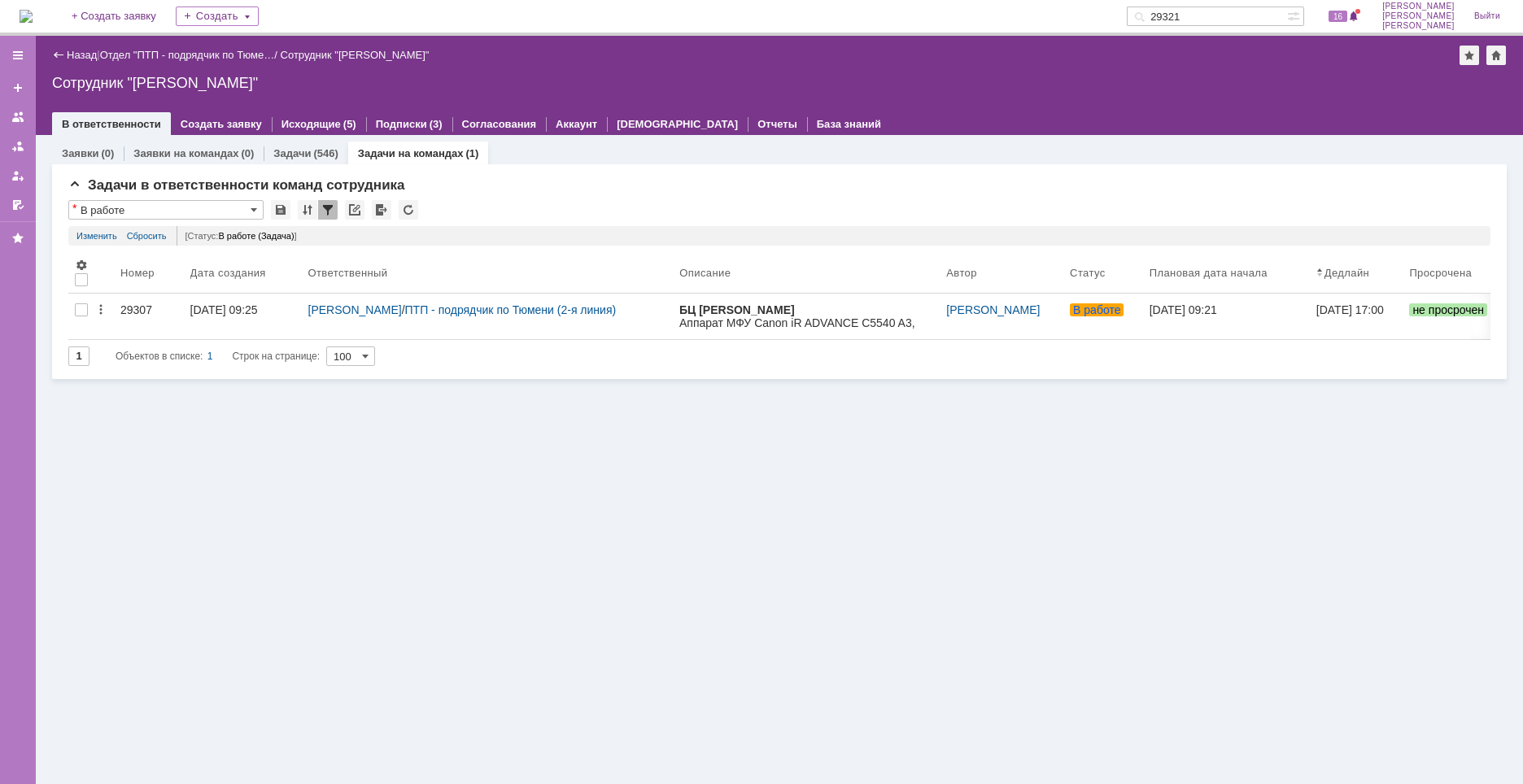
drag, startPoint x: 1259, startPoint y: 17, endPoint x: 1131, endPoint y: 17, distance: 128.0
click at [1131, 17] on div "На домашнюю + Создать заявку Создать 29321 16 Найденова Анастасия Дмитриевна Вы…" at bounding box center [761, 17] width 1523 height 36
paste input "29"
type input "29291"
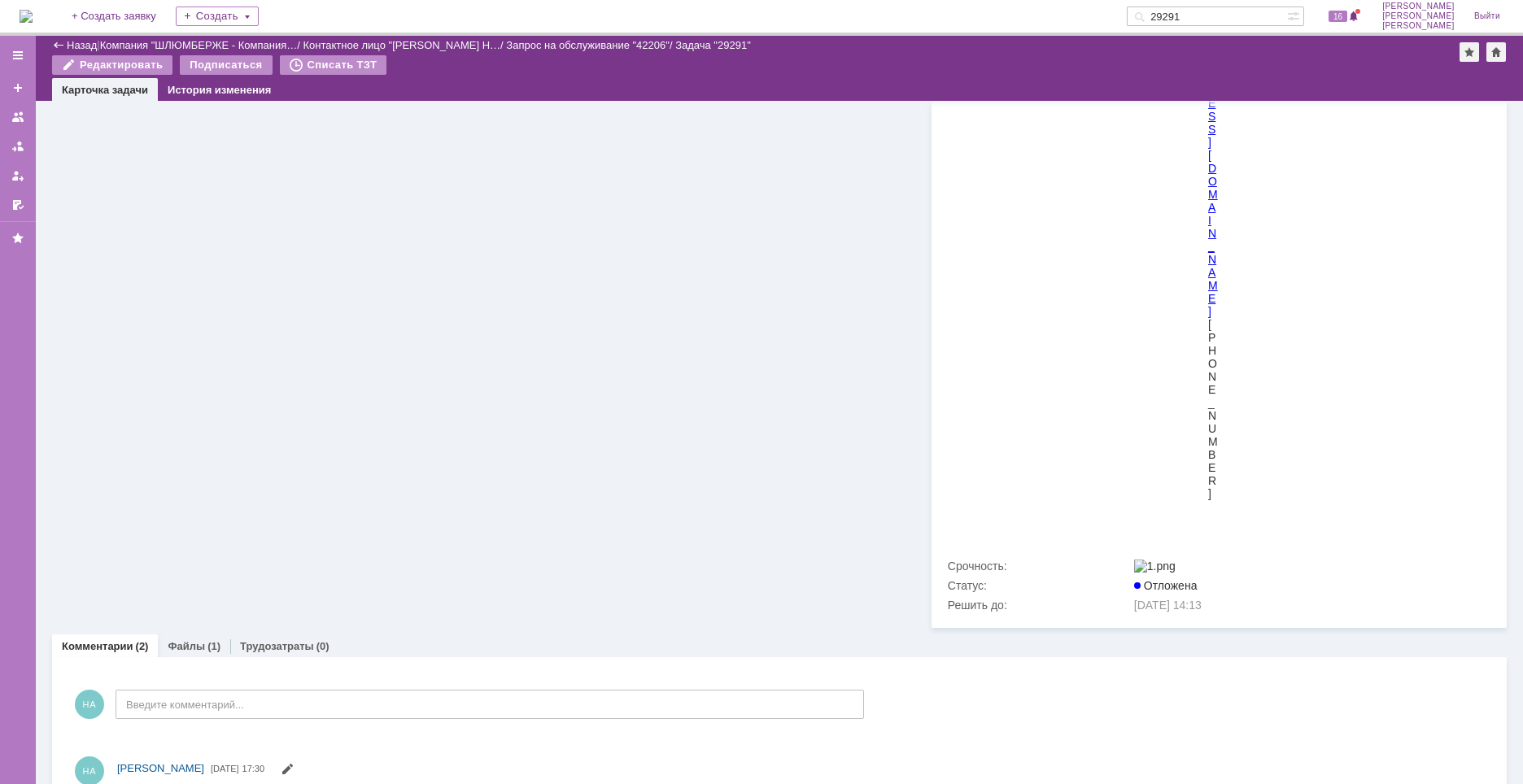
scroll to position [5788, 0]
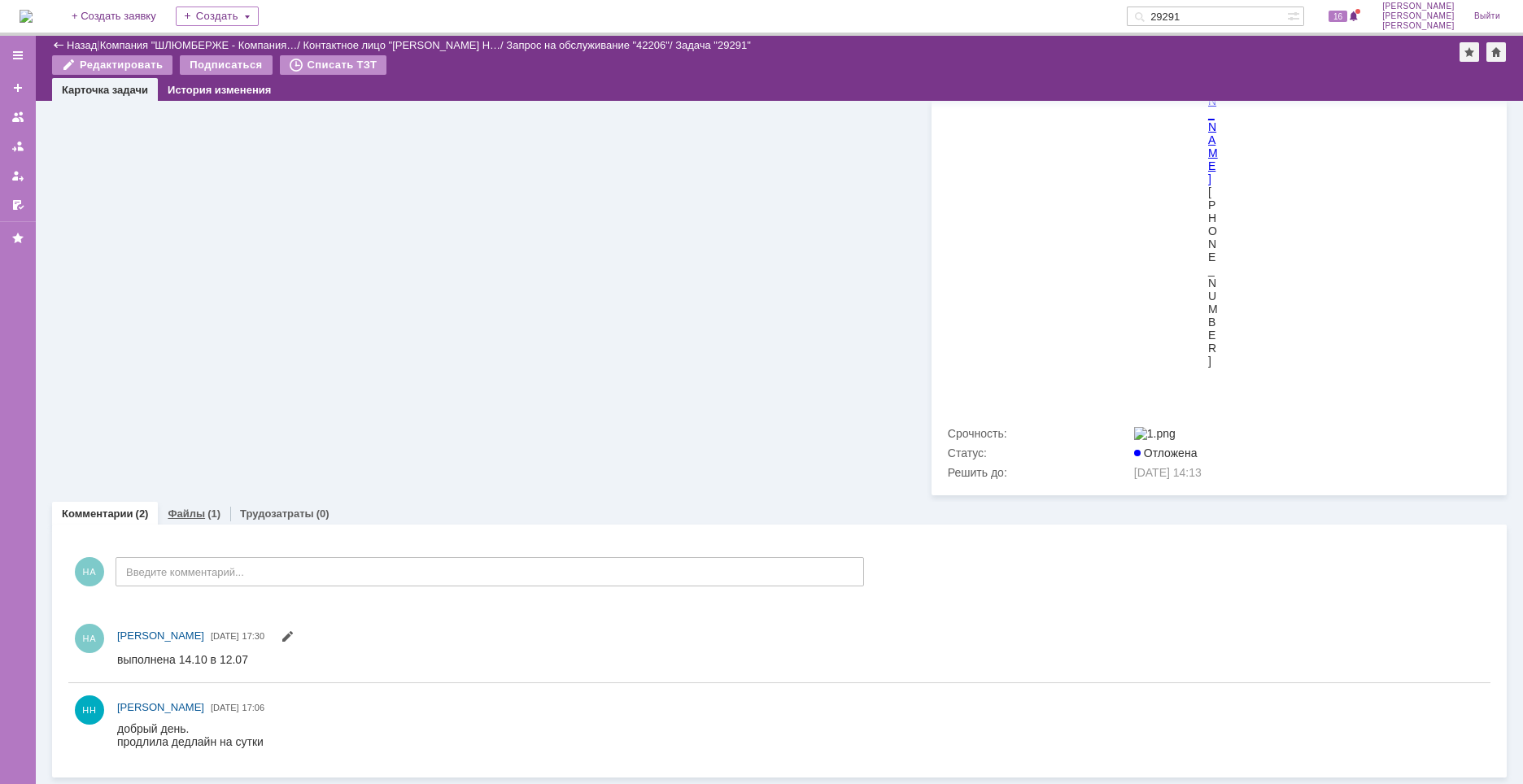
click at [195, 520] on div "Файлы (1)" at bounding box center [194, 514] width 73 height 24
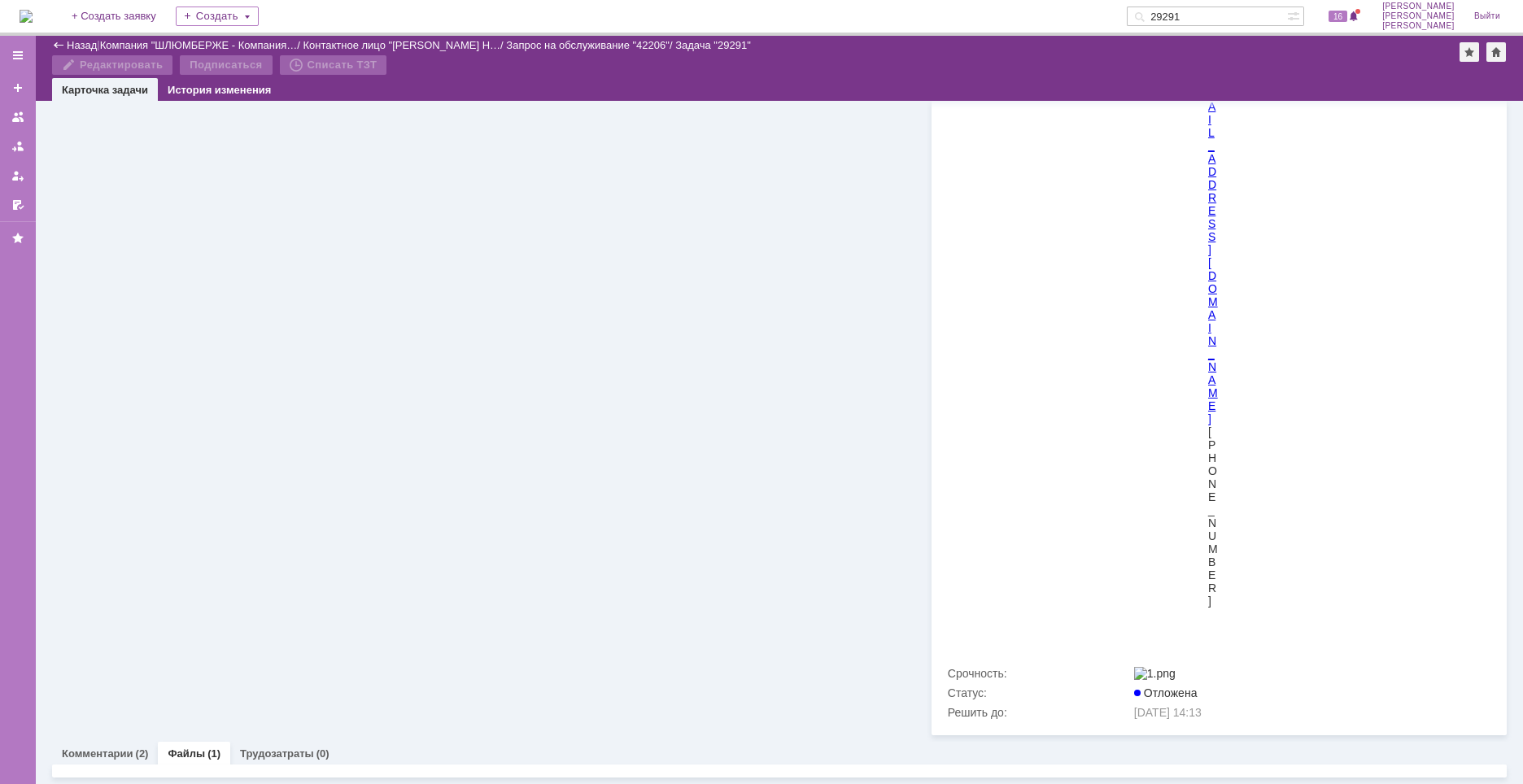
scroll to position [5674, 0]
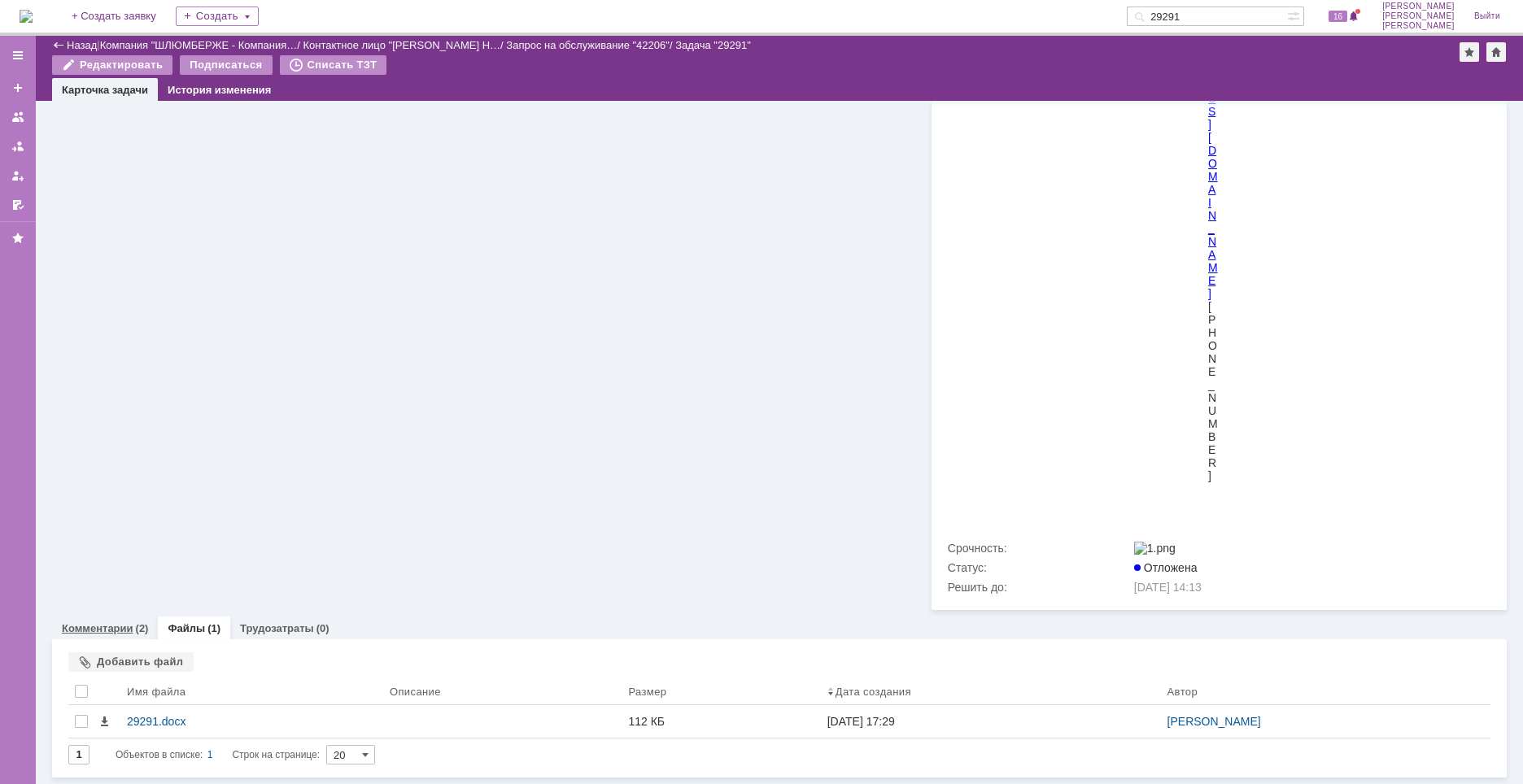
click at [111, 623] on link "Комментарии" at bounding box center [97, 628] width 72 height 12
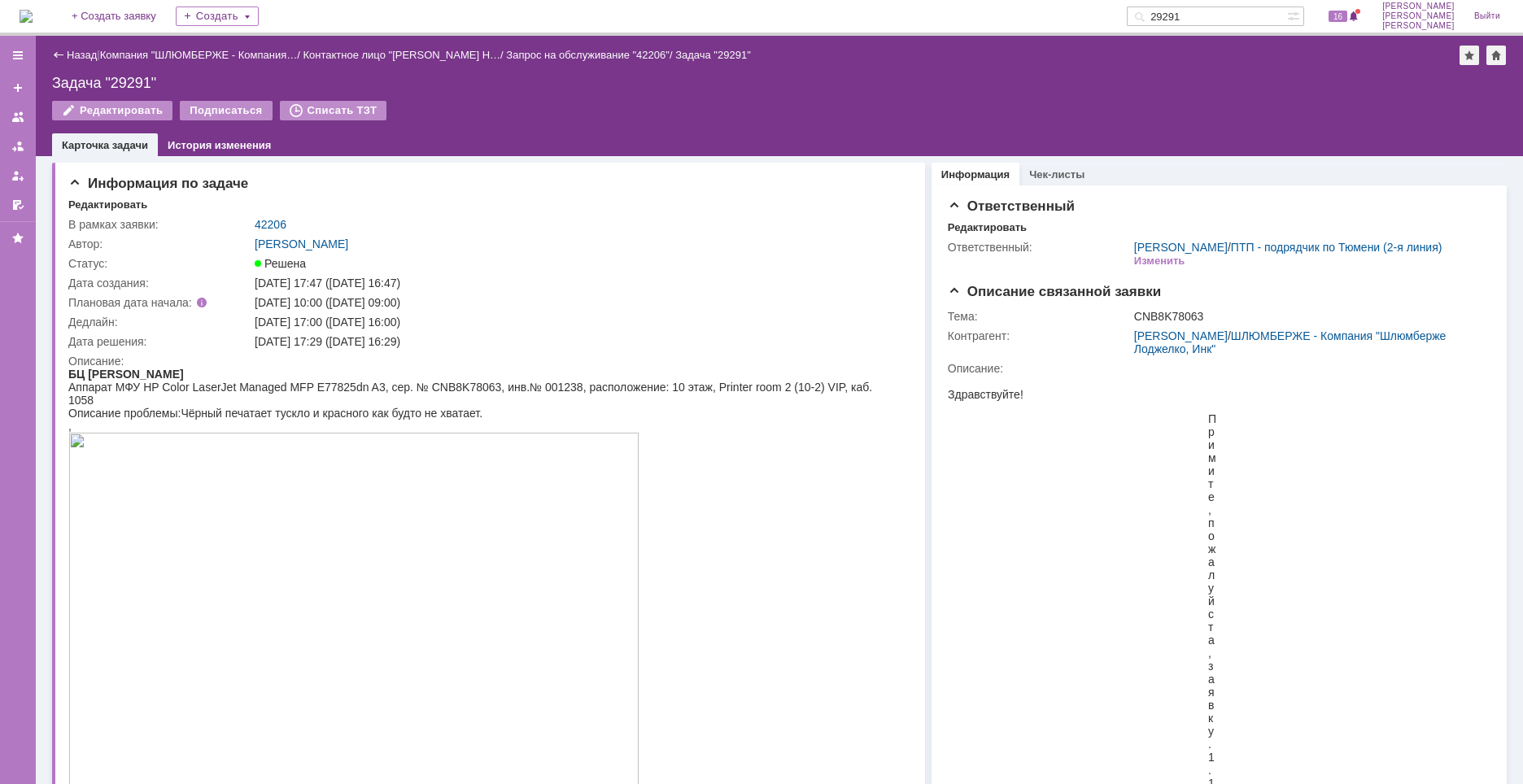
drag, startPoint x: 51, startPoint y: 17, endPoint x: 250, endPoint y: 135, distance: 231.4
click at [32, 17] on img at bounding box center [26, 17] width 13 height 13
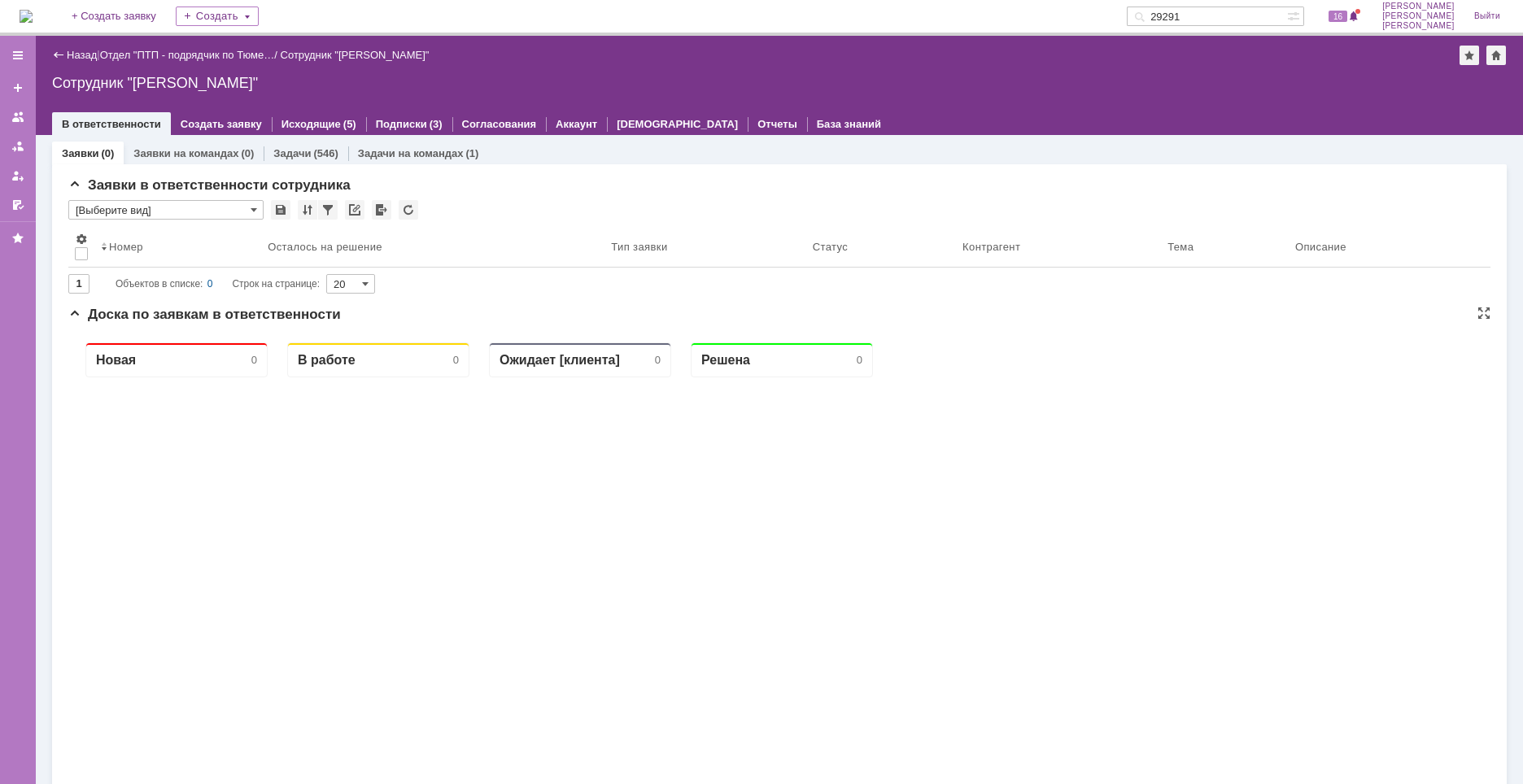
click at [642, 624] on div at bounding box center [580, 673] width 182 height 590
